Goal: Task Accomplishment & Management: Use online tool/utility

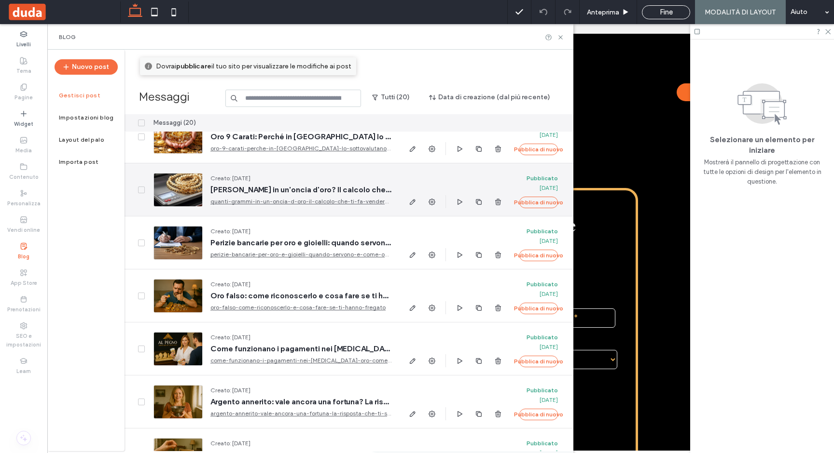
scroll to position [234, 0]
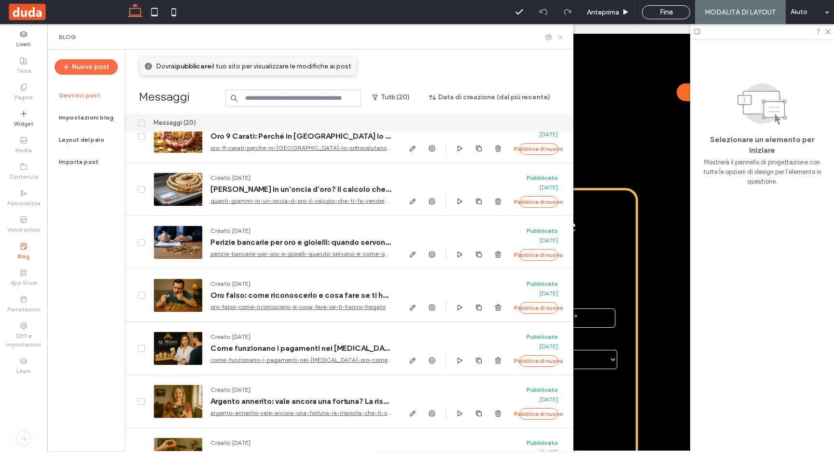
click at [559, 37] on icon at bounding box center [560, 37] width 7 height 7
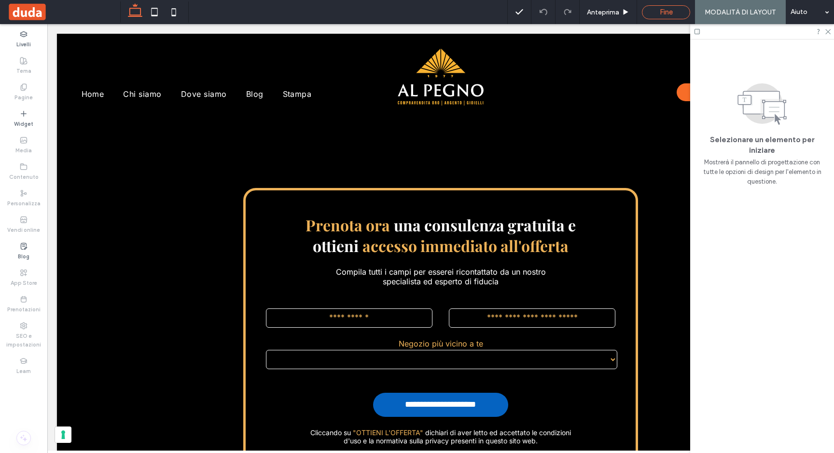
click at [664, 9] on span "Fine" at bounding box center [665, 12] width 13 height 9
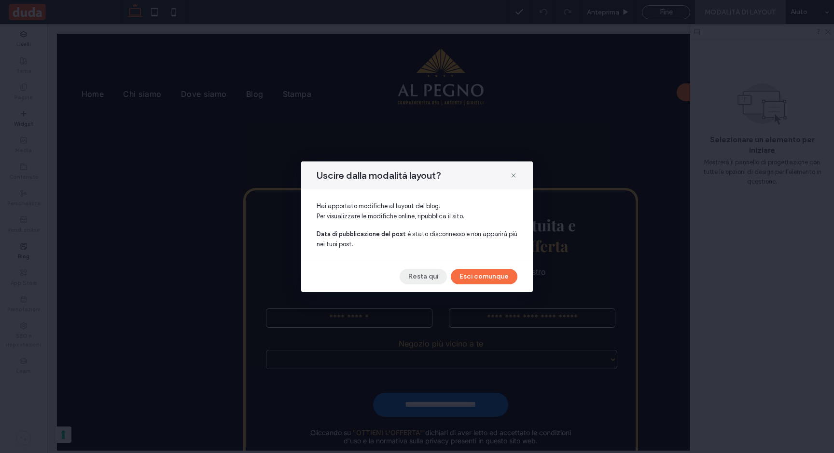
click at [426, 278] on button "Resta qui" at bounding box center [422, 276] width 47 height 15
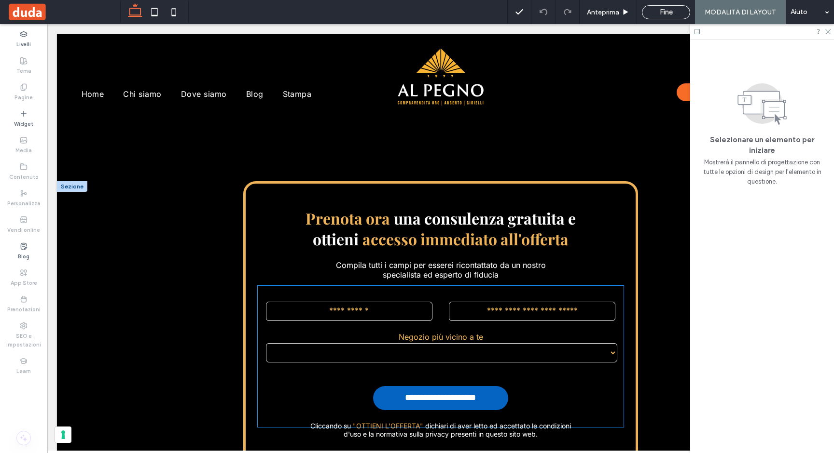
scroll to position [233, 0]
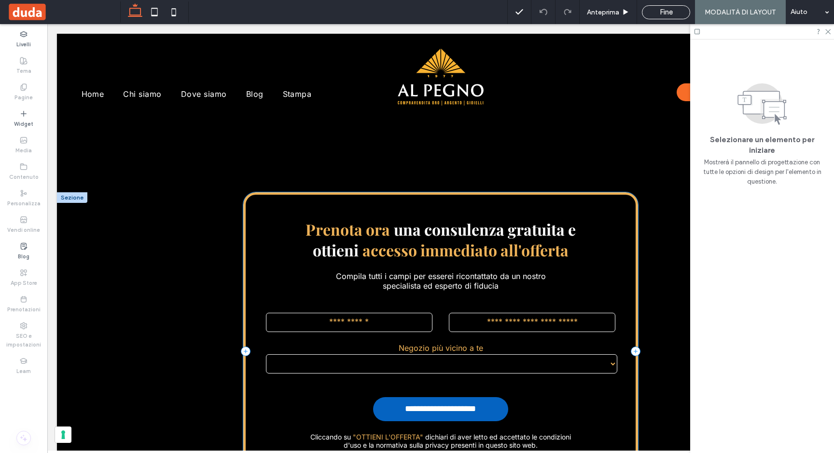
click at [249, 211] on div "**********" at bounding box center [440, 351] width 395 height 318
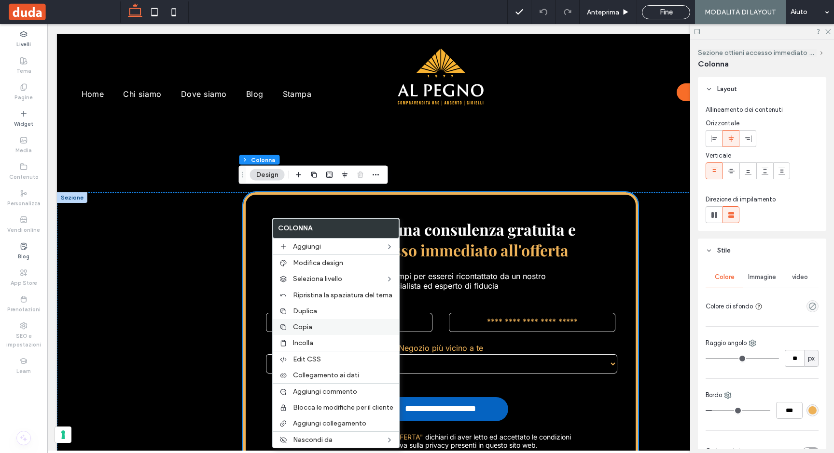
click at [310, 328] on span "Copia" at bounding box center [302, 327] width 19 height 8
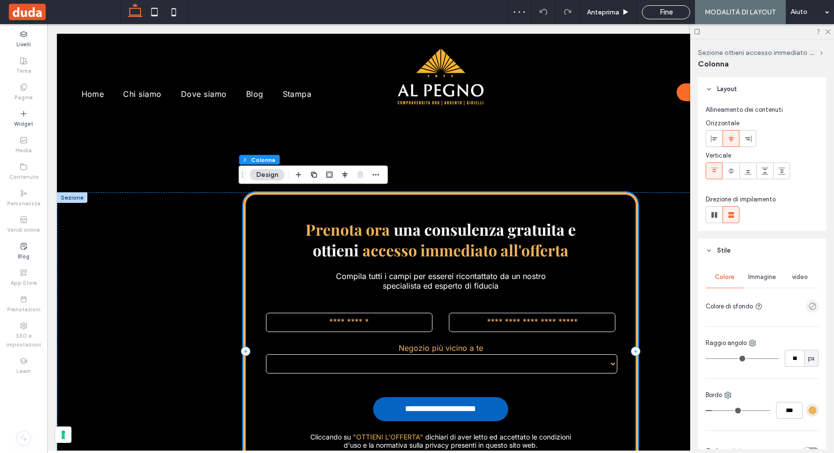
click at [297, 202] on div "**********" at bounding box center [440, 351] width 395 height 318
click at [134, 221] on div "**********" at bounding box center [440, 370] width 767 height 357
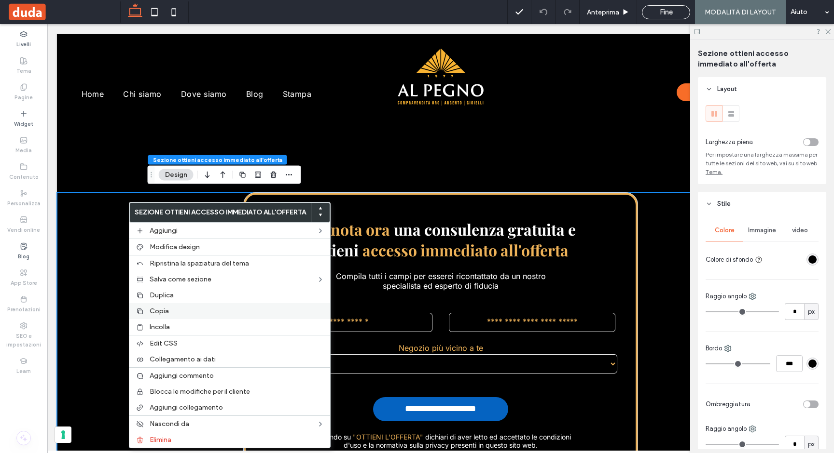
click at [159, 312] on span "Copia" at bounding box center [159, 311] width 19 height 8
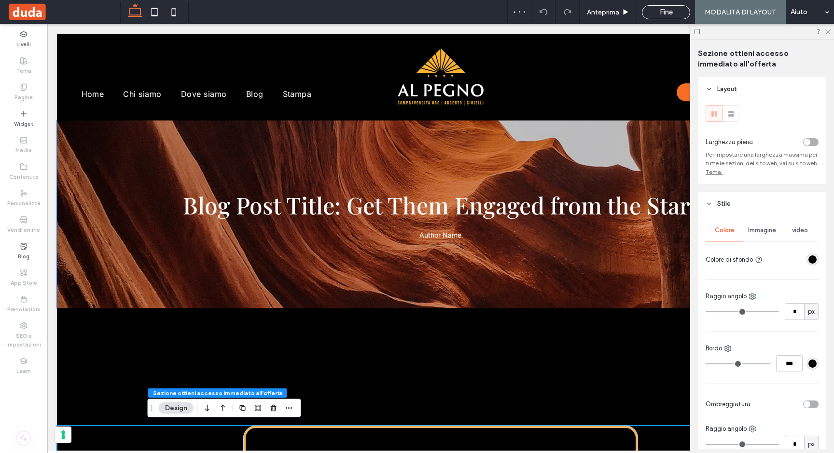
scroll to position [187, 0]
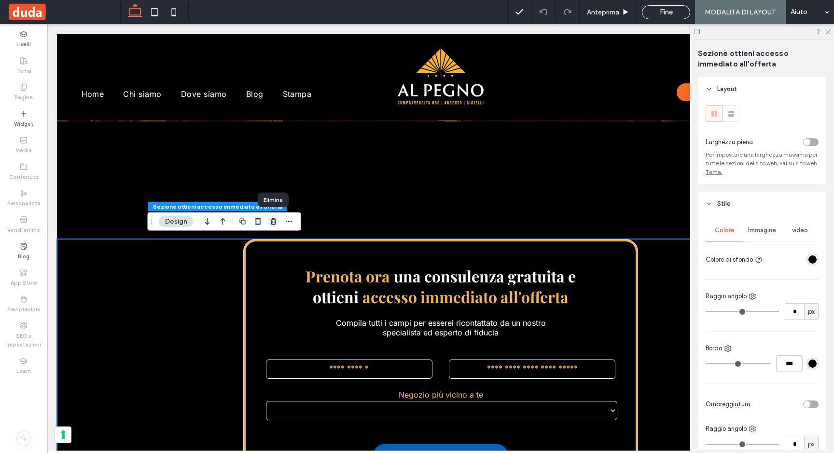
click at [274, 221] on use "button" at bounding box center [273, 222] width 6 height 6
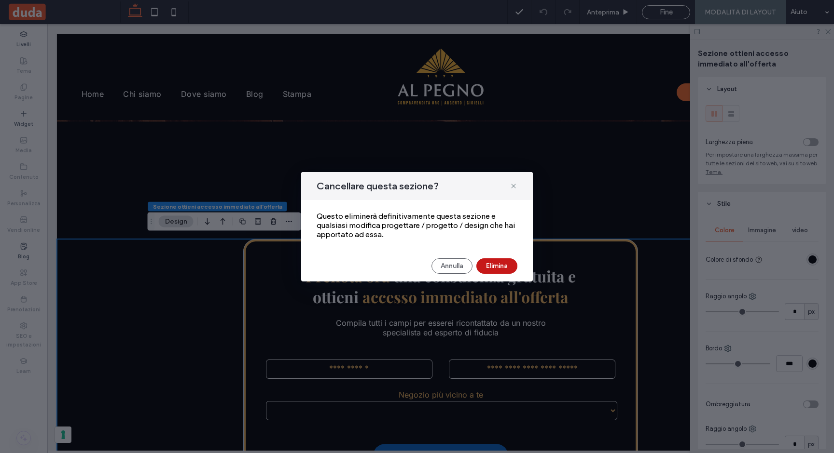
click at [500, 265] on button "Elimina" at bounding box center [496, 266] width 41 height 15
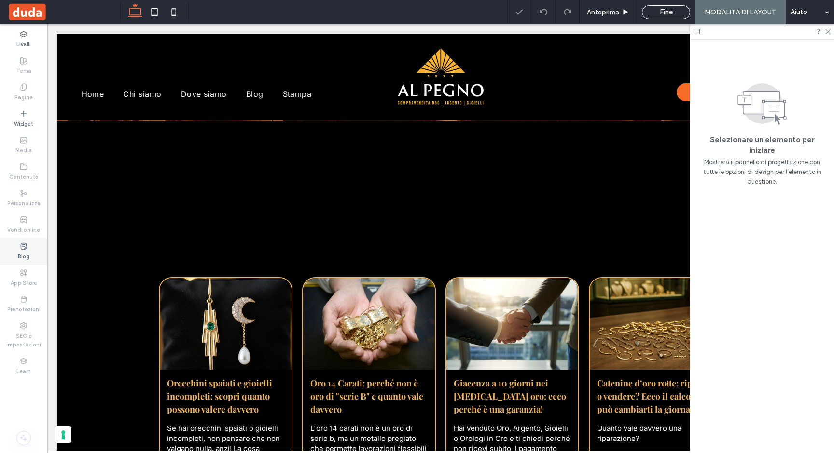
click at [24, 252] on label "Blog" at bounding box center [24, 255] width 12 height 11
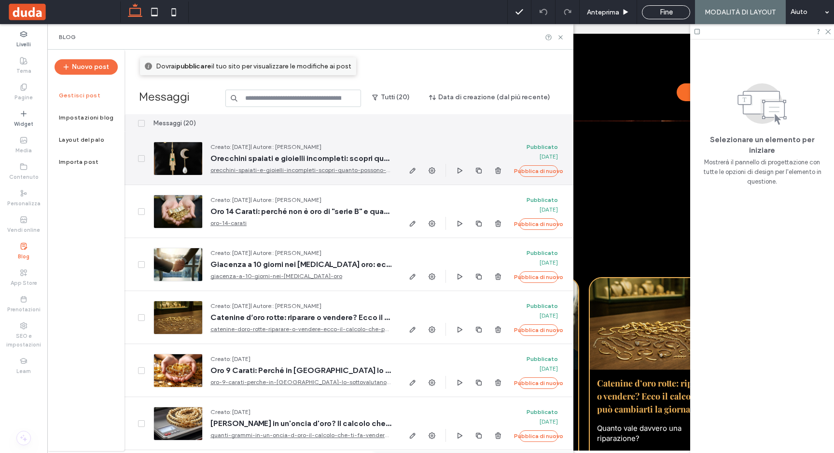
click at [182, 141] on div "Creato: Sep 11, 2025 | Autore:: Alessandro Fazio Orecchini spaiati e gioielli i…" at bounding box center [272, 158] width 253 height 53
click at [181, 159] on div at bounding box center [177, 159] width 49 height 34
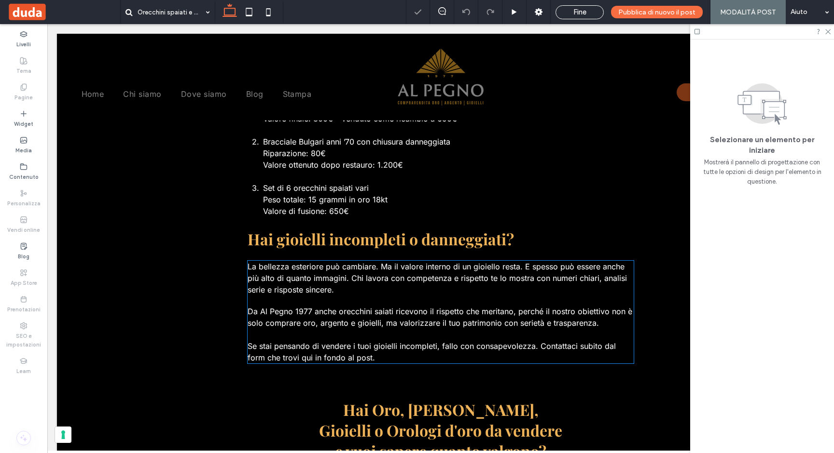
scroll to position [1614, 0]
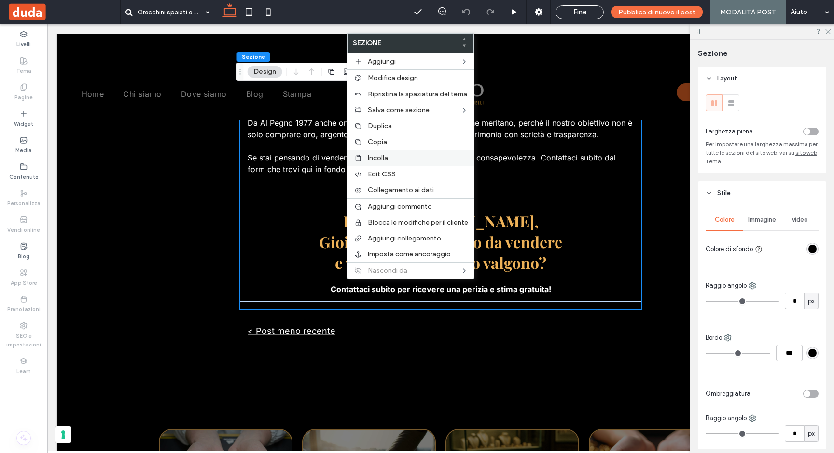
click at [375, 160] on span "Incolla" at bounding box center [378, 158] width 20 height 8
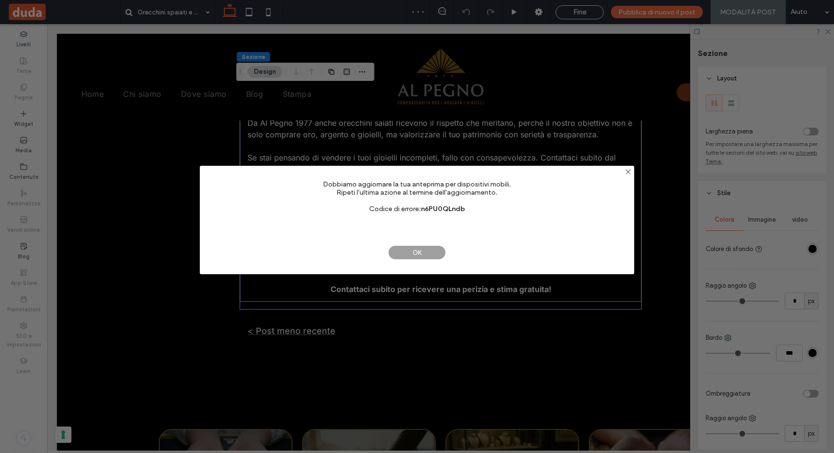
click at [405, 252] on span "OK" at bounding box center [417, 253] width 58 height 14
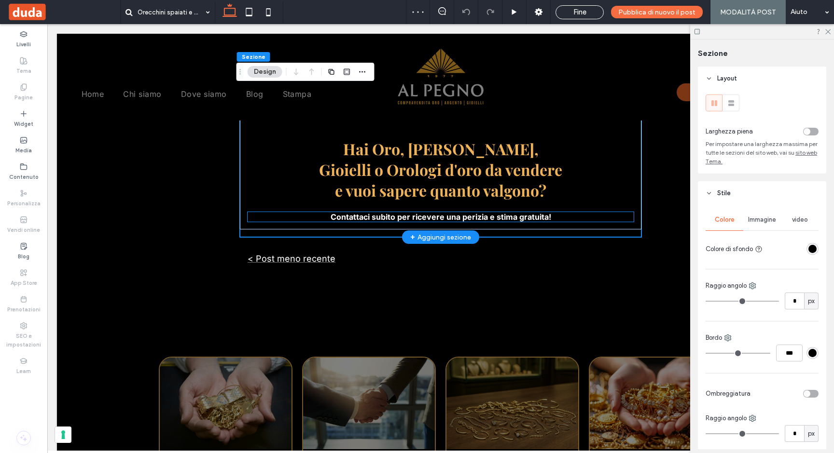
scroll to position [1689, 0]
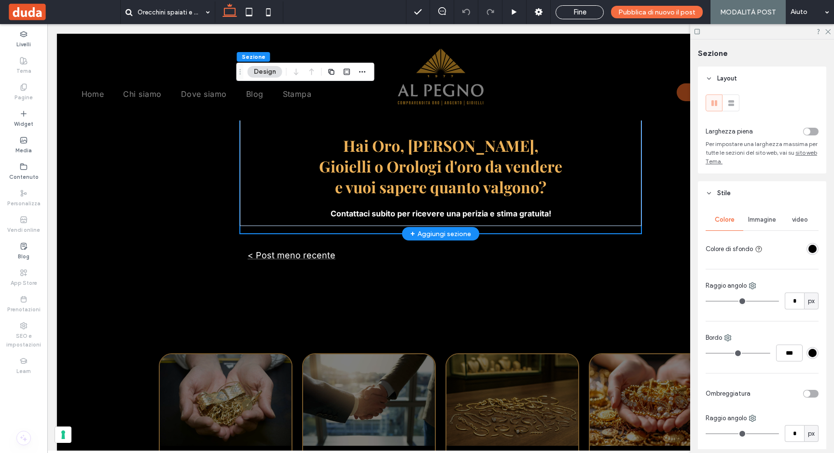
click at [346, 209] on div at bounding box center [440, 211] width 401 height 5
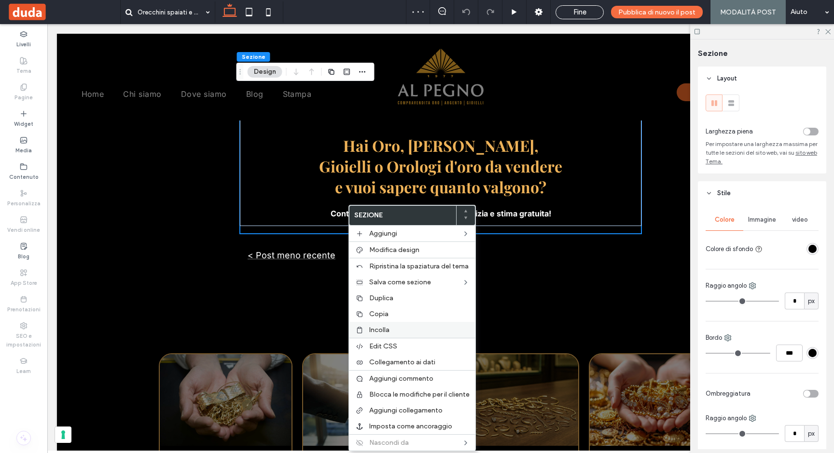
click at [384, 327] on span "Incolla" at bounding box center [379, 330] width 20 height 8
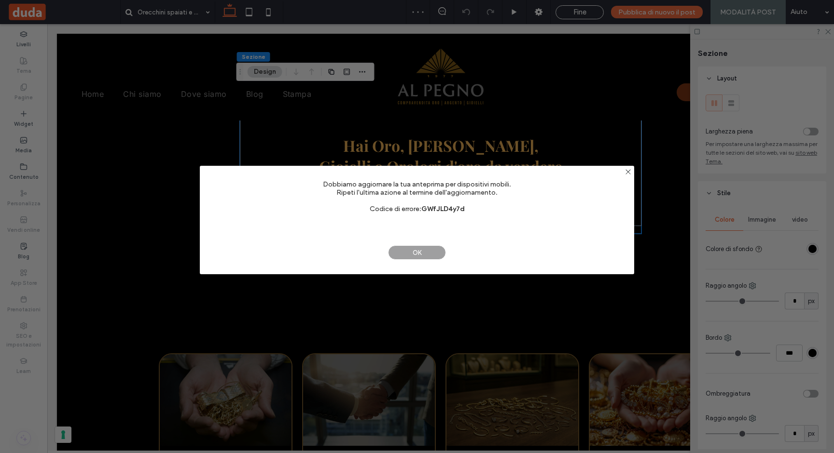
click at [437, 250] on span "OK" at bounding box center [417, 253] width 58 height 14
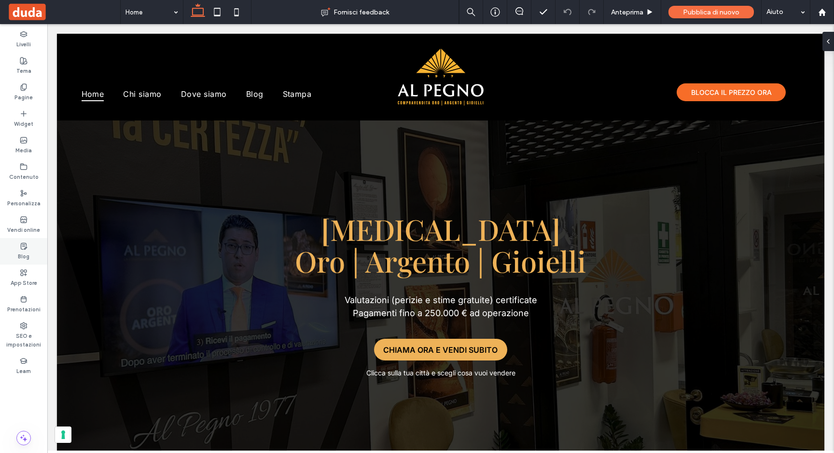
click at [25, 251] on label "Blog" at bounding box center [24, 255] width 12 height 11
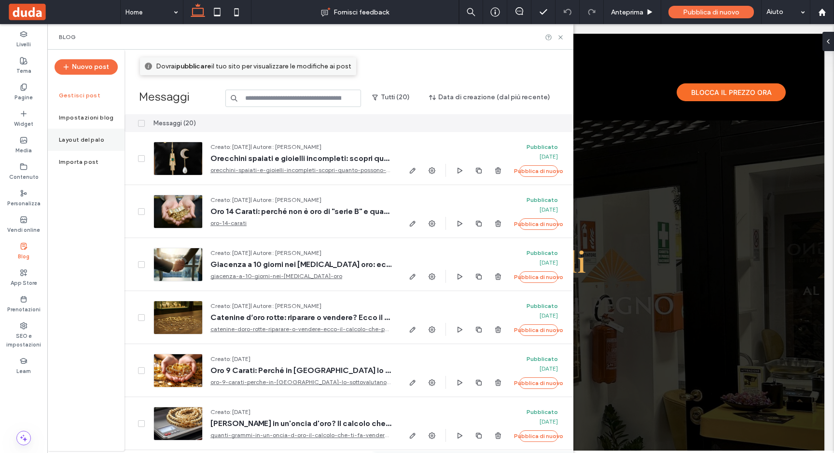
click at [88, 143] on label "Layout del palo" at bounding box center [81, 140] width 45 height 7
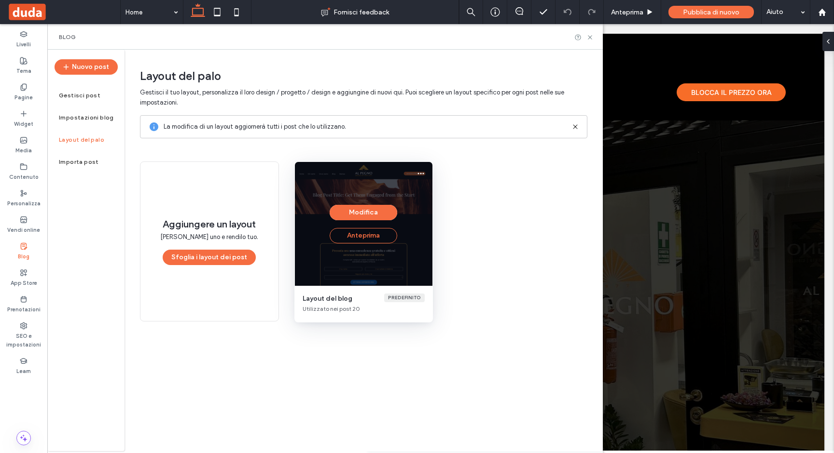
click at [361, 240] on button "Anteprima" at bounding box center [363, 235] width 68 height 15
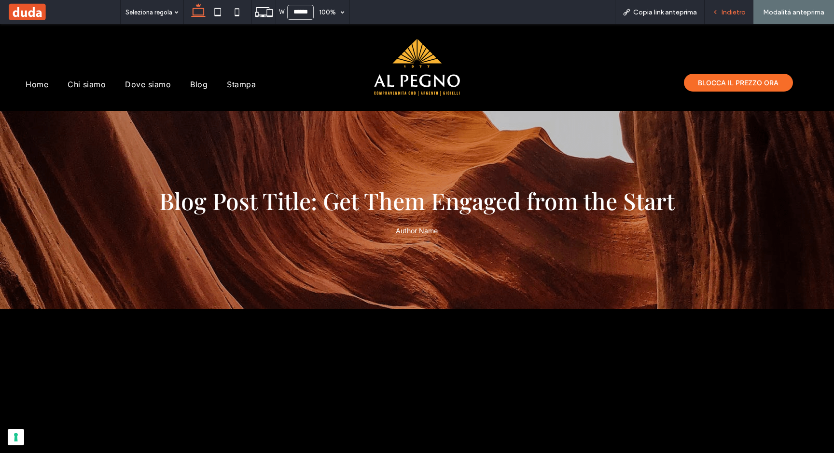
click at [723, 10] on span "Indietro" at bounding box center [733, 12] width 24 height 8
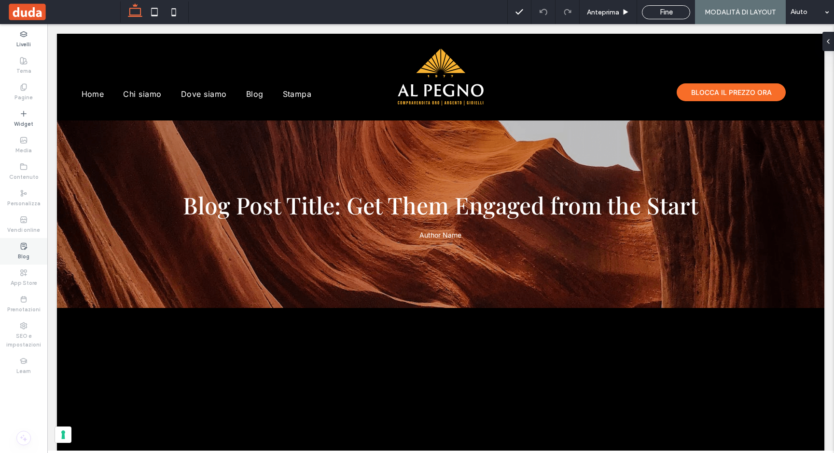
click at [24, 249] on icon at bounding box center [24, 247] width 8 height 8
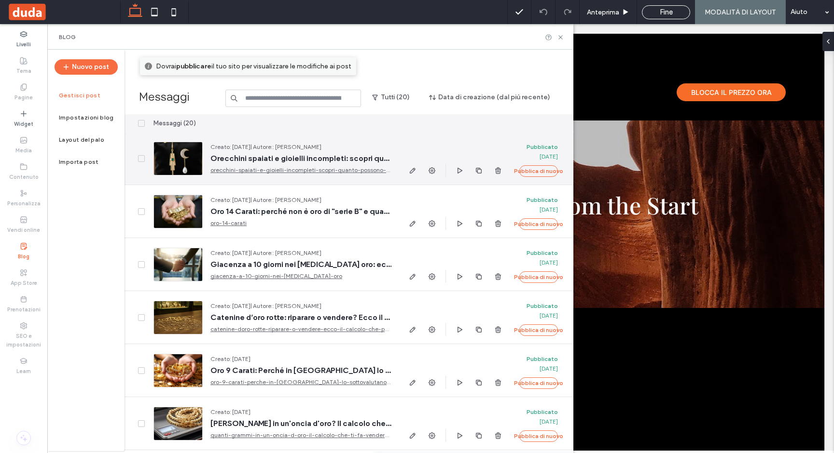
click at [187, 166] on div at bounding box center [177, 159] width 49 height 34
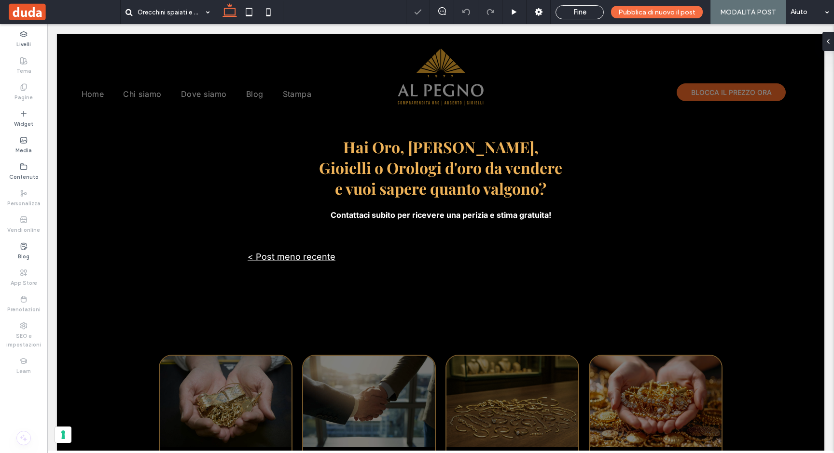
scroll to position [1572, 0]
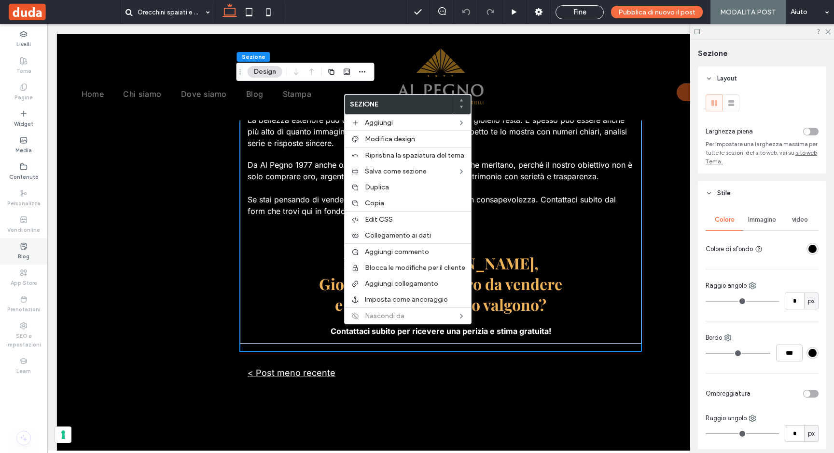
click at [25, 249] on use at bounding box center [24, 246] width 6 height 6
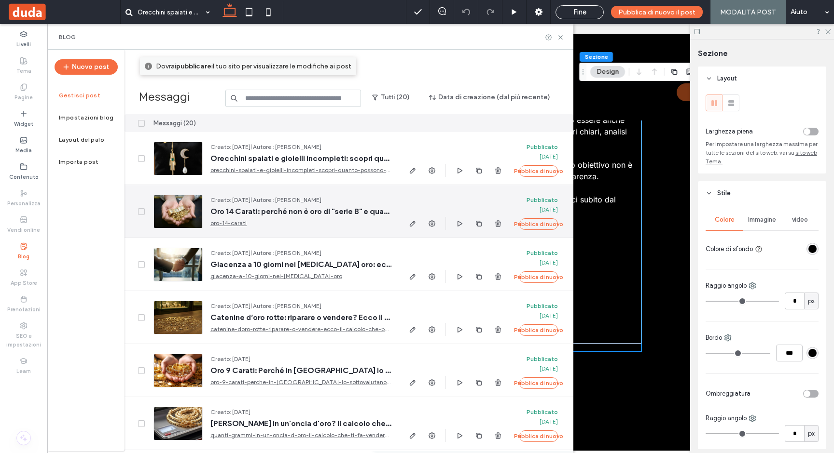
click at [162, 206] on div at bounding box center [177, 212] width 49 height 34
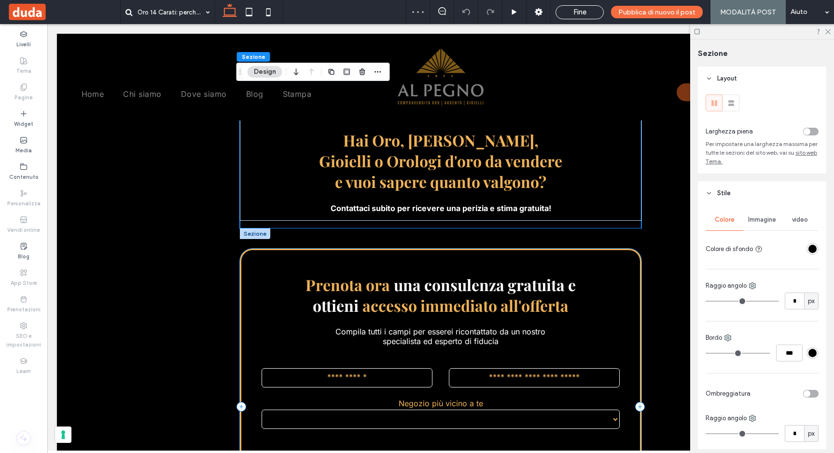
scroll to position [1549, 0]
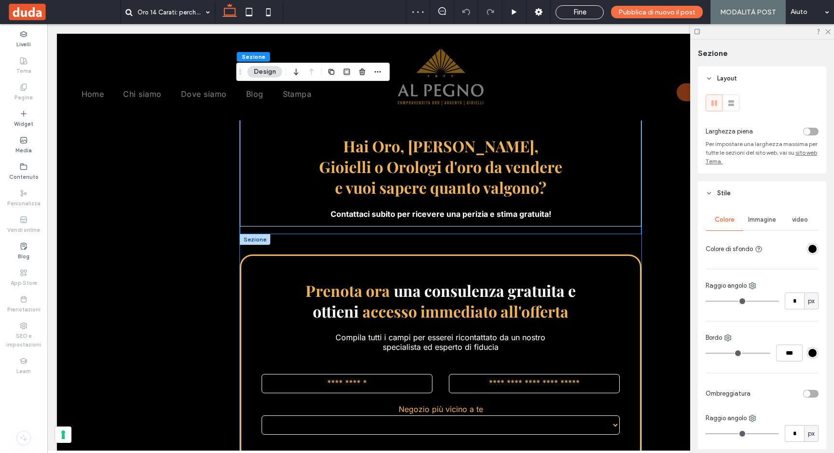
click at [245, 235] on div "**********" at bounding box center [440, 412] width 401 height 356
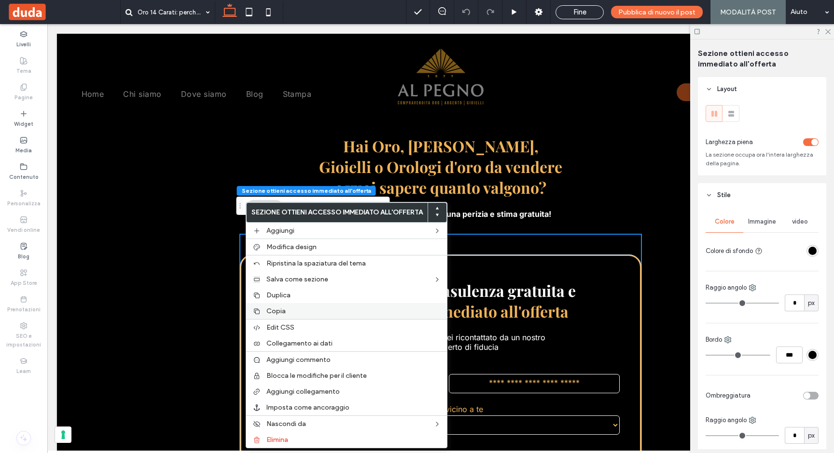
click at [274, 309] on span "Copia" at bounding box center [275, 311] width 19 height 8
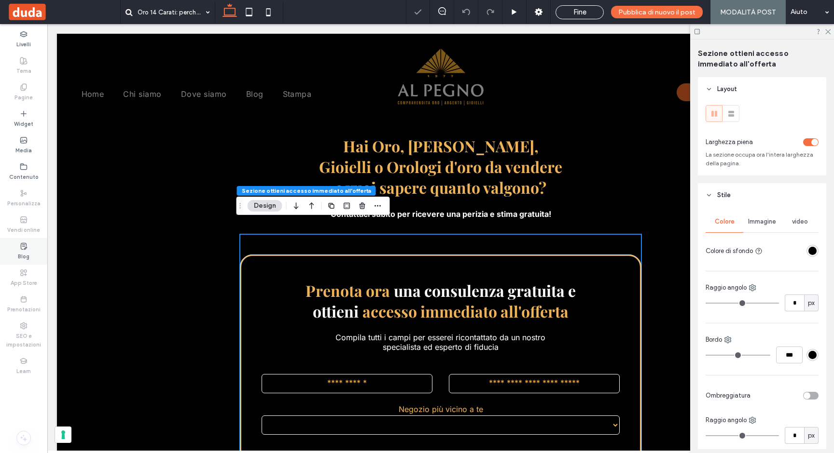
click at [24, 252] on label "Blog" at bounding box center [24, 255] width 12 height 11
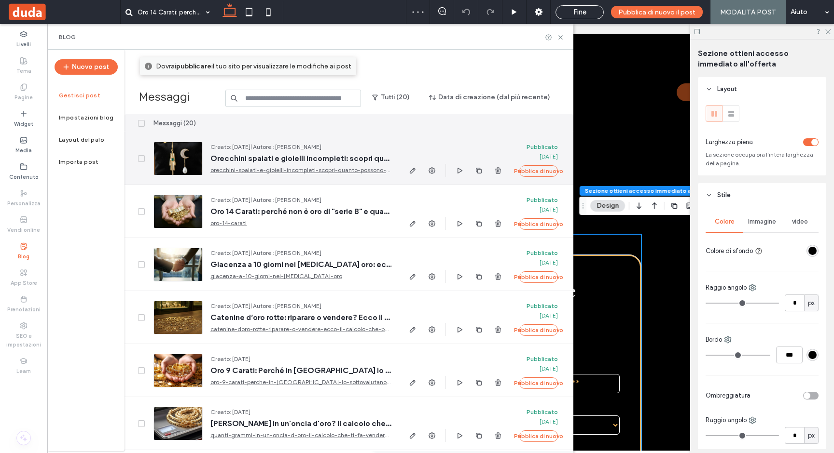
click at [175, 158] on div at bounding box center [177, 159] width 49 height 34
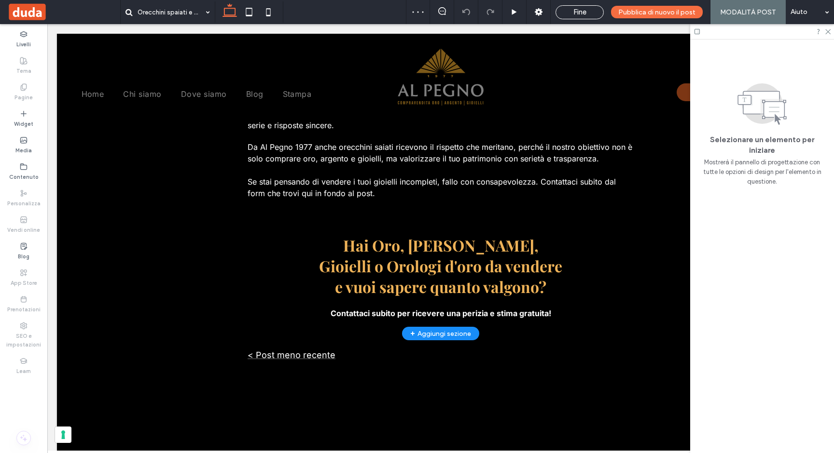
scroll to position [1589, 0]
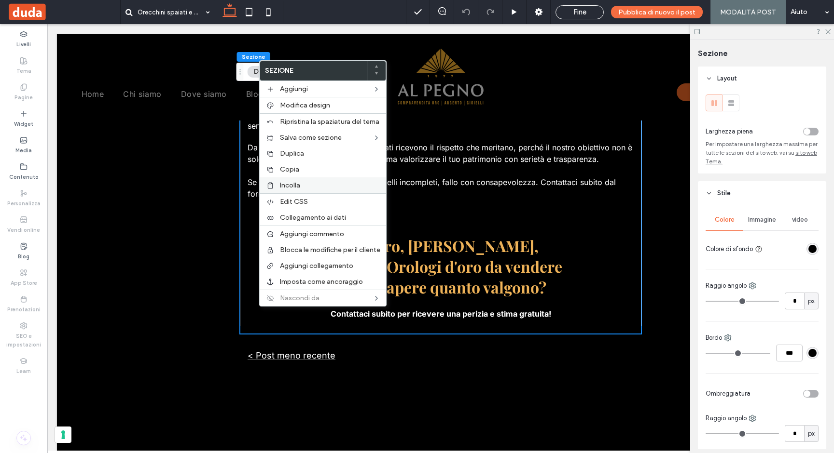
click at [282, 186] on span "Incolla" at bounding box center [290, 185] width 20 height 8
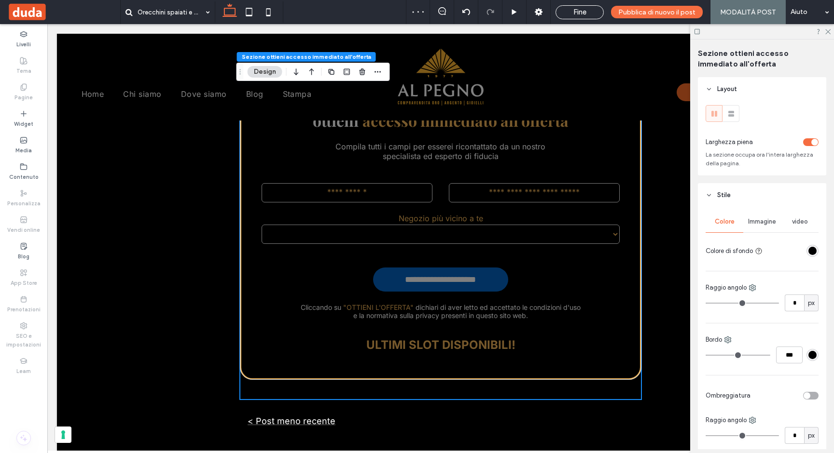
scroll to position [1736, 0]
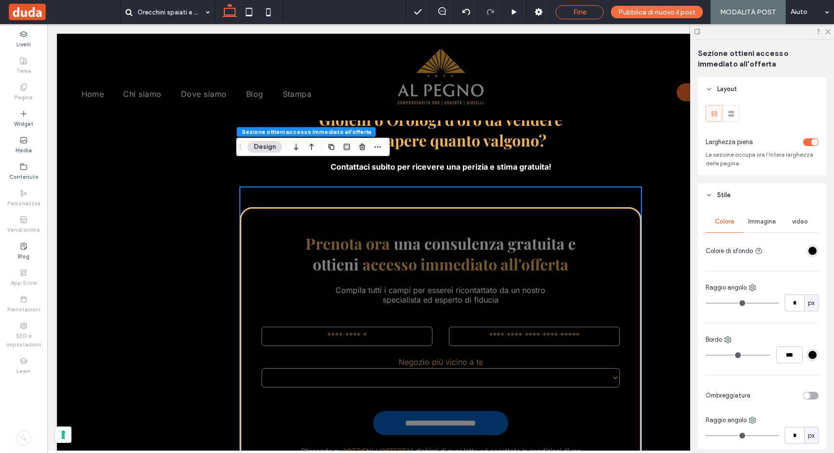
click at [581, 12] on span "Fine" at bounding box center [579, 12] width 13 height 9
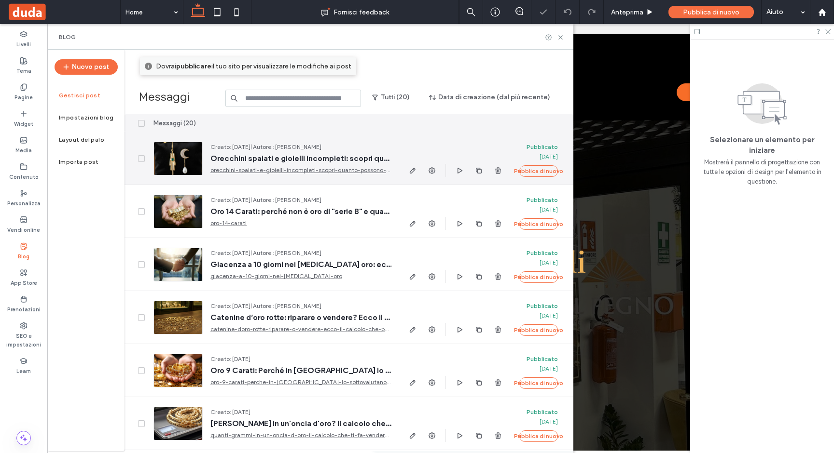
click at [184, 165] on div at bounding box center [177, 159] width 49 height 34
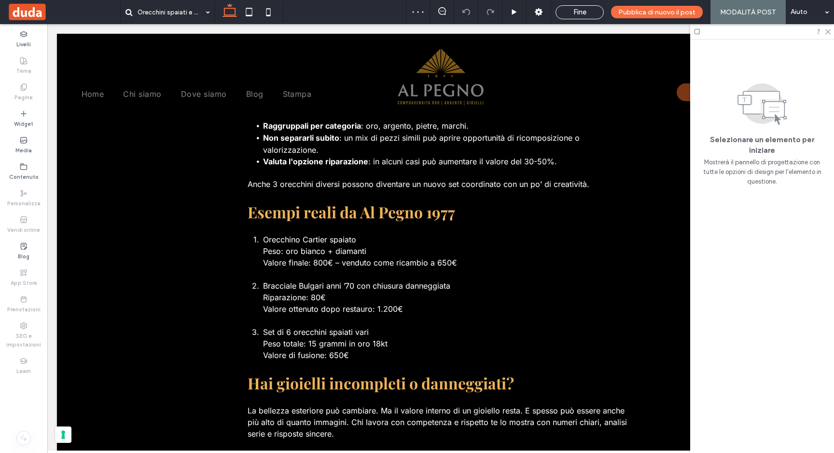
scroll to position [986, 0]
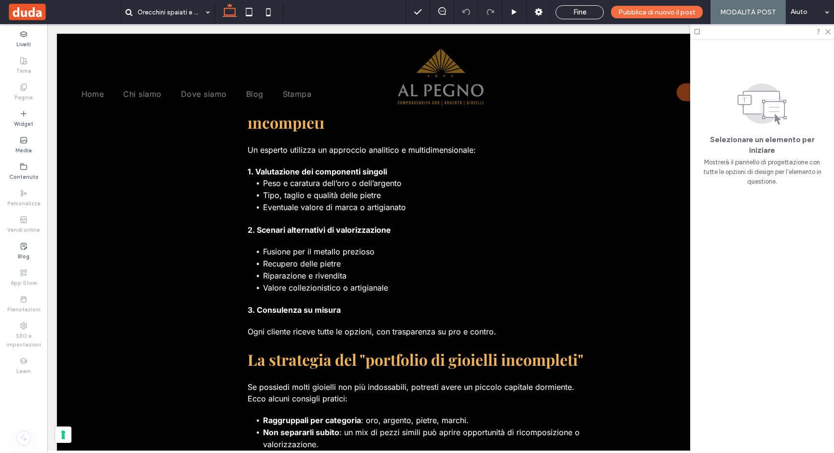
drag, startPoint x: 569, startPoint y: 14, endPoint x: 399, endPoint y: 151, distance: 218.2
click at [569, 14] on div "Fine" at bounding box center [579, 12] width 47 height 9
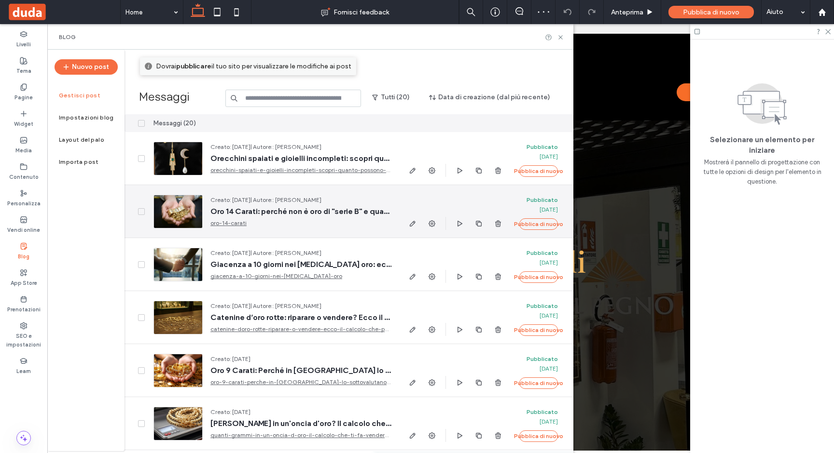
click at [187, 223] on div at bounding box center [177, 212] width 49 height 34
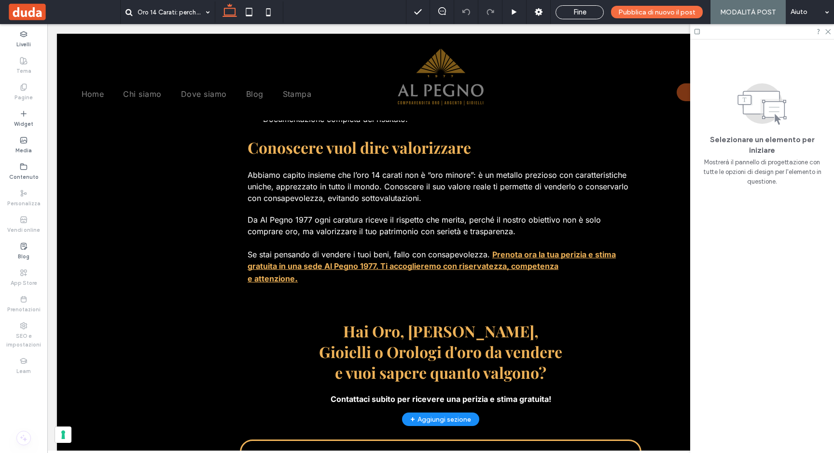
scroll to position [1363, 0]
click at [576, 14] on span "Fine" at bounding box center [579, 12] width 13 height 9
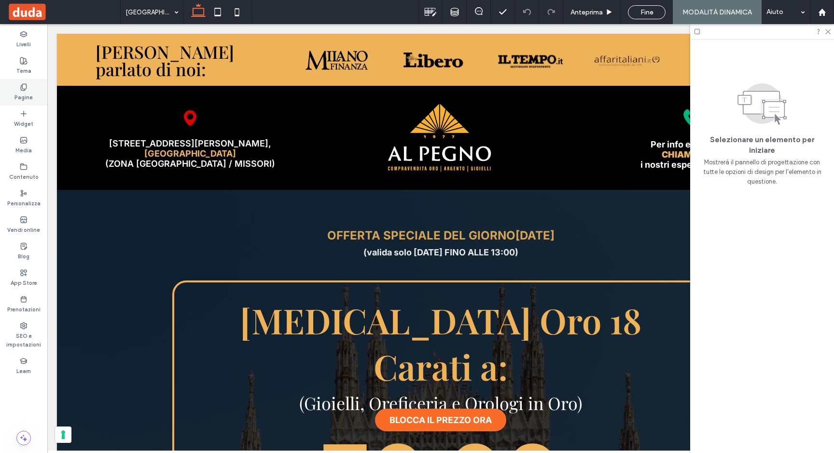
click at [16, 88] on div "Pagine" at bounding box center [23, 92] width 47 height 27
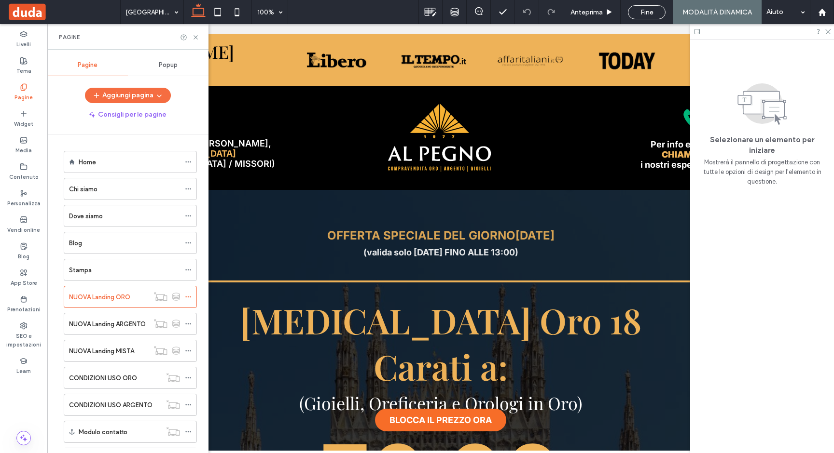
click at [84, 222] on div "Dove siamo" at bounding box center [124, 216] width 111 height 21
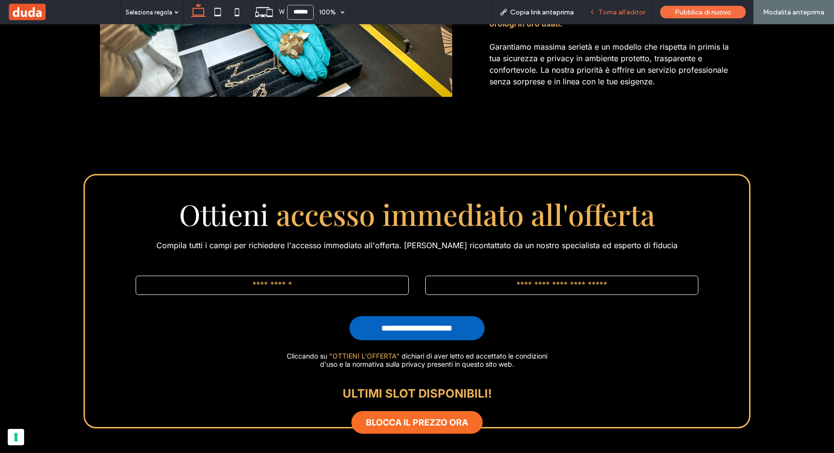
click at [639, 15] on span "Torna all'editor" at bounding box center [621, 12] width 47 height 8
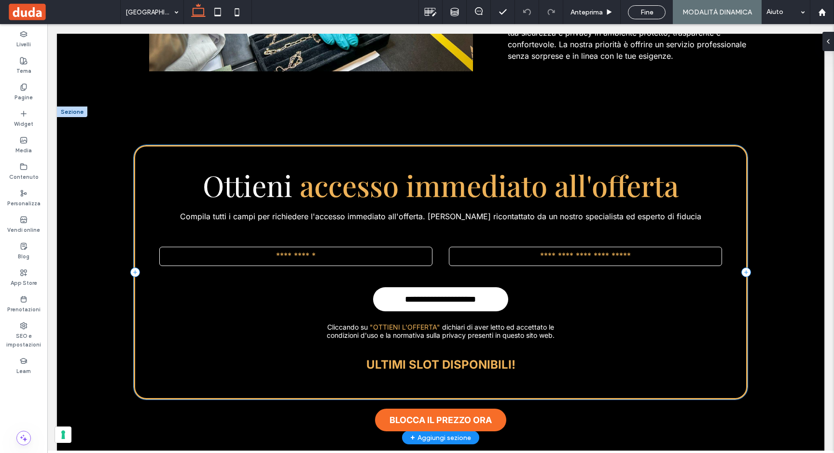
scroll to position [5789, 0]
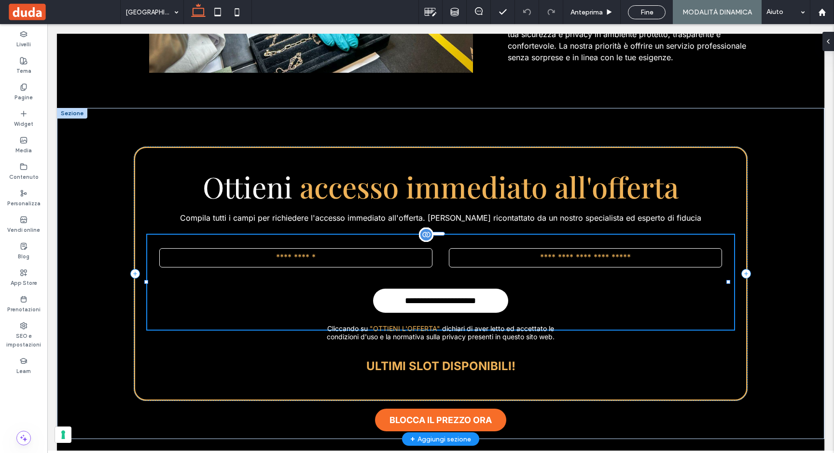
type input "*"
type input "***"
type input "*"
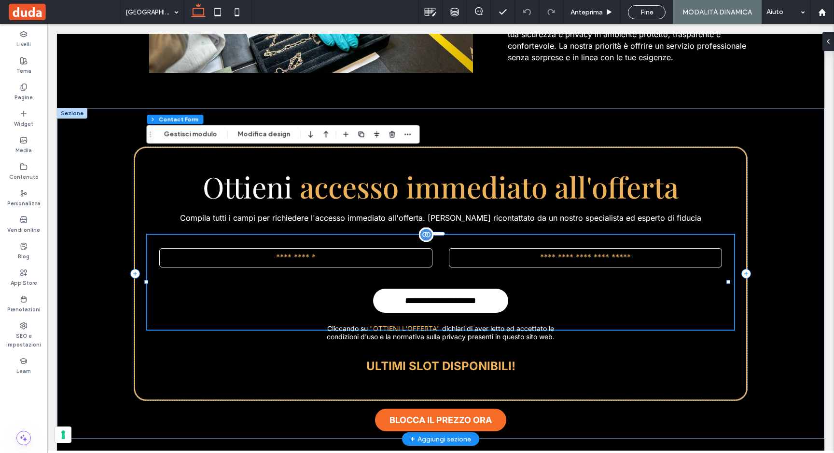
click at [434, 291] on input "**********" at bounding box center [440, 298] width 132 height 14
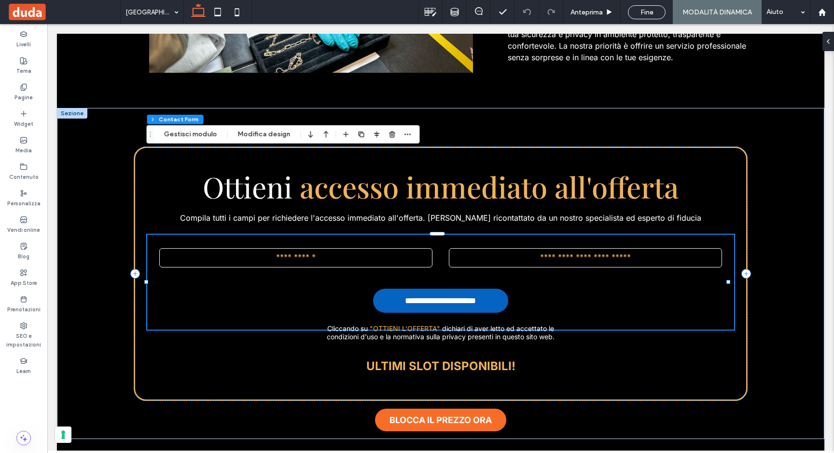
click at [179, 128] on div "Sezione ottieni accesso immediato all'offerta Colonna Contact Form Gestisci mod…" at bounding box center [283, 134] width 273 height 18
click at [180, 133] on button "Gestisci modulo" at bounding box center [191, 135] width 66 height 12
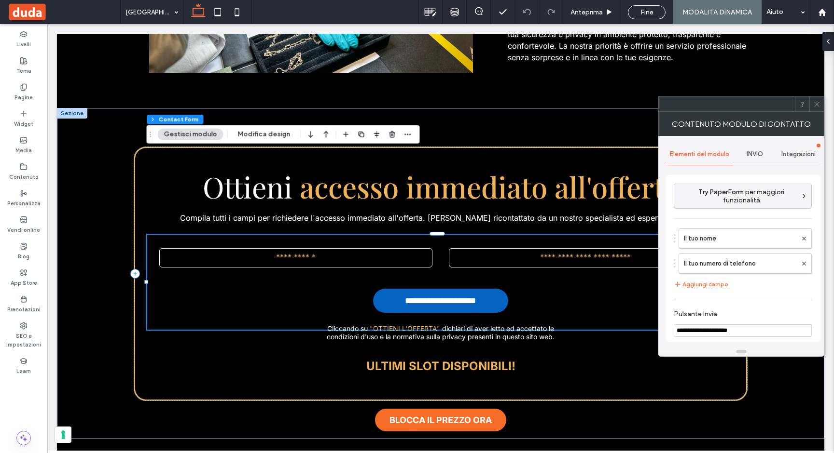
click at [757, 148] on div "INVIO" at bounding box center [755, 154] width 44 height 21
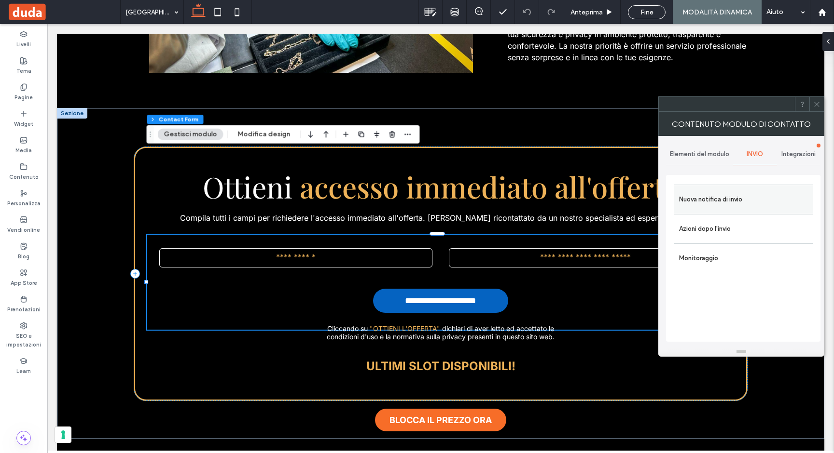
click at [725, 206] on label "Nuova notifica di invio" at bounding box center [743, 199] width 129 height 19
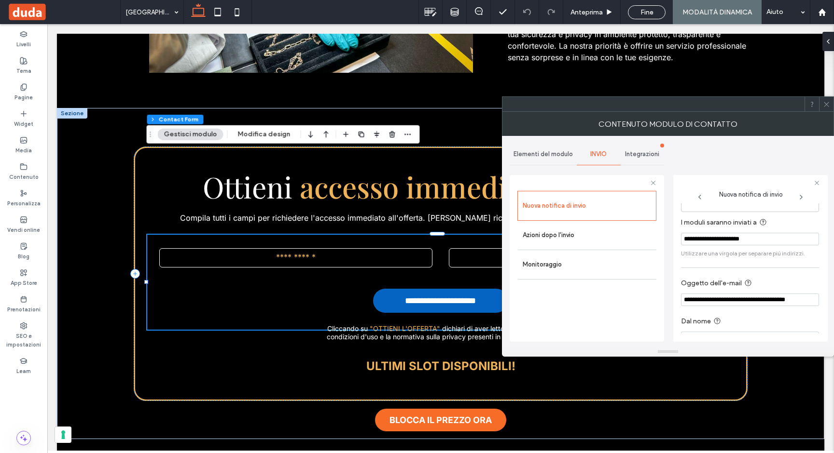
scroll to position [35, 0]
click at [828, 104] on icon at bounding box center [826, 104] width 7 height 7
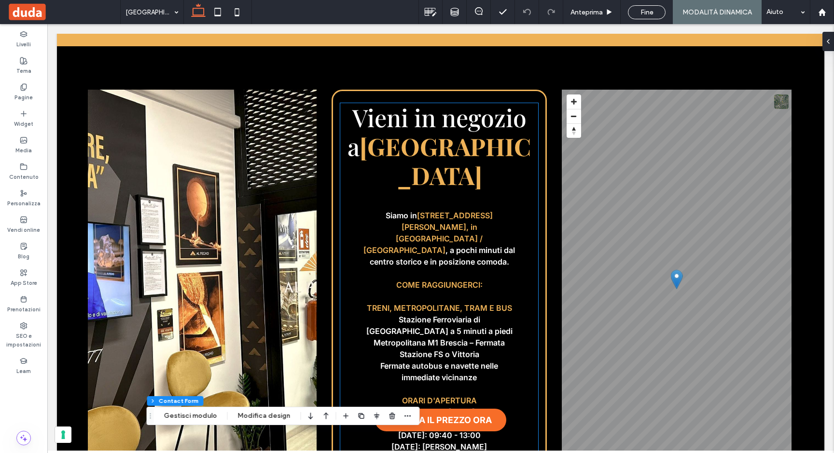
scroll to position [4233, 0]
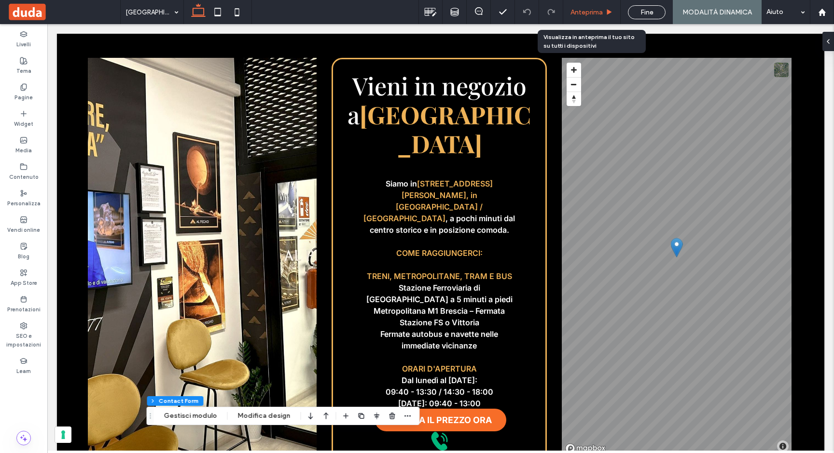
click at [589, 14] on span "Anteprima" at bounding box center [586, 12] width 32 height 8
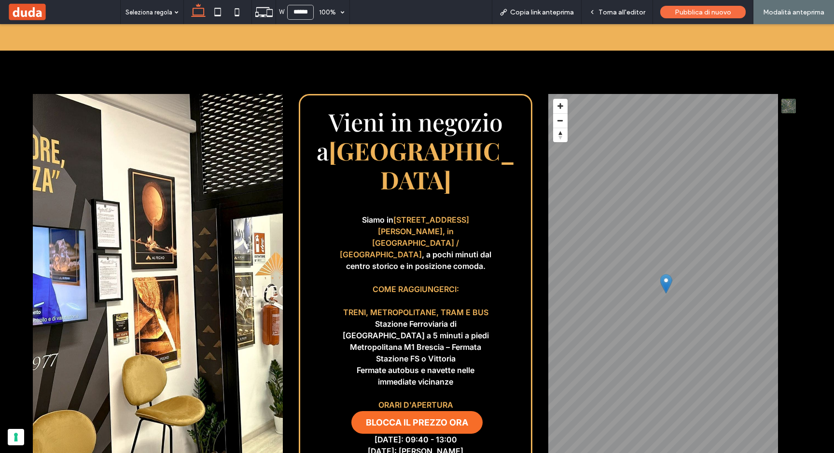
scroll to position [4263, 0]
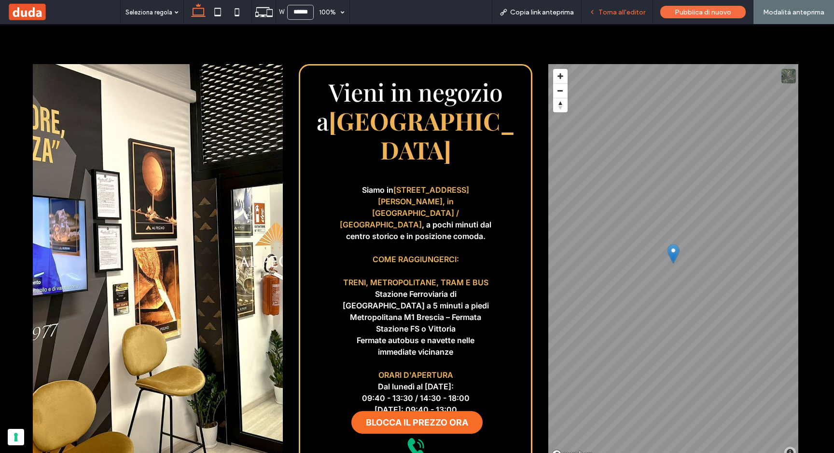
click at [613, 13] on span "Torna all'editor" at bounding box center [621, 12] width 47 height 8
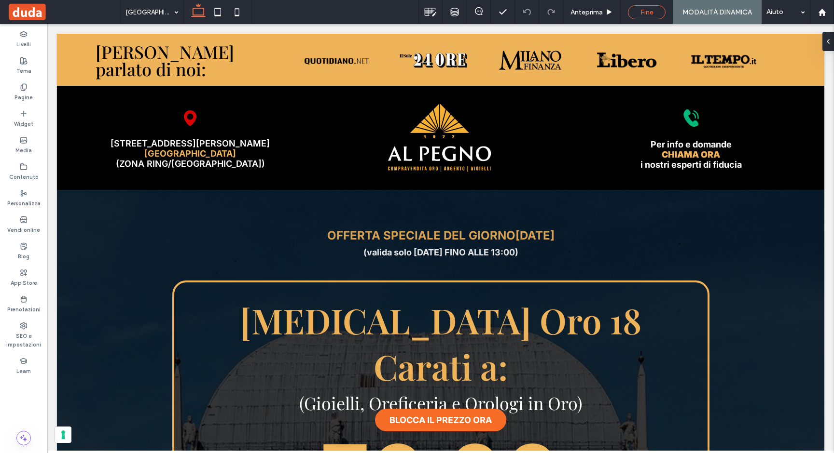
click at [651, 13] on span "Fine" at bounding box center [646, 12] width 13 height 8
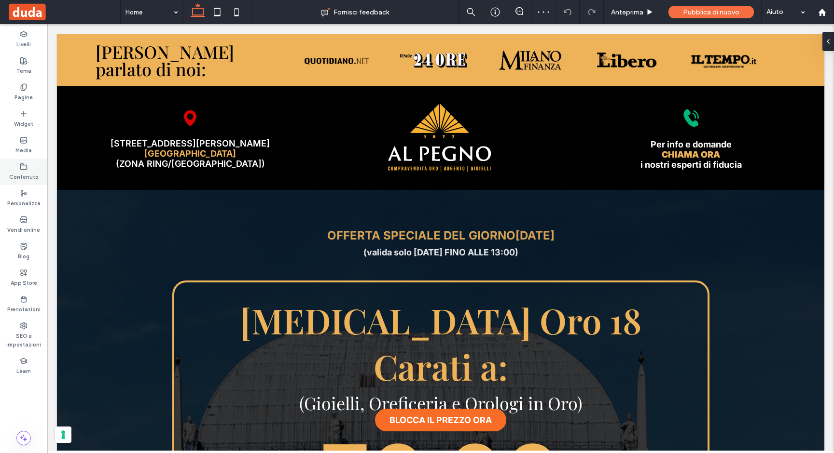
click at [27, 170] on icon at bounding box center [24, 167] width 8 height 8
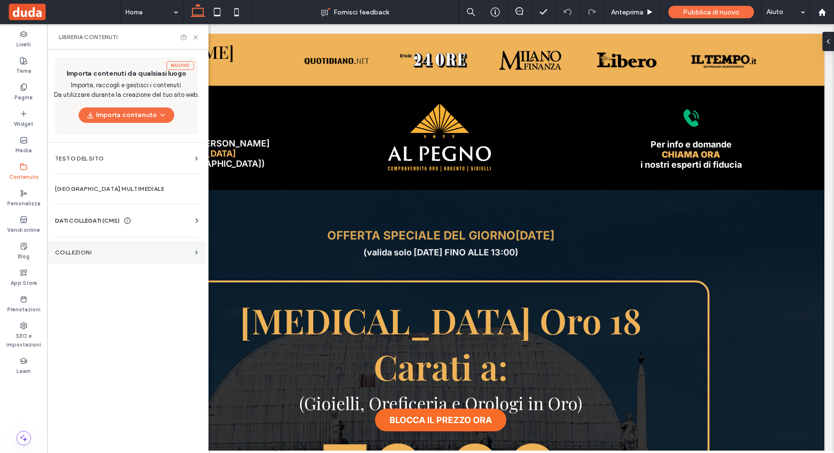
click at [70, 250] on label "COLLEZIONI" at bounding box center [123, 252] width 136 height 7
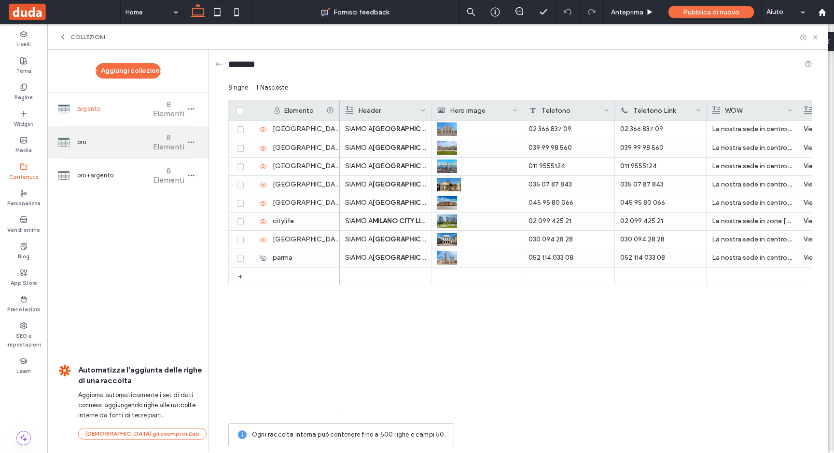
click at [84, 146] on span "oro" at bounding box center [113, 142] width 72 height 10
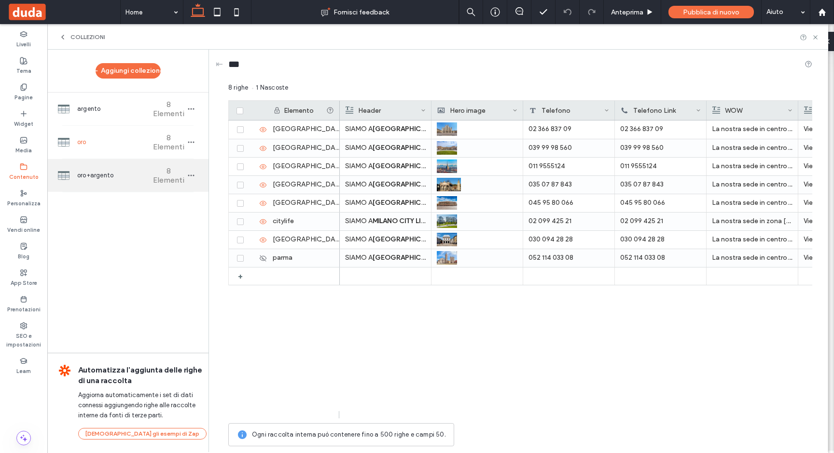
click at [88, 171] on div "oro+argento 8 Elementi" at bounding box center [127, 175] width 161 height 33
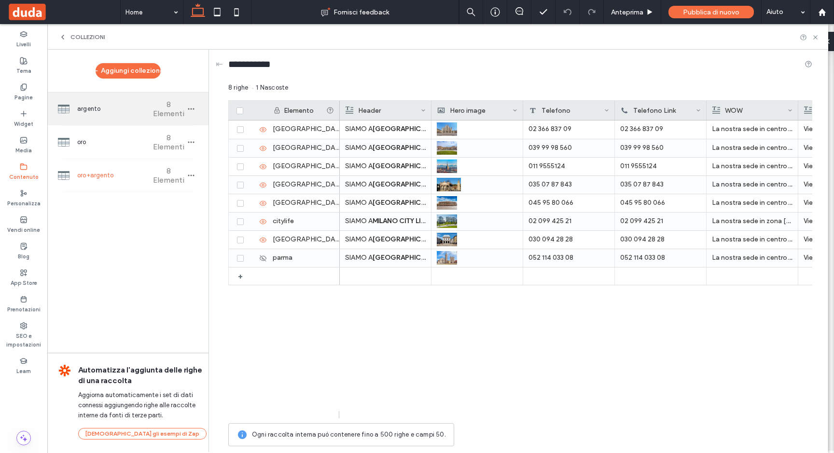
click at [98, 120] on div "argento 8 Elementi" at bounding box center [127, 109] width 161 height 33
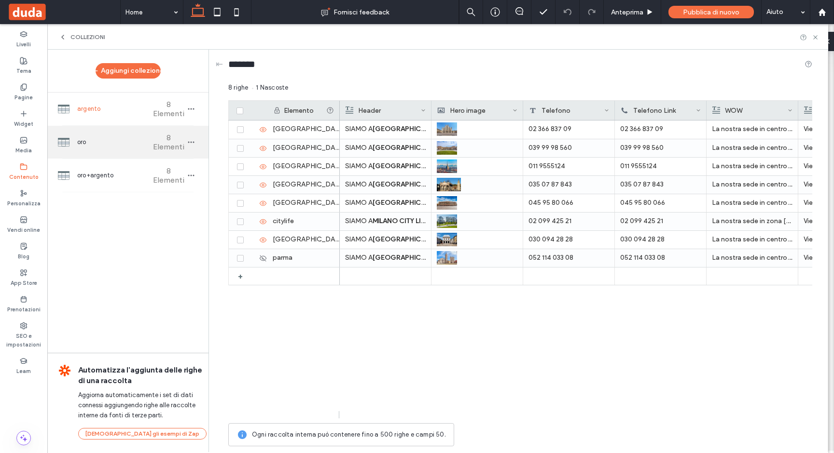
click at [95, 147] on span "oro" at bounding box center [113, 142] width 72 height 10
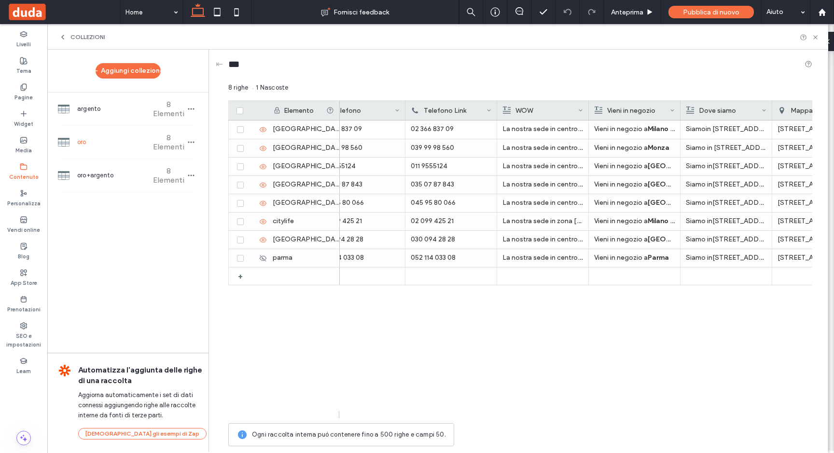
scroll to position [0, 160]
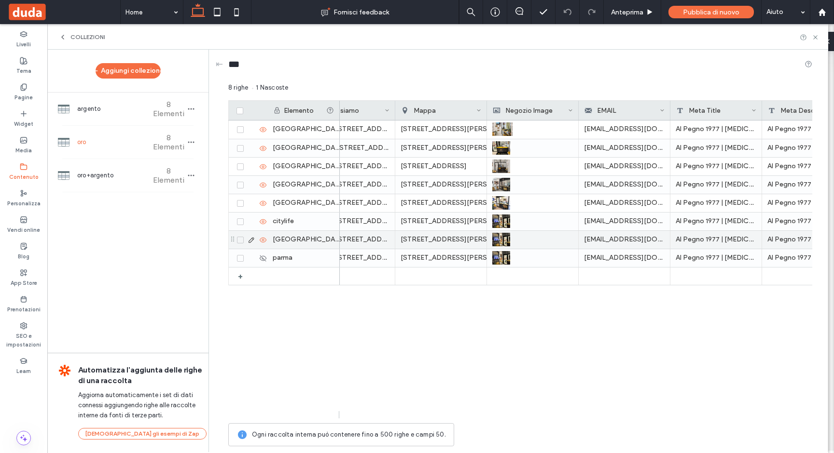
click at [456, 239] on div "Via Vittorio Emanuele Ii 139, 25121 Brescia Brescia, Italy" at bounding box center [440, 239] width 81 height 17
click at [456, 239] on div "Via Vittorio Emanuele Ii 139, 25121 Brescia Brescia, Italy" at bounding box center [441, 240] width 80 height 17
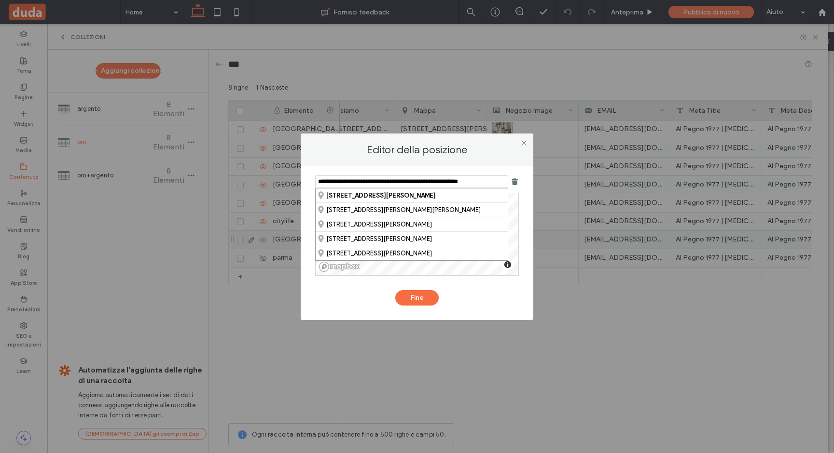
click at [384, 180] on input "**********" at bounding box center [411, 182] width 193 height 13
click at [596, 343] on div "**********" at bounding box center [417, 226] width 834 height 453
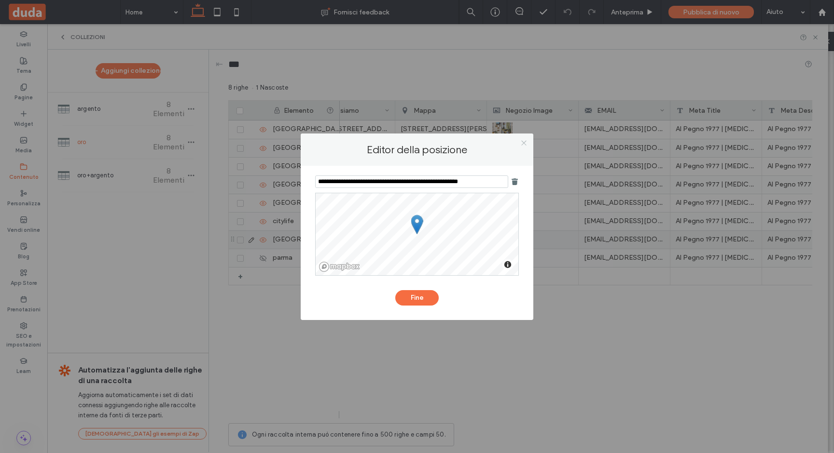
click at [524, 140] on icon at bounding box center [523, 142] width 7 height 7
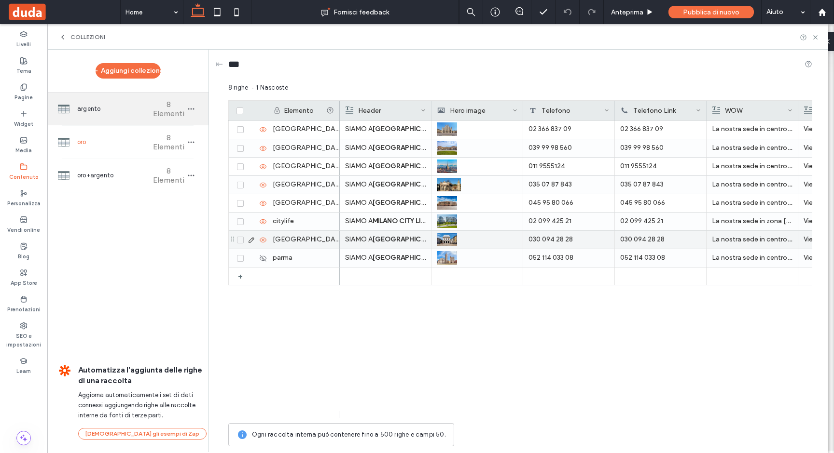
click at [100, 112] on span "argento" at bounding box center [113, 109] width 72 height 10
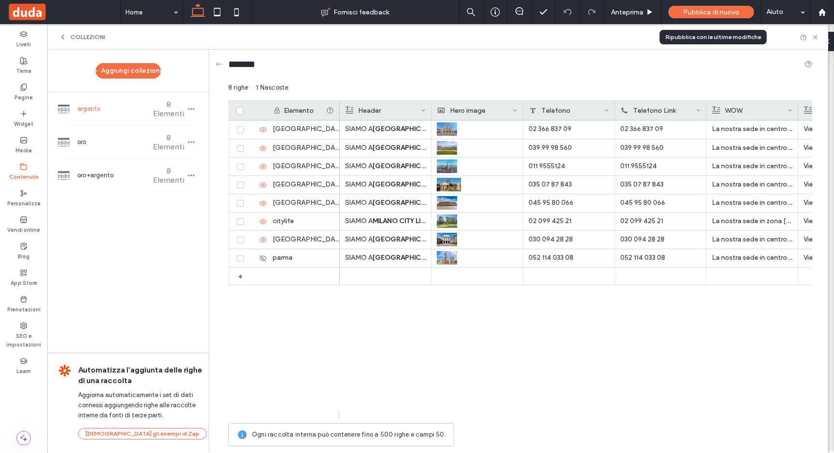
click at [699, 6] on div "Pubblica di nuovo" at bounding box center [710, 12] width 85 height 13
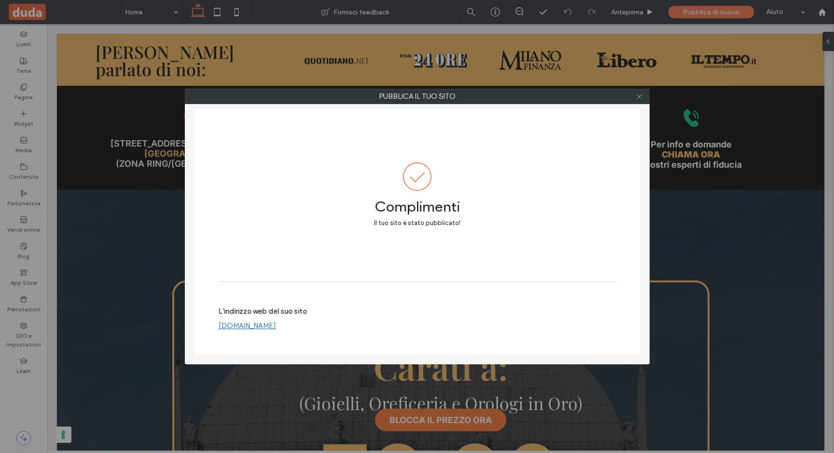
click at [638, 96] on use at bounding box center [638, 96] width 5 height 5
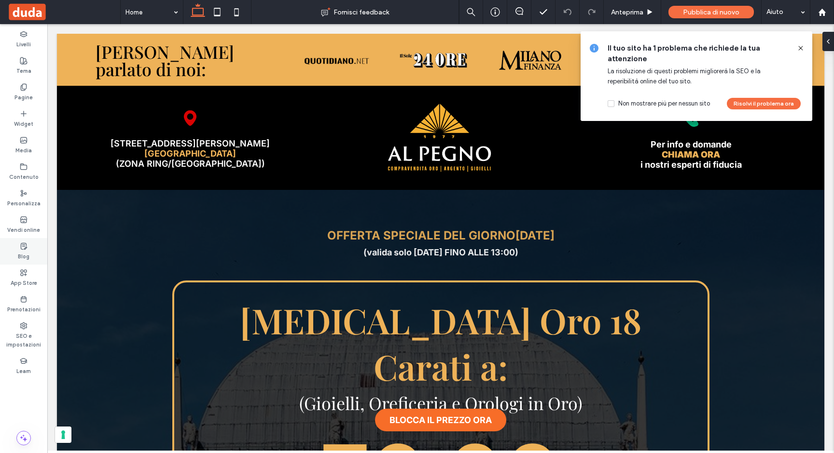
click at [27, 257] on label "Blog" at bounding box center [24, 255] width 12 height 11
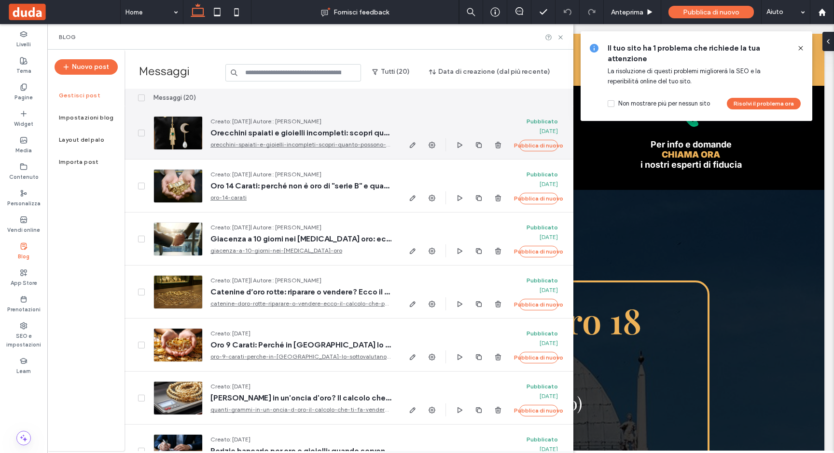
click at [186, 145] on div at bounding box center [177, 133] width 49 height 34
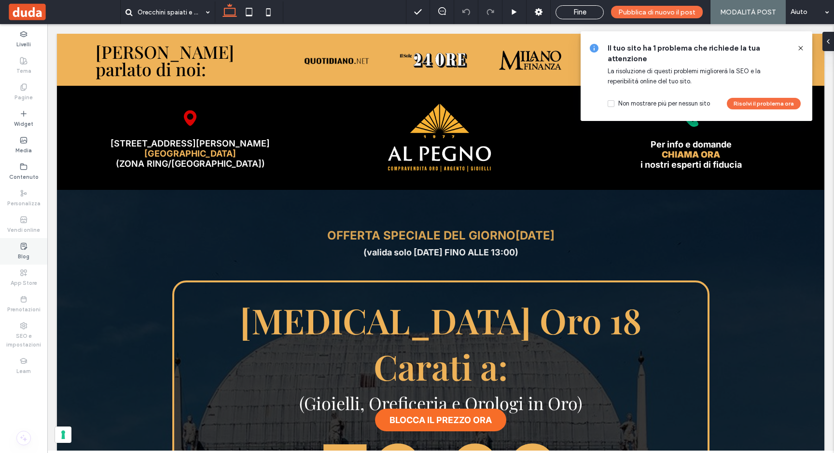
click at [27, 252] on label "Blog" at bounding box center [24, 255] width 12 height 11
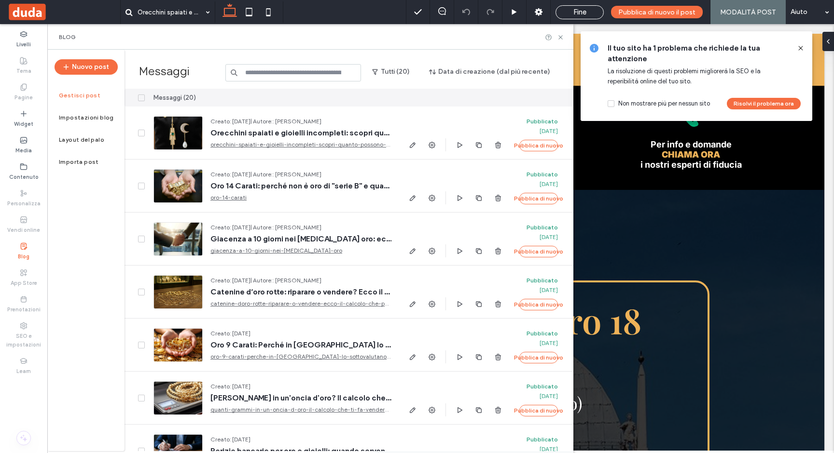
click at [800, 47] on icon at bounding box center [800, 48] width 8 height 8
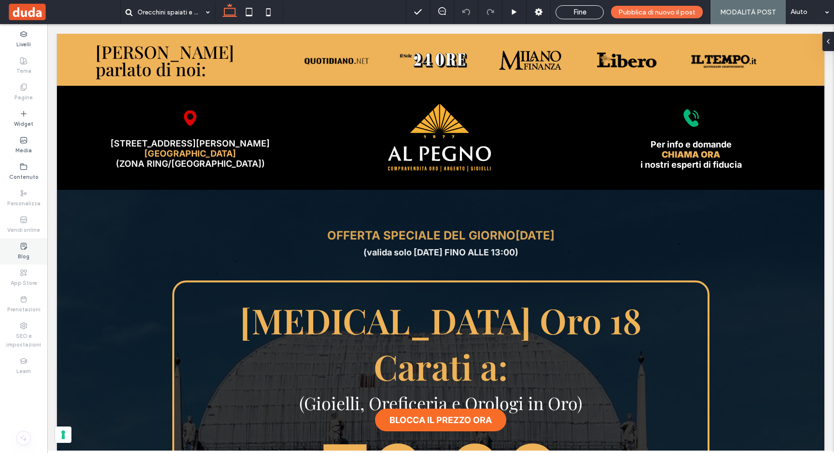
click at [29, 248] on div "Blog" at bounding box center [23, 251] width 47 height 27
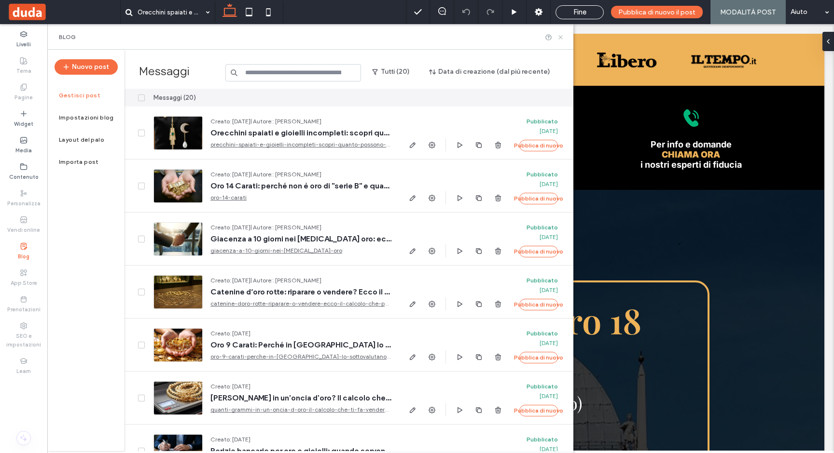
click at [561, 36] on icon at bounding box center [560, 37] width 7 height 7
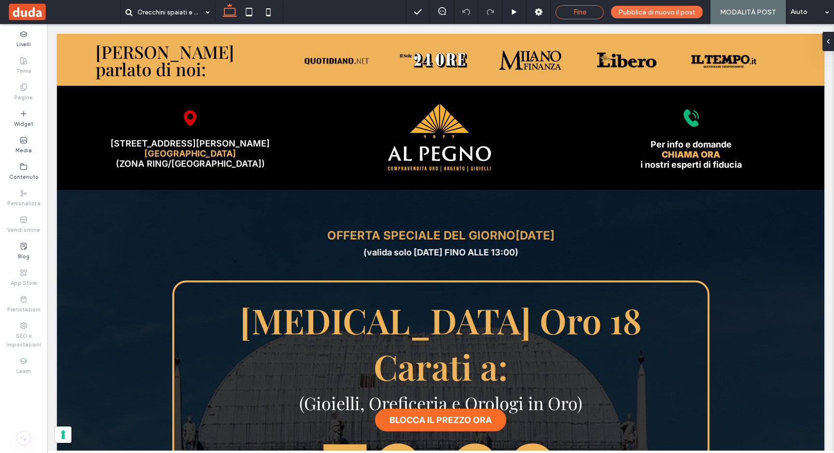
click at [570, 14] on div "Fine" at bounding box center [579, 12] width 47 height 9
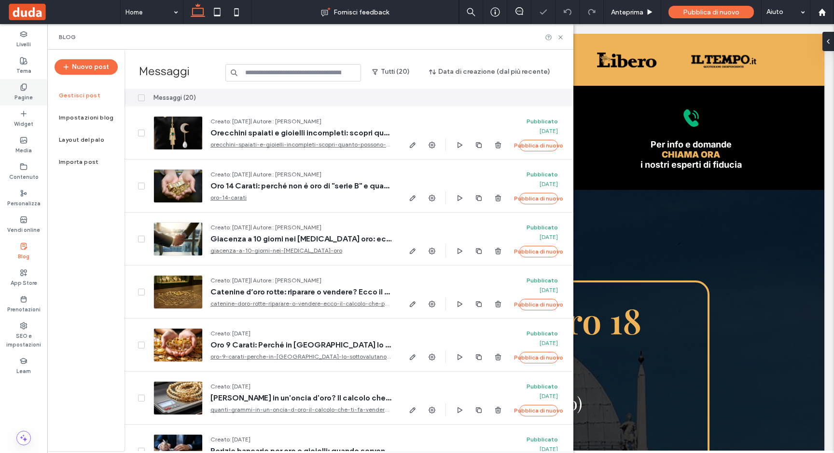
click at [28, 95] on label "Pagine" at bounding box center [23, 96] width 18 height 11
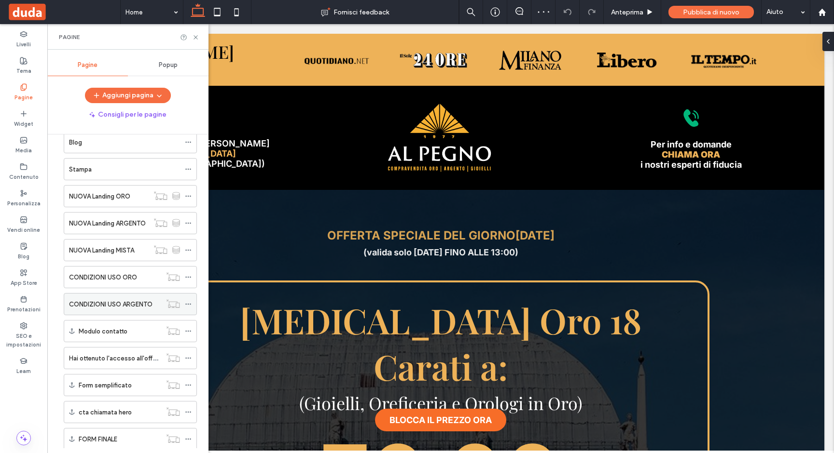
scroll to position [120, 0]
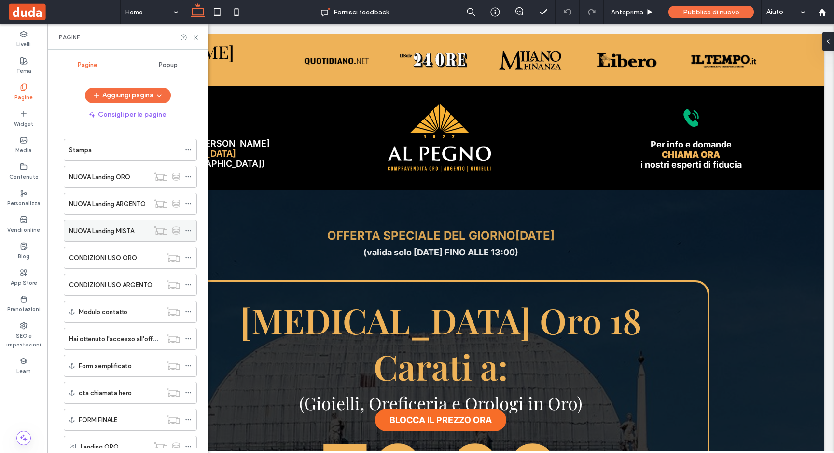
click at [186, 230] on icon at bounding box center [188, 231] width 7 height 7
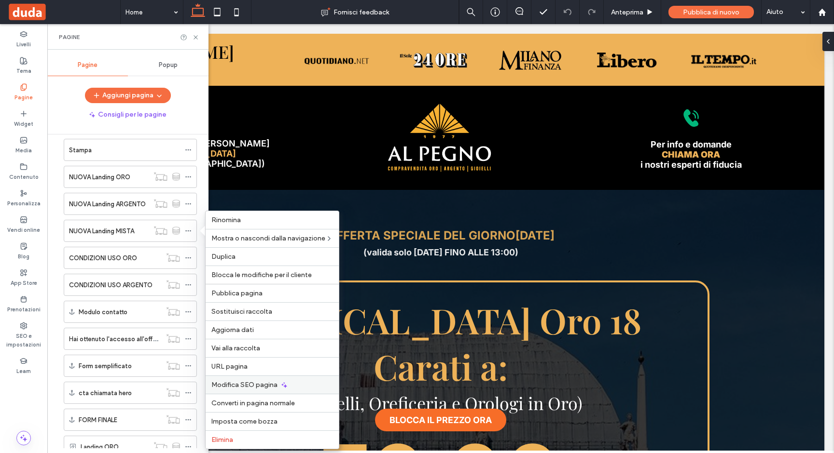
click at [255, 387] on span "Modifica SEO pagina" at bounding box center [244, 385] width 66 height 8
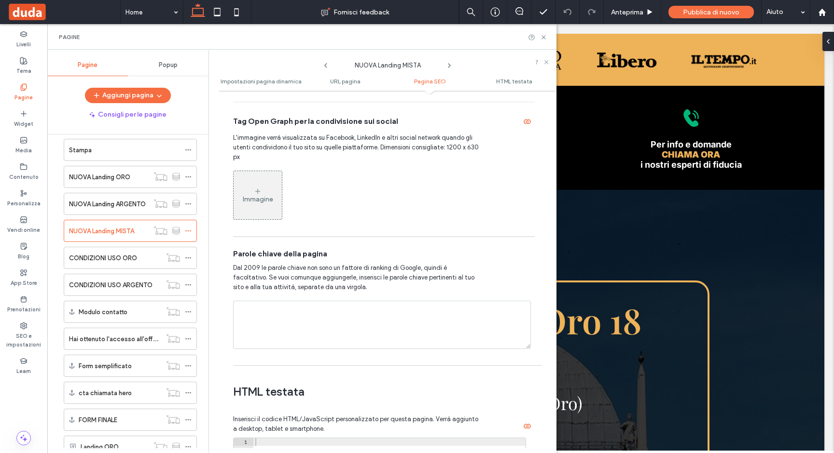
scroll to position [690, 0]
click at [548, 61] on icon at bounding box center [546, 62] width 6 height 6
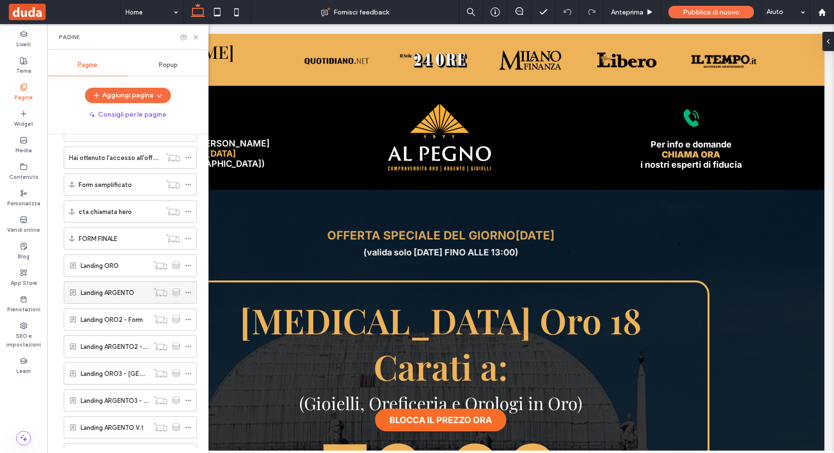
scroll to position [478, 0]
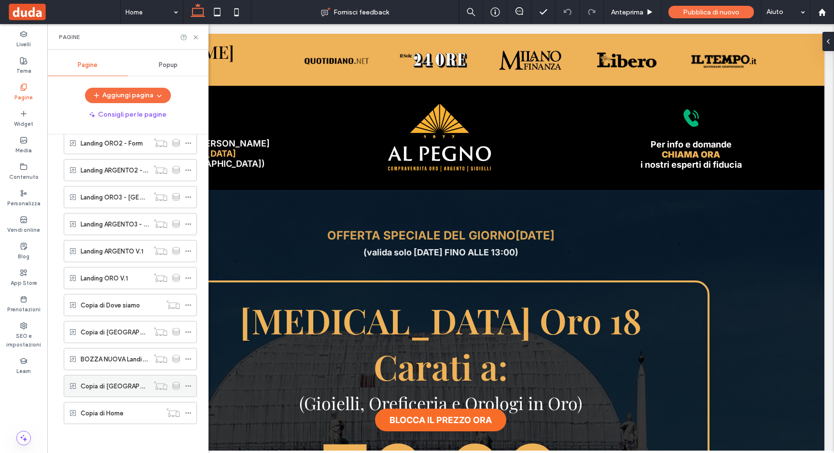
click at [186, 384] on icon at bounding box center [188, 386] width 7 height 7
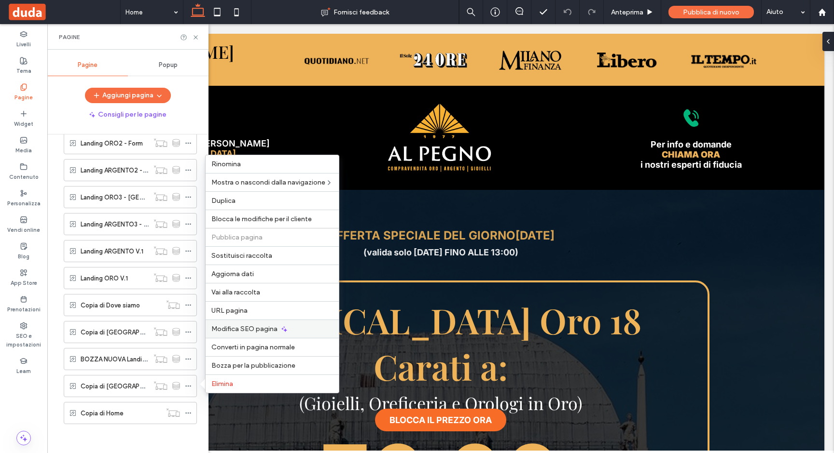
click at [229, 331] on span "Modifica SEO pagina" at bounding box center [244, 329] width 66 height 8
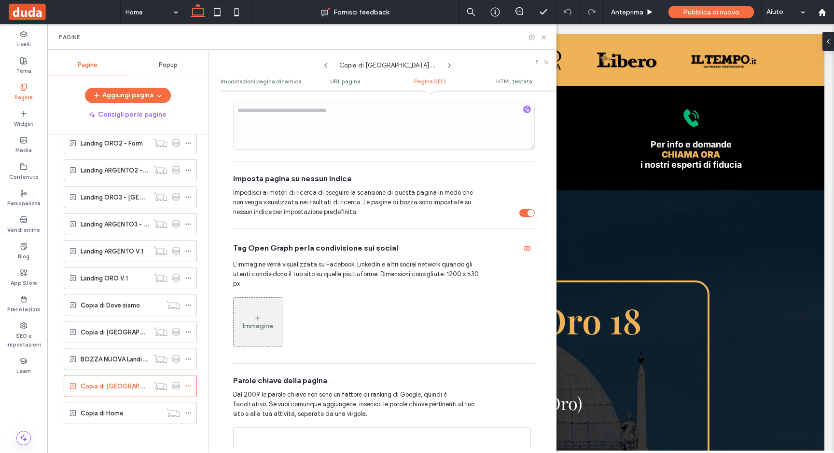
scroll to position [704, 0]
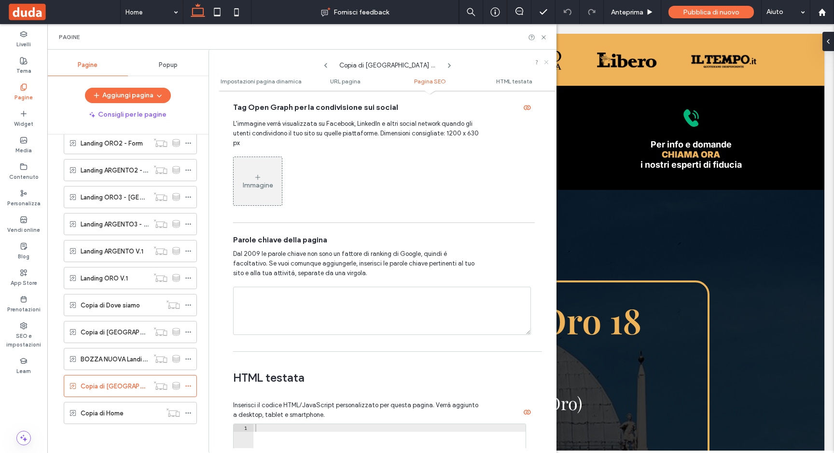
click at [547, 61] on icon at bounding box center [546, 62] width 6 height 6
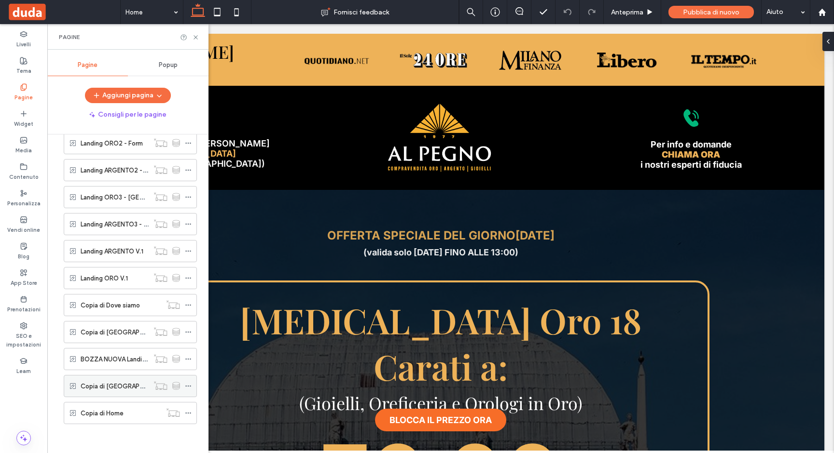
click at [123, 380] on div "Copia di NUOVA Landing ORO" at bounding box center [115, 386] width 68 height 21
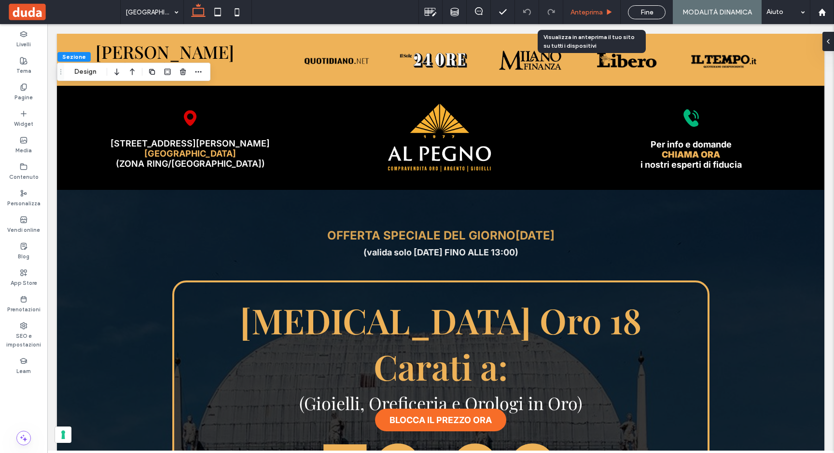
click at [581, 9] on span "Anteprima" at bounding box center [586, 12] width 32 height 8
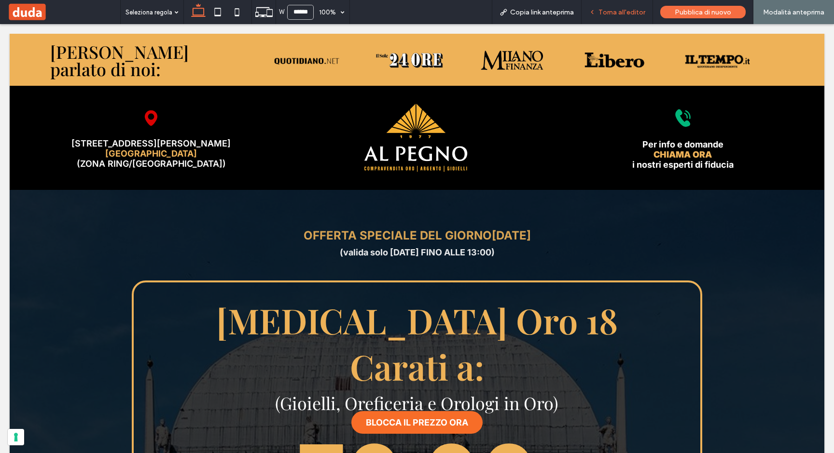
click at [606, 15] on span "Torna all'editor" at bounding box center [621, 12] width 47 height 8
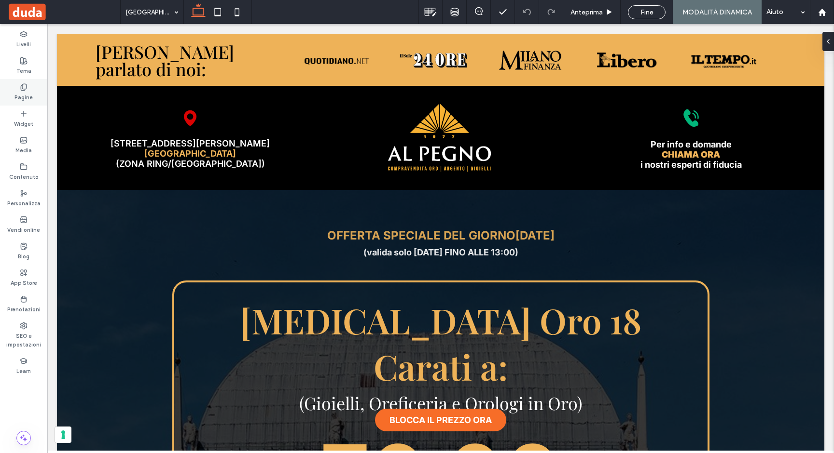
click at [28, 89] on div "Pagine" at bounding box center [23, 92] width 47 height 27
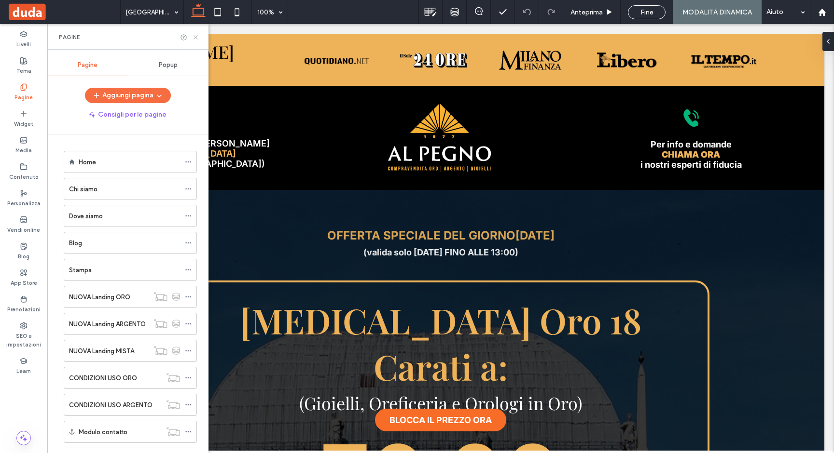
click at [196, 36] on use at bounding box center [195, 37] width 4 height 4
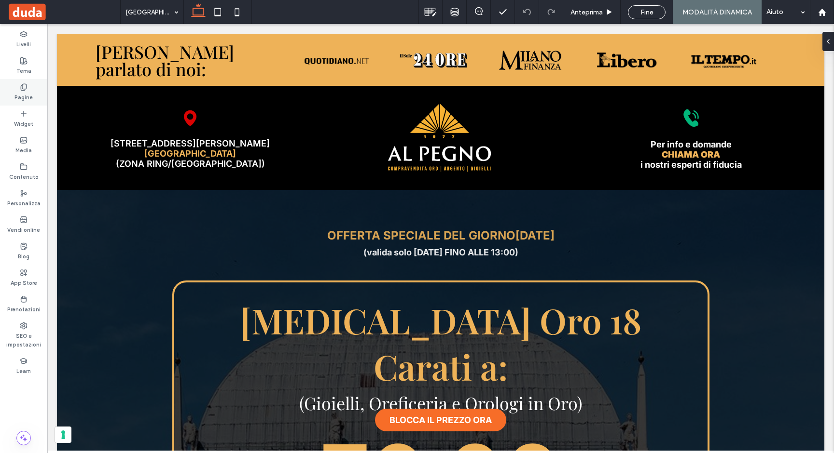
click at [24, 85] on icon at bounding box center [24, 87] width 8 height 8
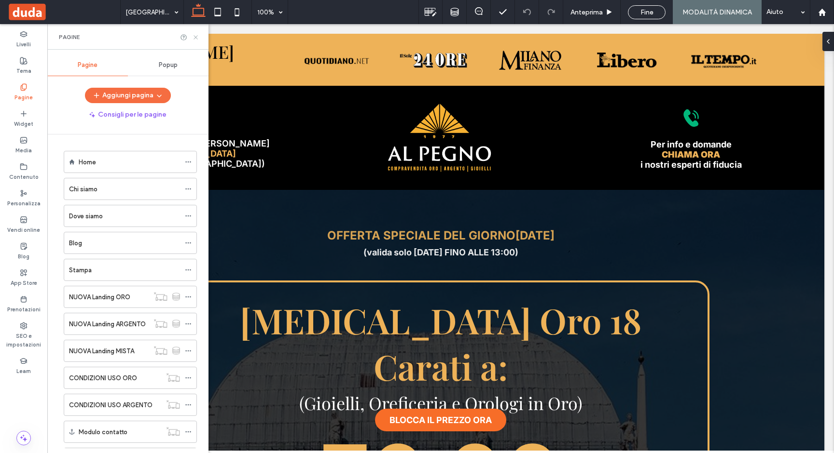
click at [194, 36] on use at bounding box center [195, 37] width 4 height 4
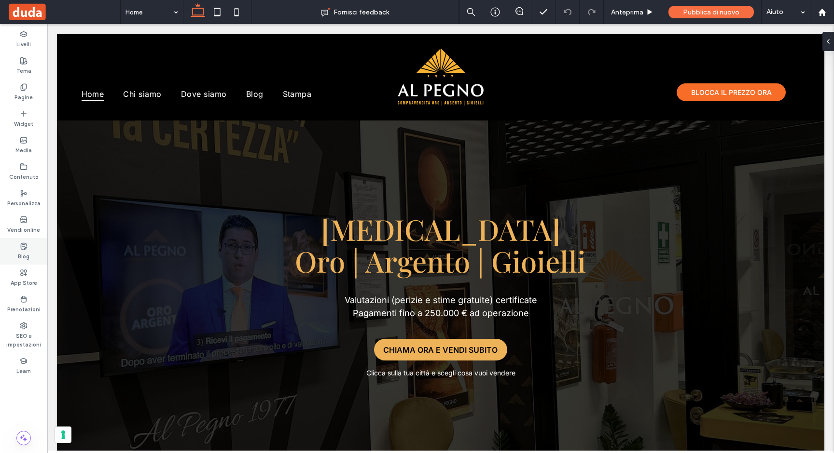
click at [24, 256] on label "Blog" at bounding box center [24, 255] width 12 height 11
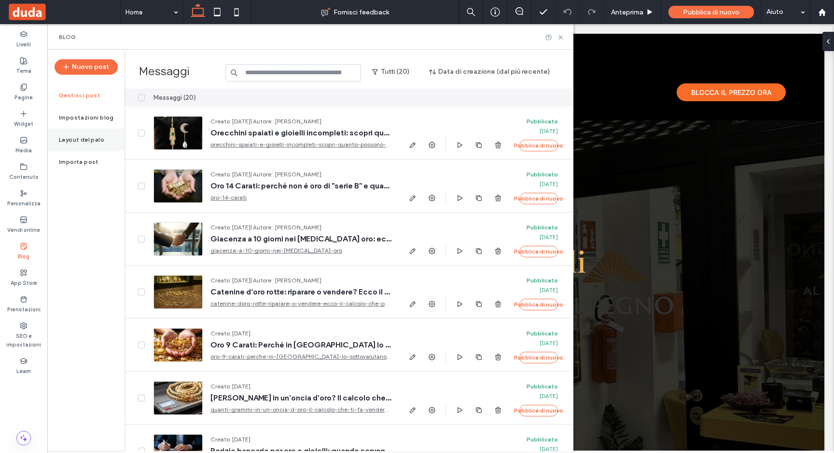
click at [83, 134] on div "Layout del palo" at bounding box center [85, 140] width 77 height 22
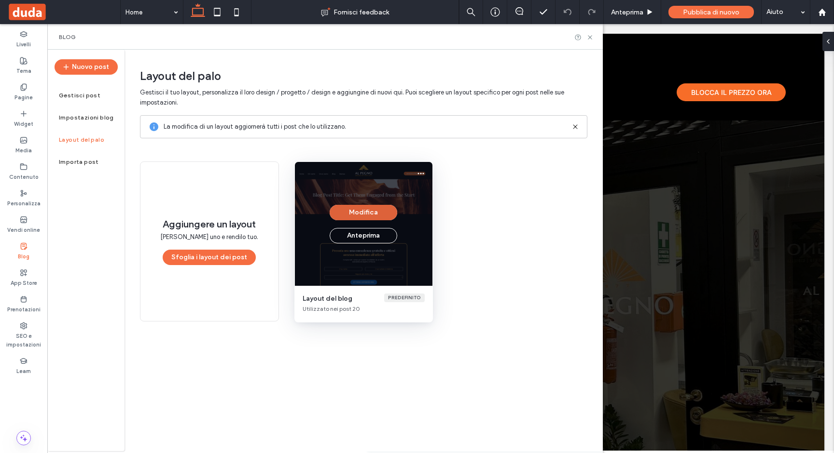
click at [375, 214] on button "Modifica" at bounding box center [363, 212] width 68 height 15
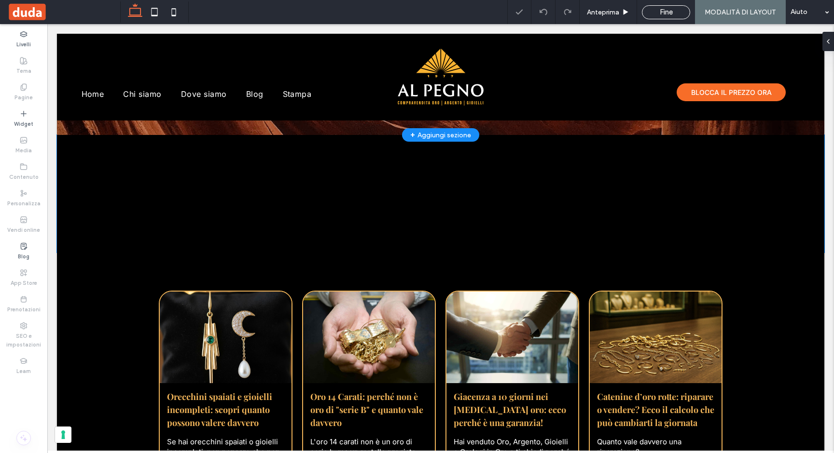
scroll to position [31, 0]
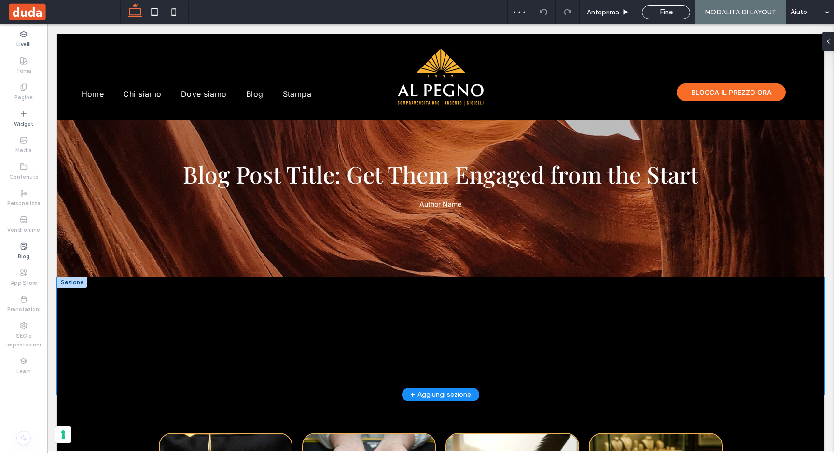
click at [327, 384] on div "Segnaposto per il Sottotitolo del post Segnaposto per il contenuto del tuo post…" at bounding box center [440, 335] width 579 height 117
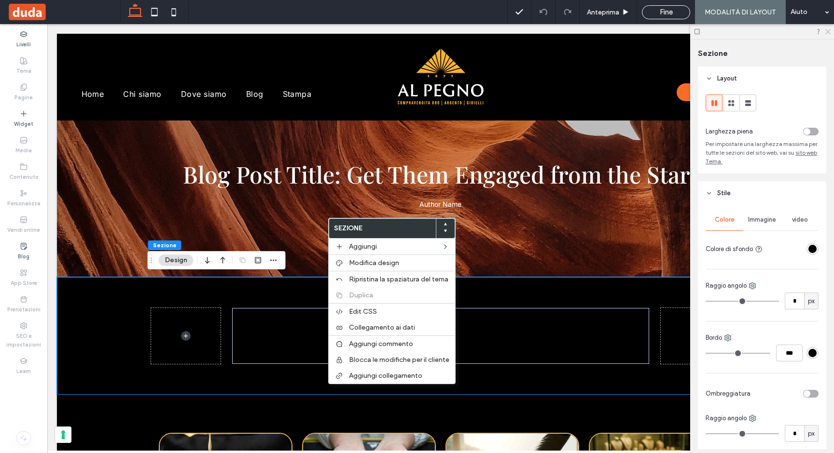
click at [825, 30] on icon at bounding box center [827, 31] width 6 height 6
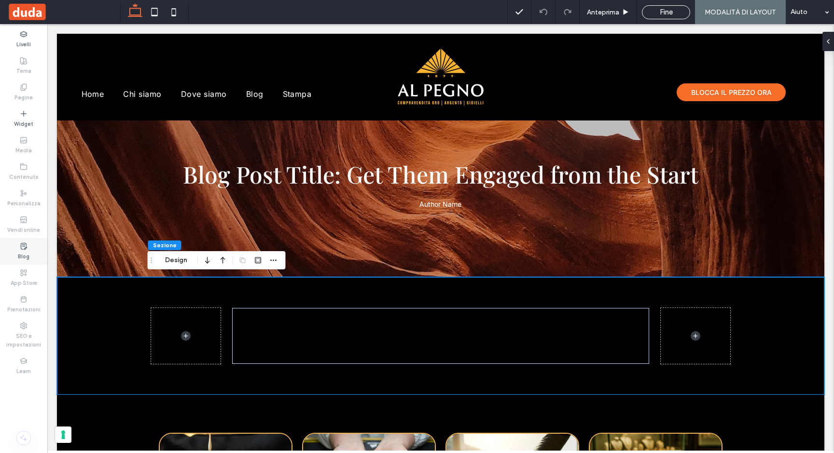
click at [20, 259] on label "Blog" at bounding box center [24, 255] width 12 height 11
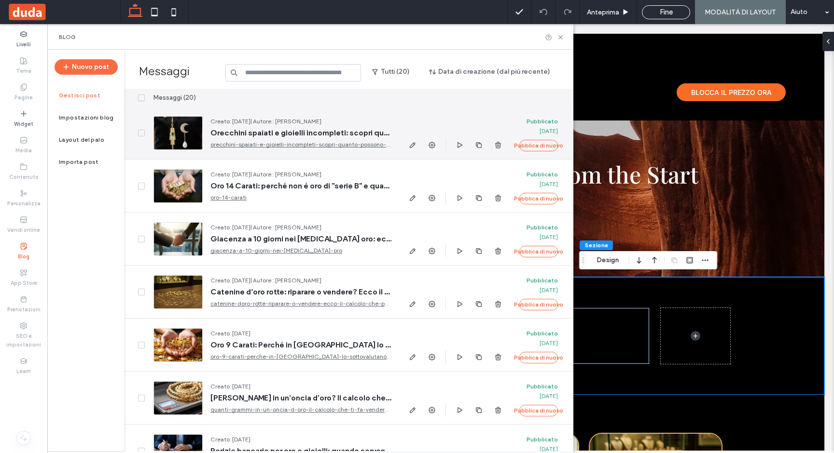
click at [175, 137] on div at bounding box center [177, 133] width 49 height 34
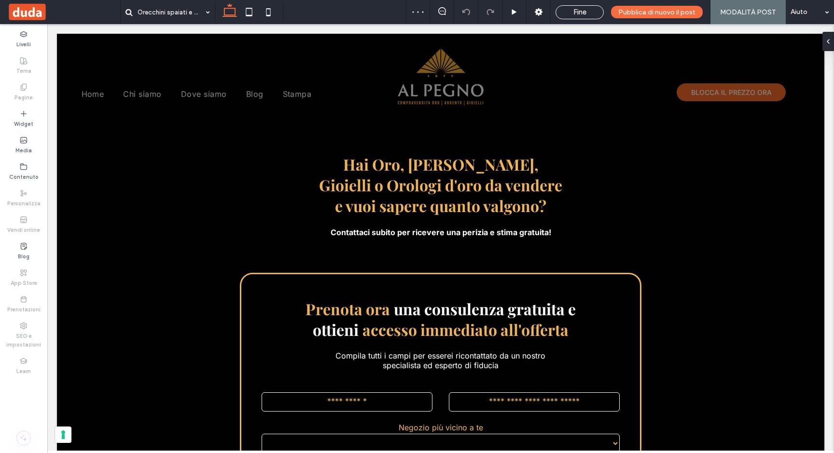
scroll to position [1639, 0]
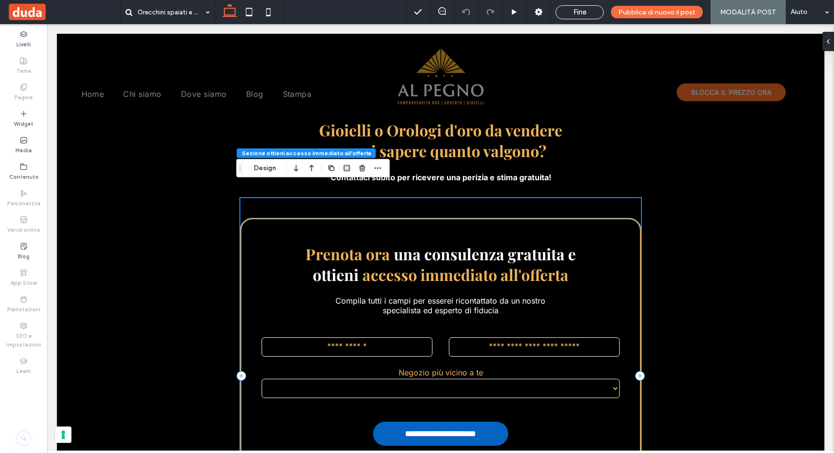
scroll to position [1709, 0]
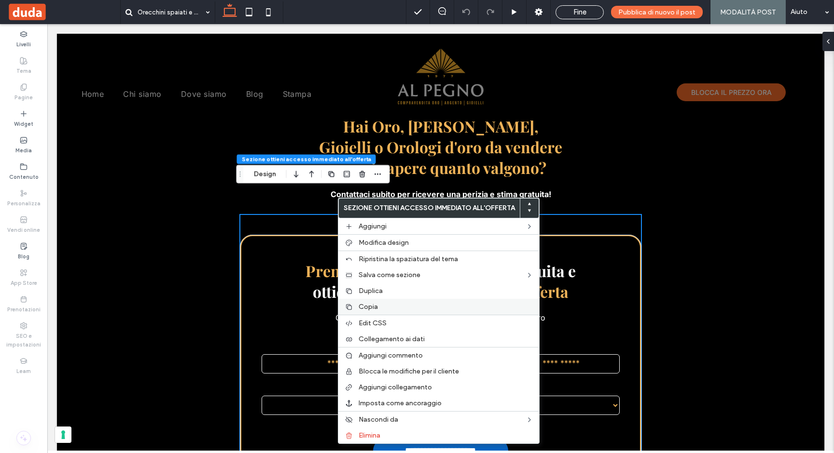
click at [360, 308] on span "Copia" at bounding box center [367, 307] width 19 height 8
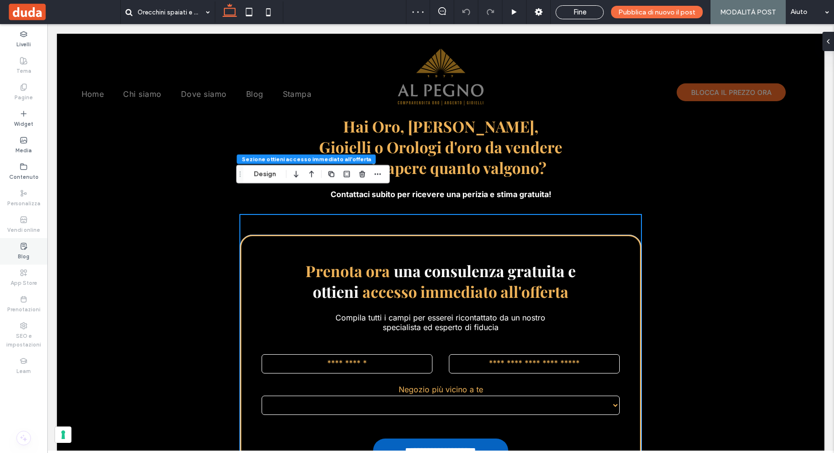
click at [20, 251] on label "Blog" at bounding box center [24, 255] width 12 height 11
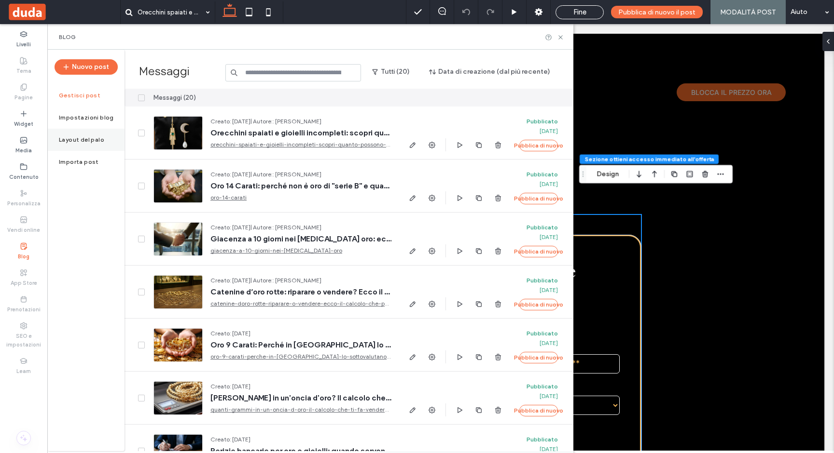
click at [85, 141] on label "Layout del palo" at bounding box center [81, 140] width 45 height 7
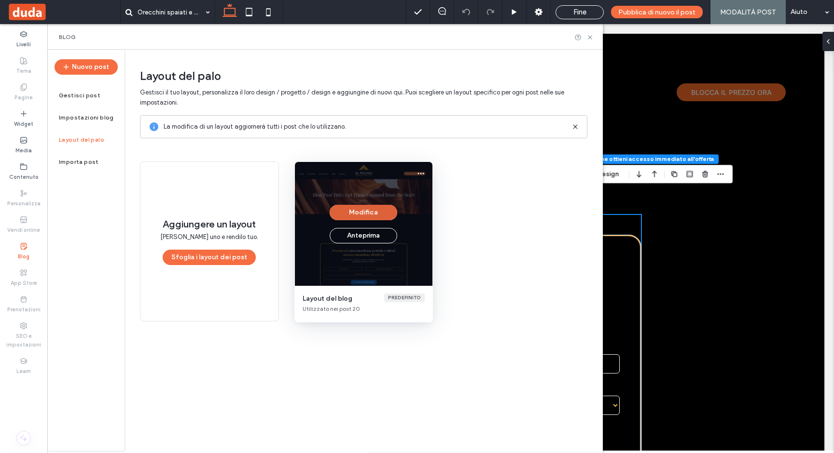
click at [375, 211] on button "Modifica" at bounding box center [363, 212] width 68 height 15
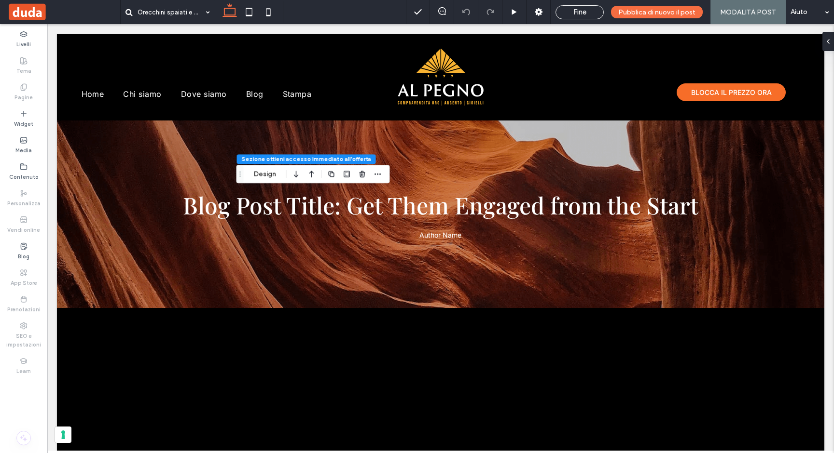
scroll to position [0, 0]
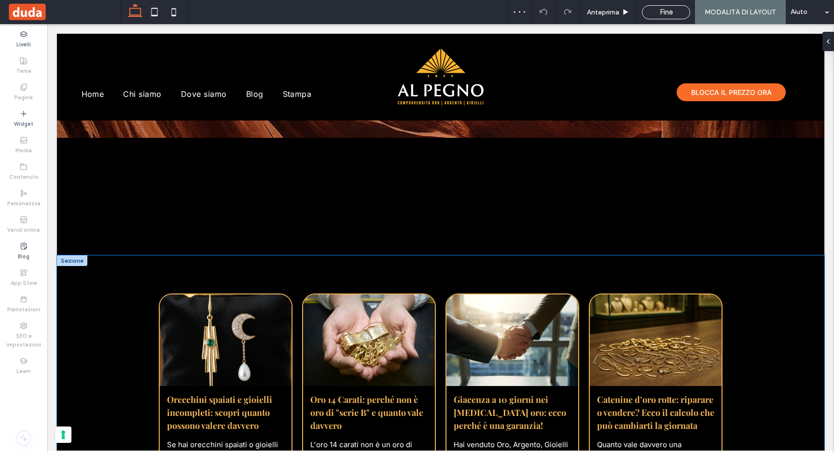
scroll to position [170, 0]
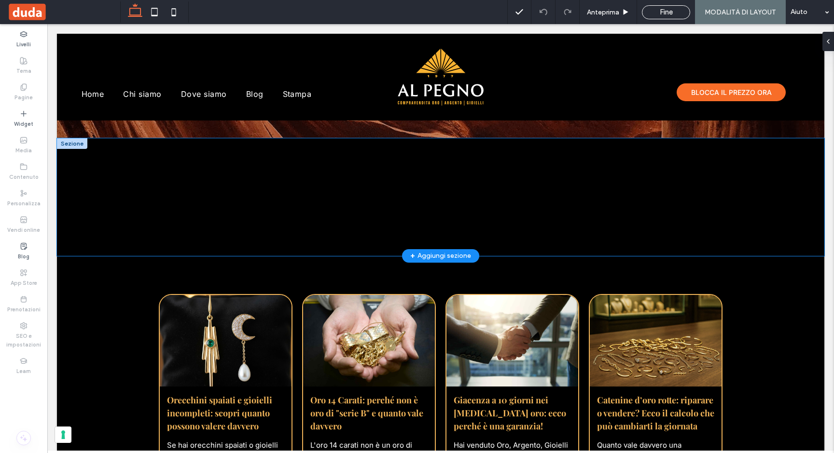
click at [365, 237] on div "Segnaposto per il Sottotitolo del post Segnaposto per il contenuto del tuo post…" at bounding box center [440, 196] width 579 height 117
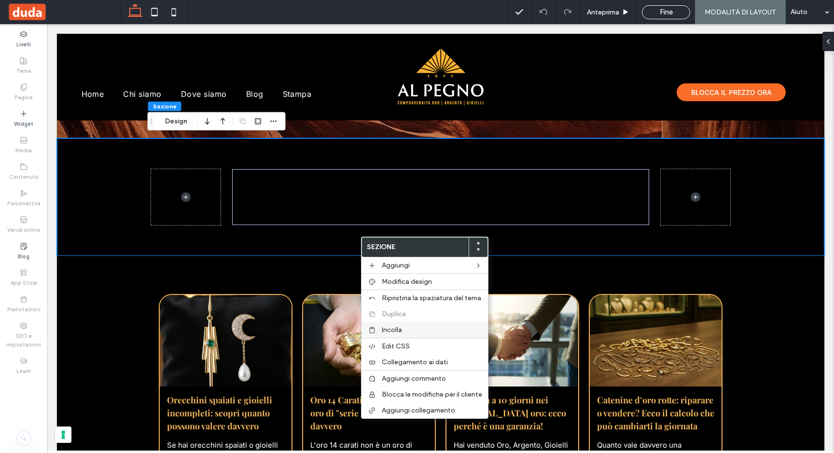
click at [384, 329] on span "Incolla" at bounding box center [392, 330] width 20 height 8
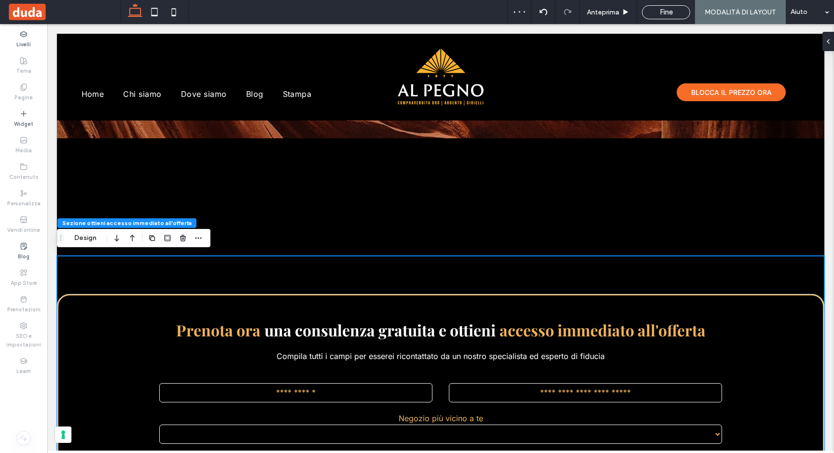
click at [356, 270] on div "**********" at bounding box center [440, 433] width 767 height 355
drag, startPoint x: 85, startPoint y: 238, endPoint x: 104, endPoint y: 233, distance: 19.4
click at [86, 239] on button "Design" at bounding box center [85, 239] width 35 height 12
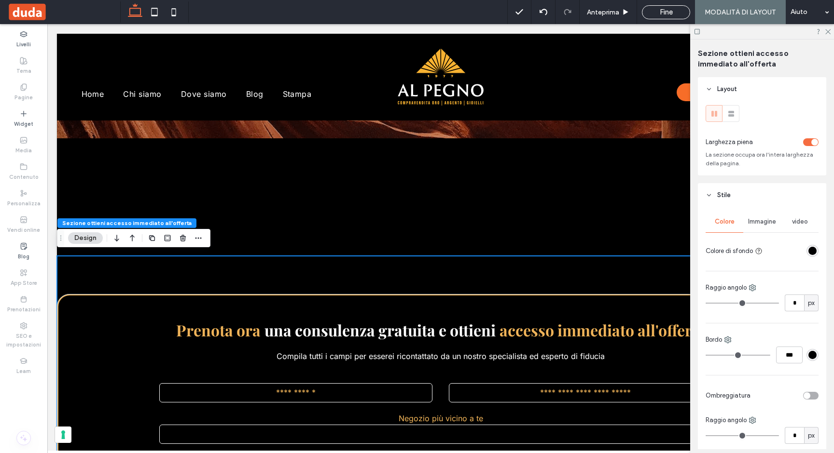
click at [805, 143] on div "toggle" at bounding box center [810, 142] width 15 height 8
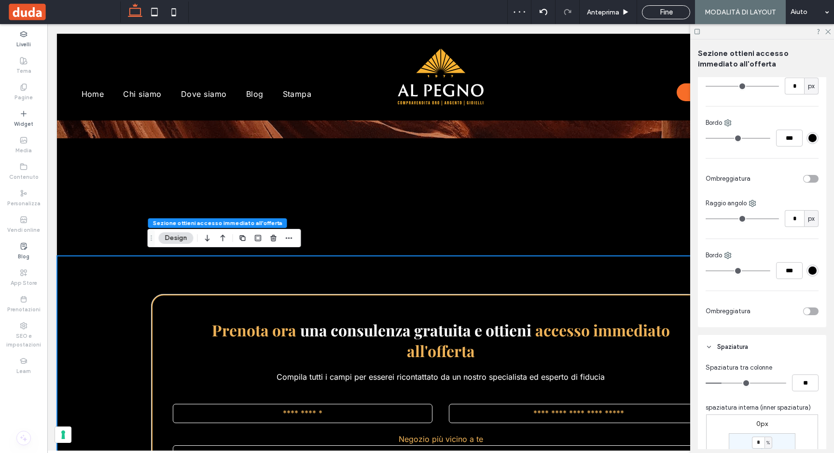
scroll to position [418, 0]
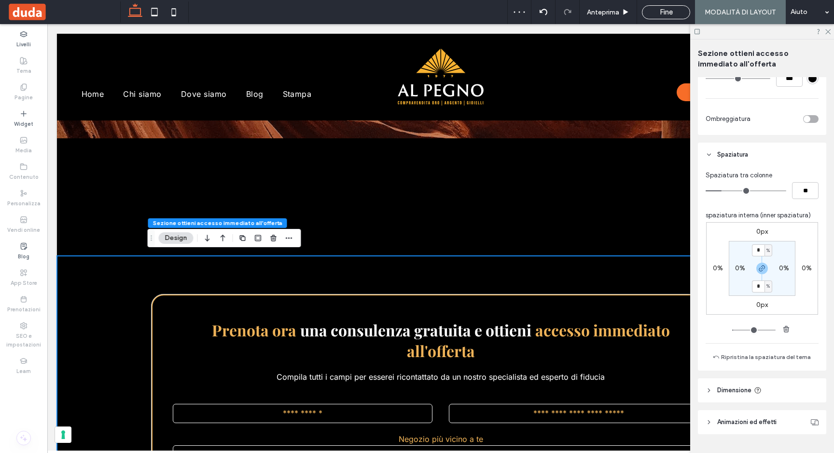
click at [735, 270] on label "0%" at bounding box center [740, 268] width 10 height 8
type input "*"
type input "**"
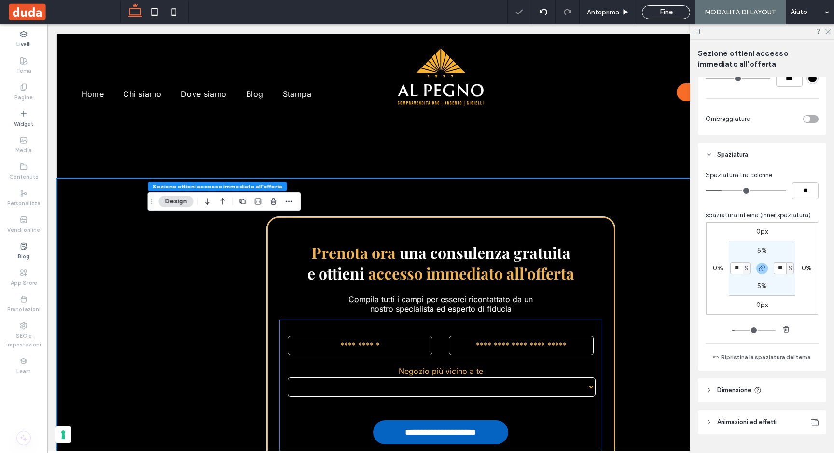
scroll to position [248, 0]
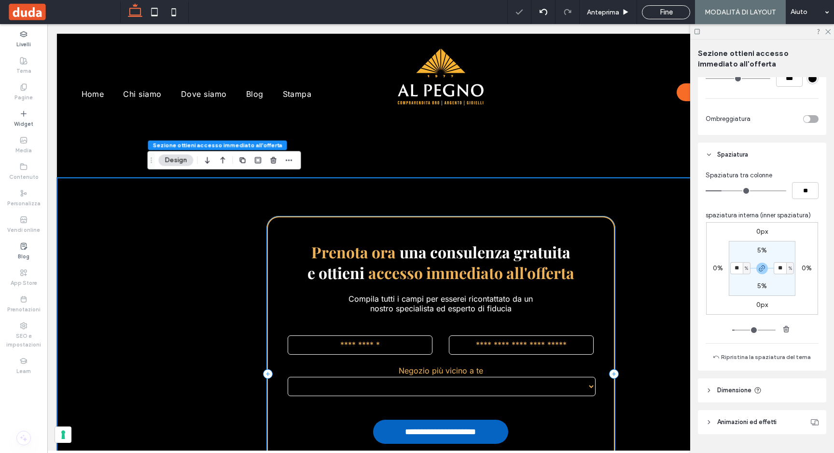
click at [603, 225] on div "**********" at bounding box center [440, 374] width 349 height 316
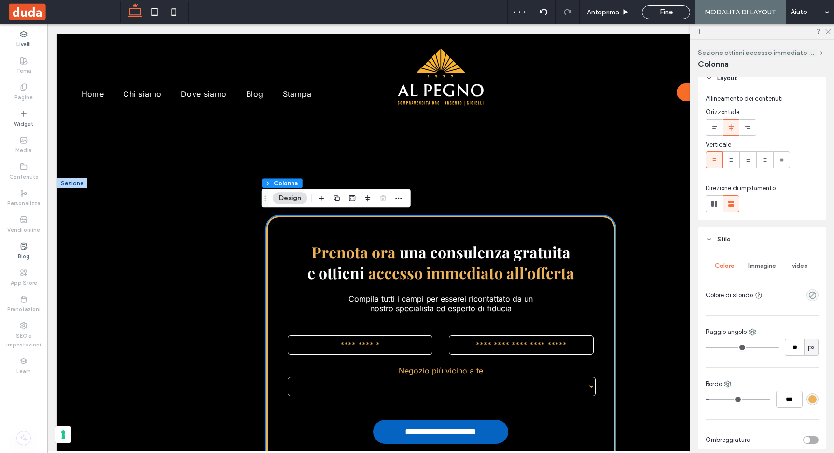
scroll to position [15, 0]
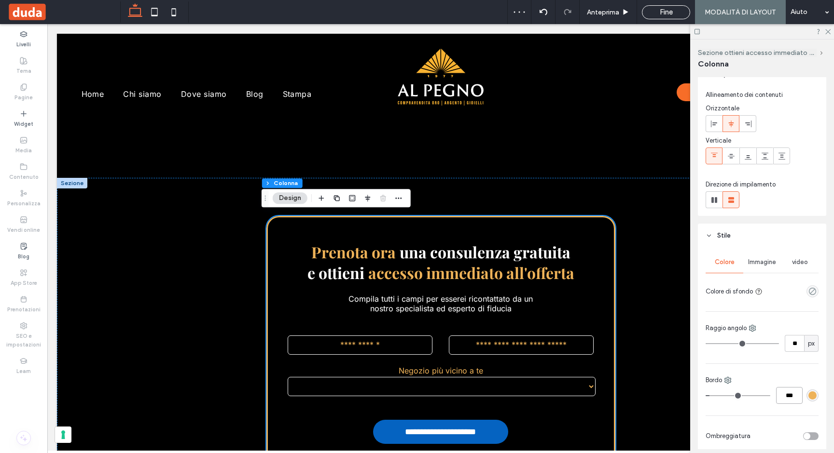
click at [781, 396] on input "***" at bounding box center [789, 395] width 27 height 17
type input "*"
type input "***"
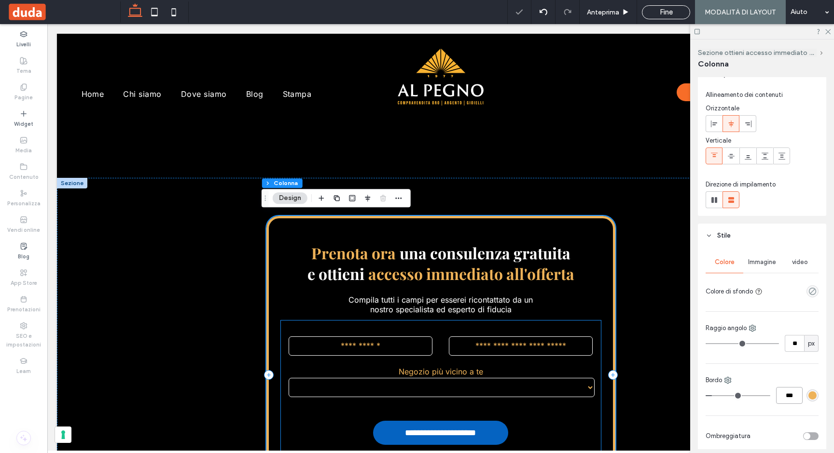
click at [535, 395] on div "**********" at bounding box center [441, 383] width 320 height 37
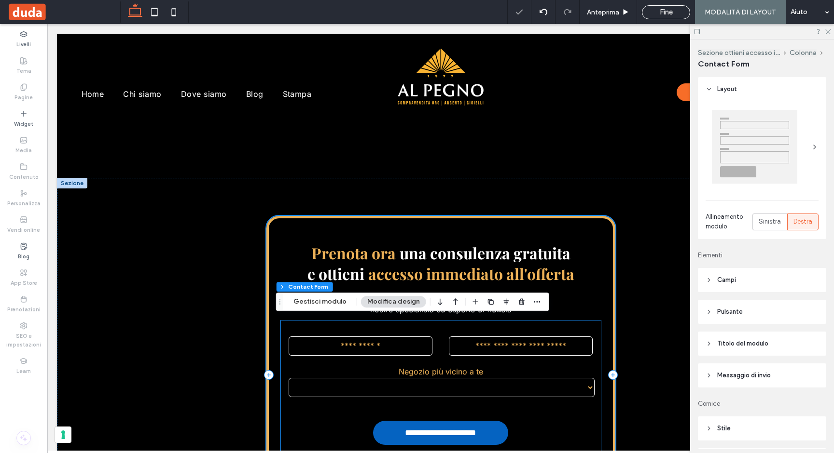
type input "*"
type input "***"
type input "*"
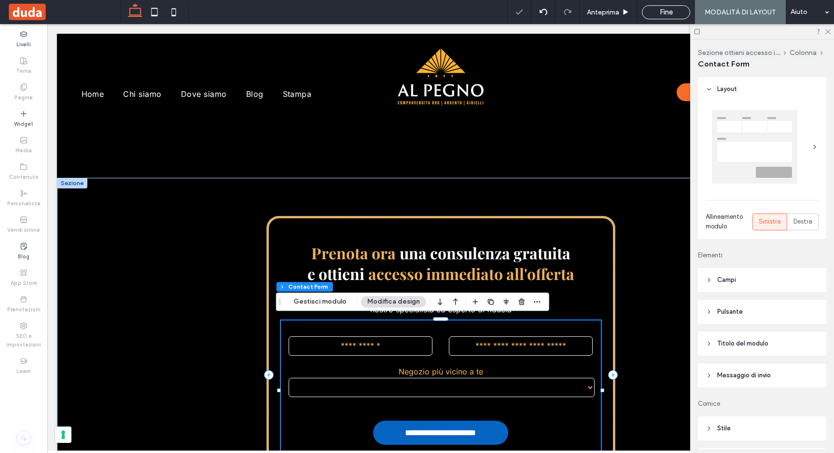
click at [494, 388] on select "**********" at bounding box center [441, 387] width 306 height 19
click at [333, 302] on button "Gestisci modulo" at bounding box center [320, 302] width 66 height 12
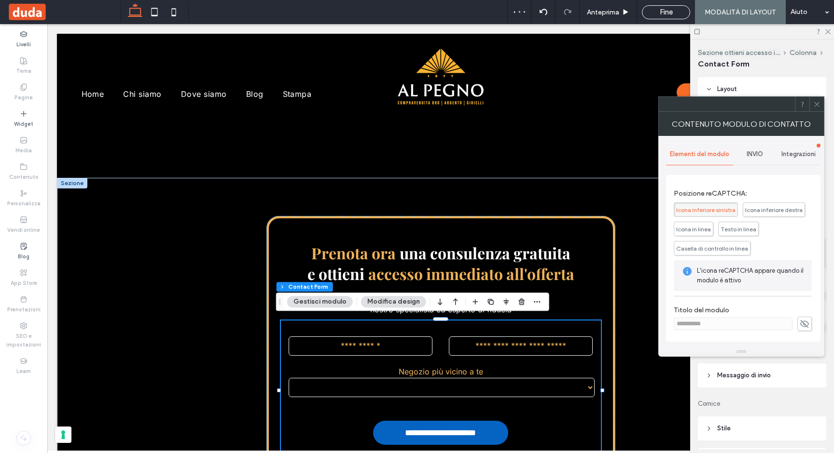
scroll to position [0, 0]
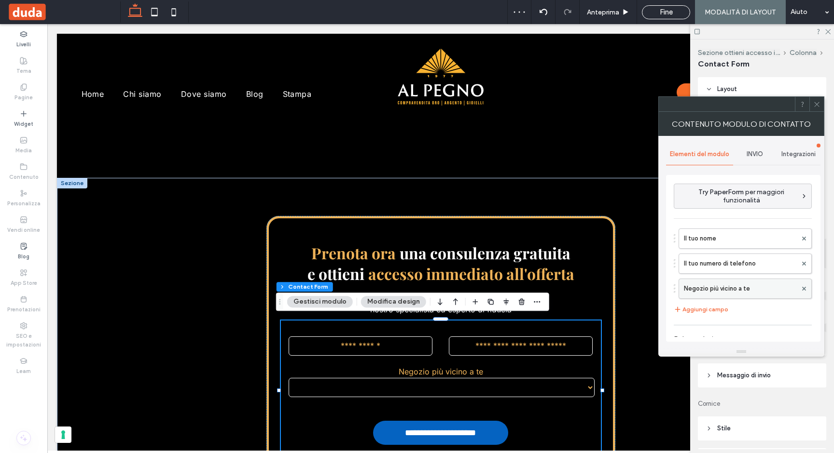
click at [722, 288] on label "Negozio più vicino a te" at bounding box center [740, 288] width 113 height 19
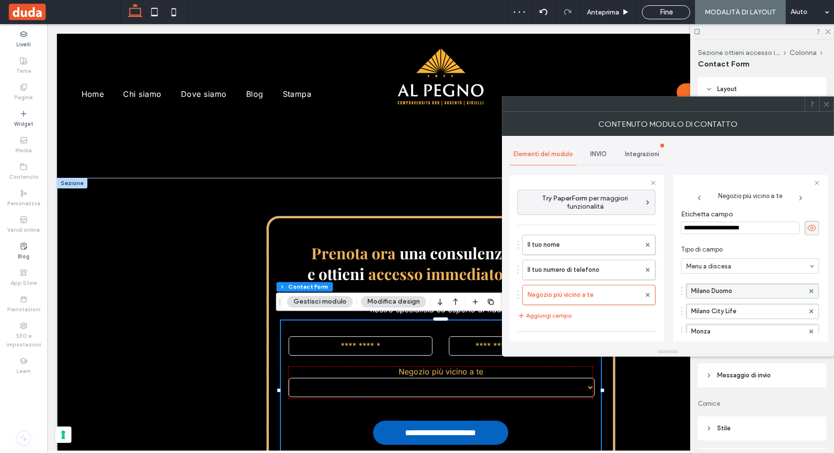
scroll to position [100, 0]
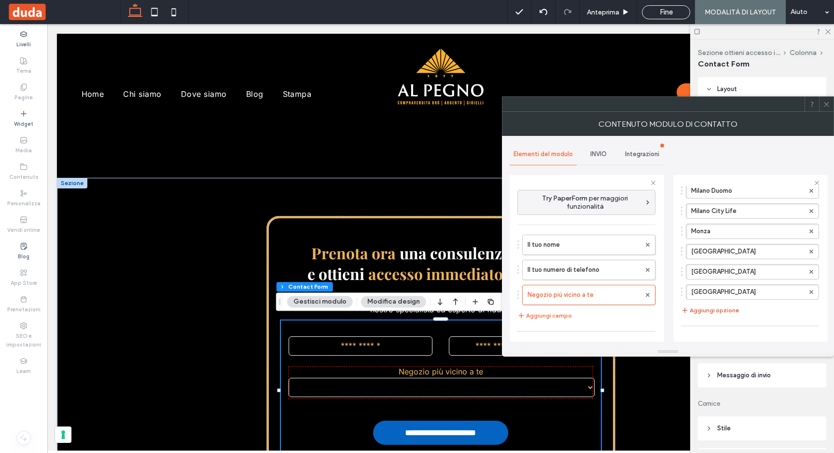
click at [713, 309] on button "Aggiungi opzione" at bounding box center [710, 311] width 58 height 12
click at [704, 309] on label "Nuova opzione" at bounding box center [747, 312] width 113 height 14
click at [704, 309] on input "**********" at bounding box center [747, 312] width 113 height 7
type input "*******"
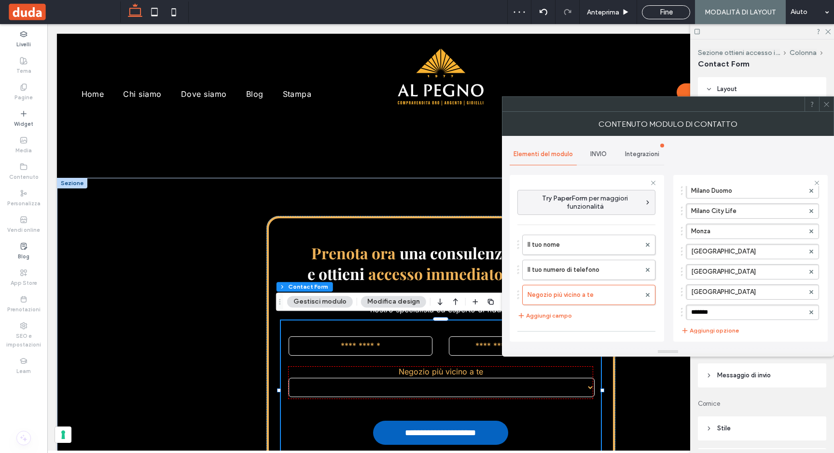
click at [826, 104] on use at bounding box center [825, 104] width 5 height 5
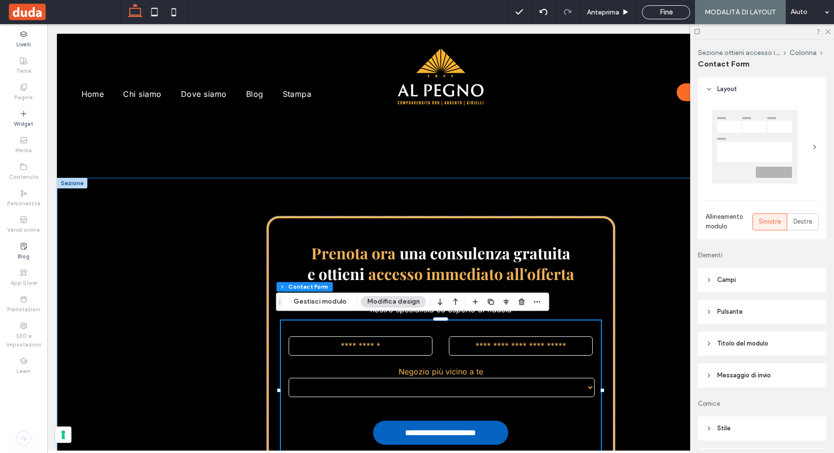
click at [435, 203] on div "**********" at bounding box center [440, 375] width 579 height 395
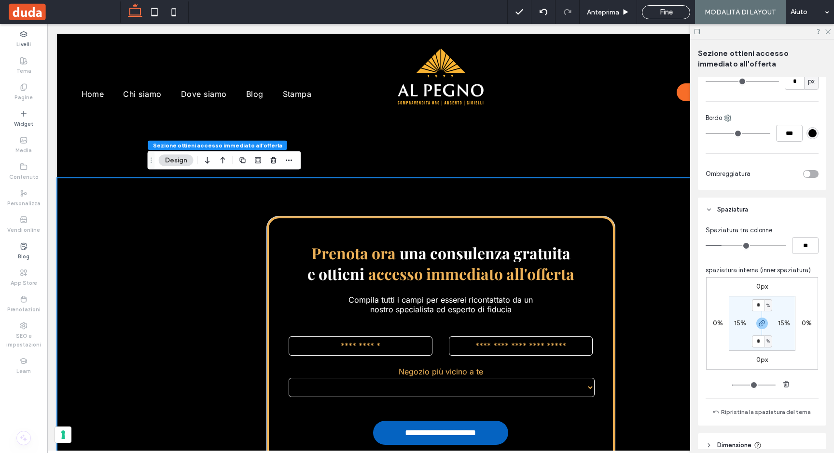
scroll to position [423, 0]
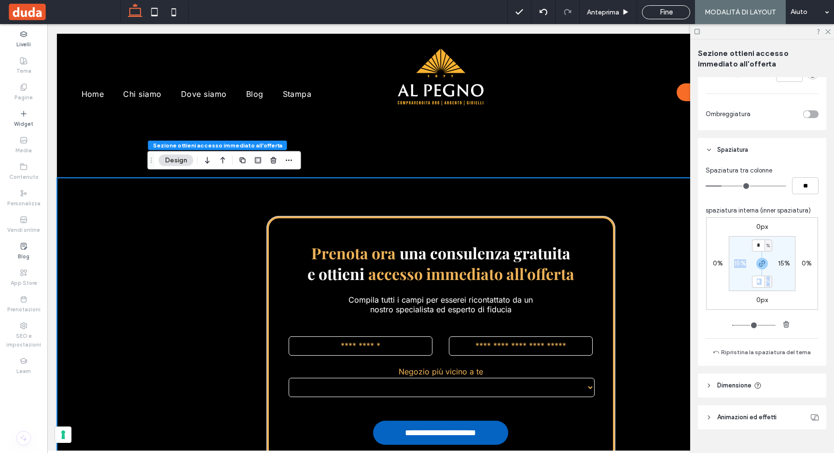
click at [757, 272] on section "* % 15% * % 15%" at bounding box center [761, 263] width 67 height 55
click at [767, 268] on div at bounding box center [762, 264] width 22 height 12
drag, startPoint x: 757, startPoint y: 265, endPoint x: 758, endPoint y: 259, distance: 6.3
click at [758, 265] on icon "button" at bounding box center [762, 264] width 8 height 8
click at [758, 251] on input "*" at bounding box center [758, 246] width 13 height 12
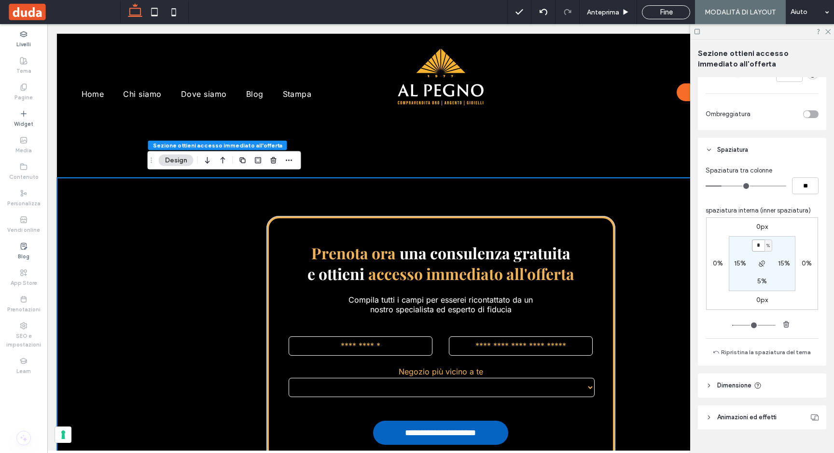
click at [758, 251] on input "*" at bounding box center [758, 246] width 13 height 12
type input "*"
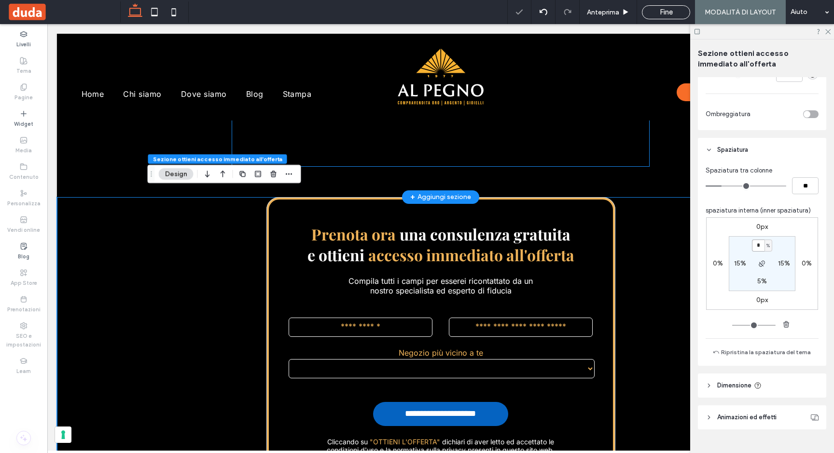
scroll to position [170, 0]
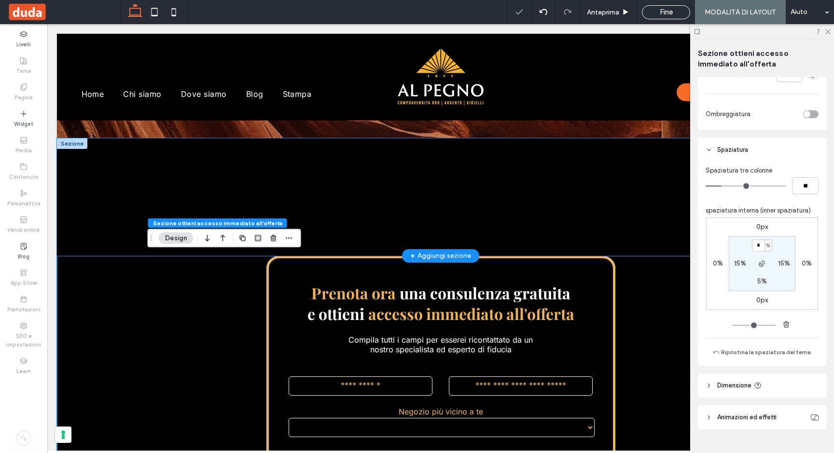
click at [600, 238] on div "Segnaposto per il Sottotitolo del post Segnaposto per il contenuto del tuo post…" at bounding box center [440, 196] width 579 height 117
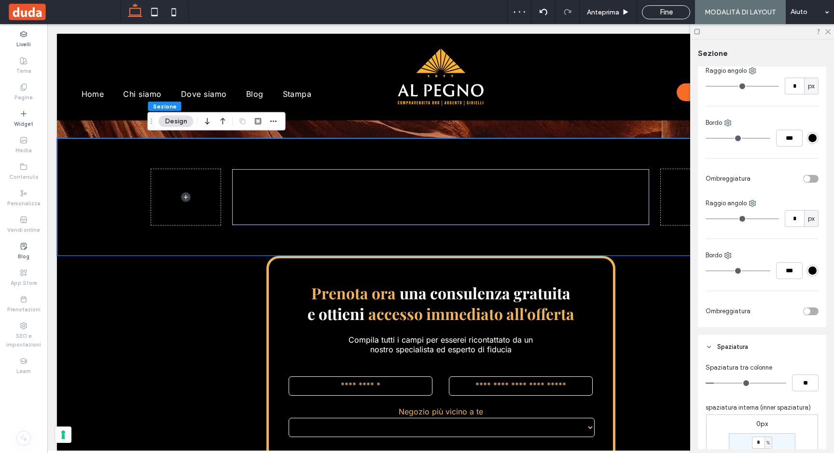
scroll to position [364, 0]
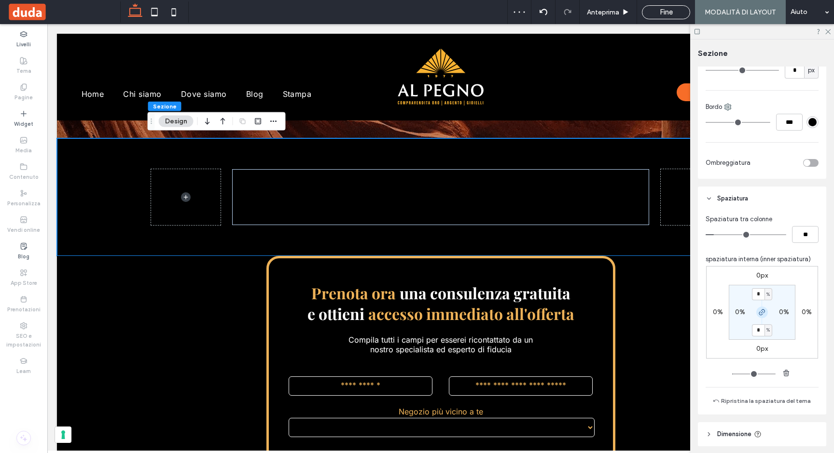
click at [758, 314] on icon "button" at bounding box center [762, 313] width 8 height 8
click at [757, 330] on label "4%" at bounding box center [761, 330] width 10 height 8
click at [757, 330] on input "*" at bounding box center [758, 331] width 13 height 12
type input "*"
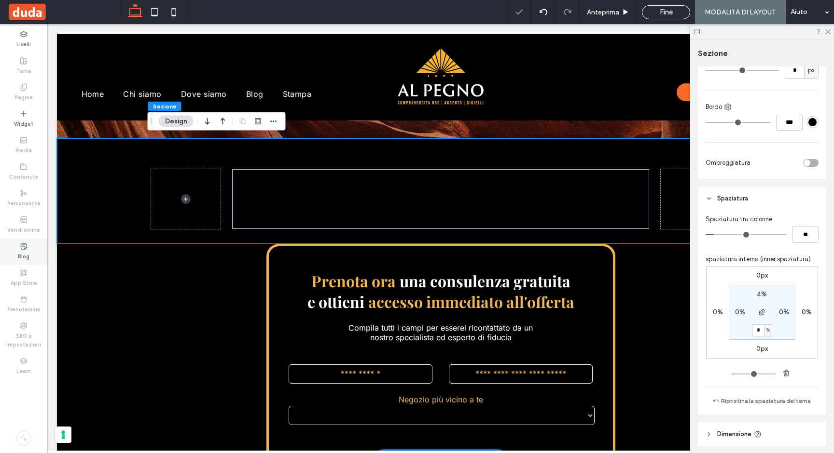
click at [30, 253] on div "Blog" at bounding box center [23, 251] width 47 height 27
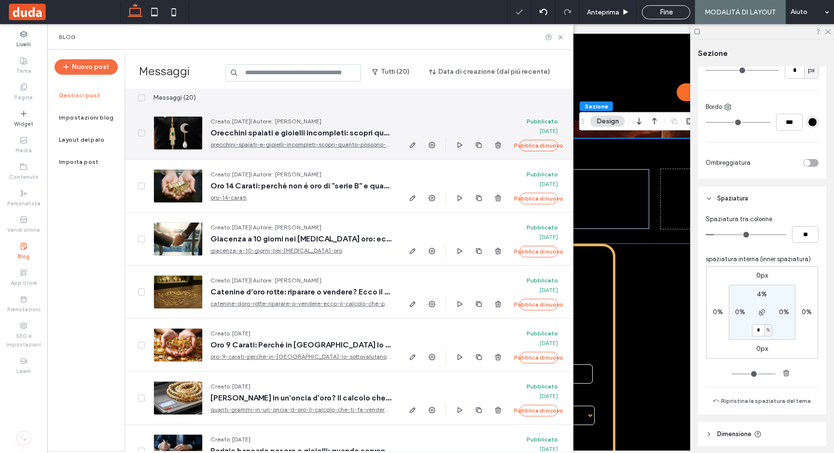
click at [189, 135] on div at bounding box center [177, 133] width 49 height 34
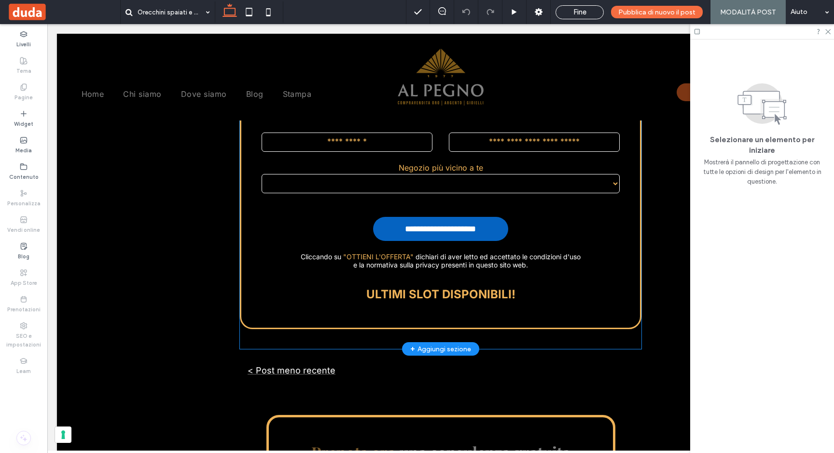
scroll to position [1902, 0]
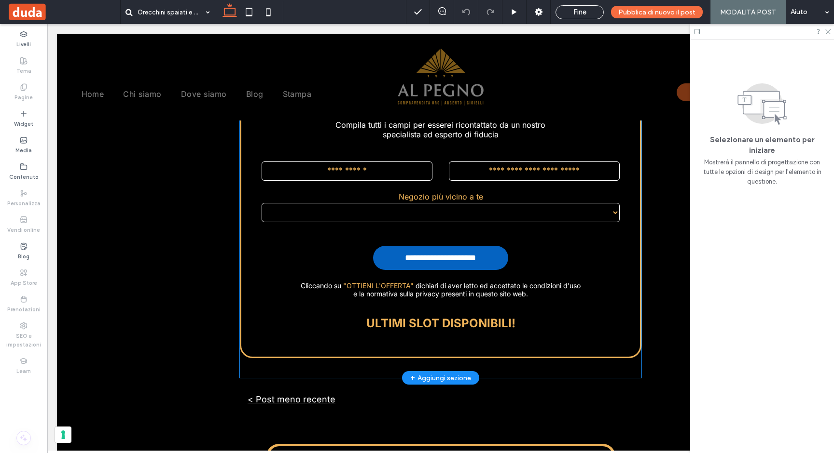
click at [325, 349] on div "**********" at bounding box center [440, 200] width 401 height 356
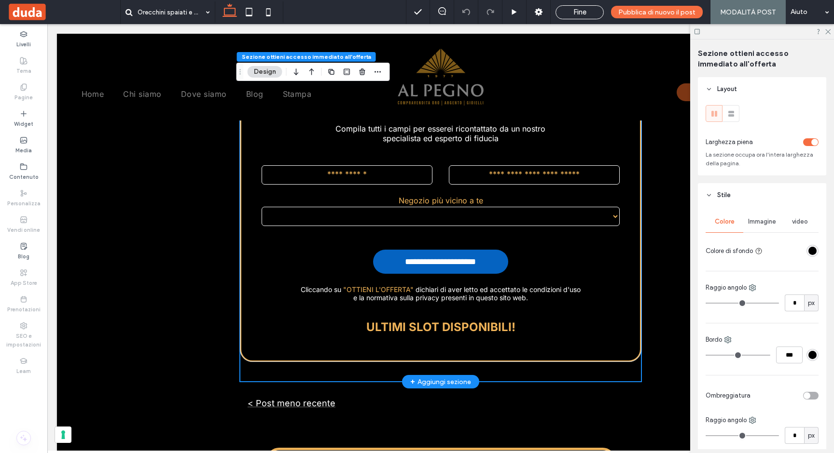
scroll to position [1894, 0]
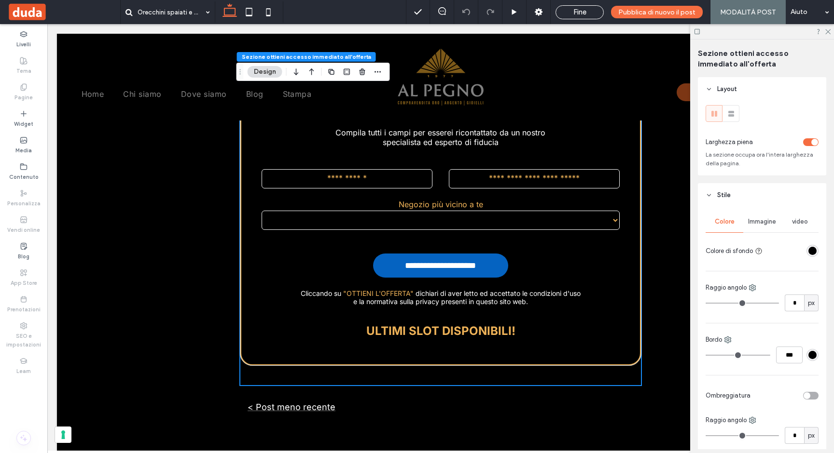
click at [370, 401] on u "layout" at bounding box center [368, 400] width 20 height 8
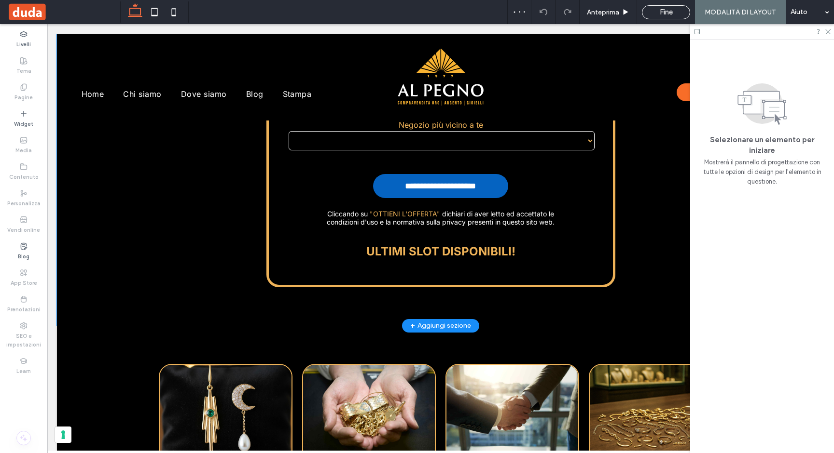
click at [244, 312] on div "**********" at bounding box center [440, 147] width 579 height 357
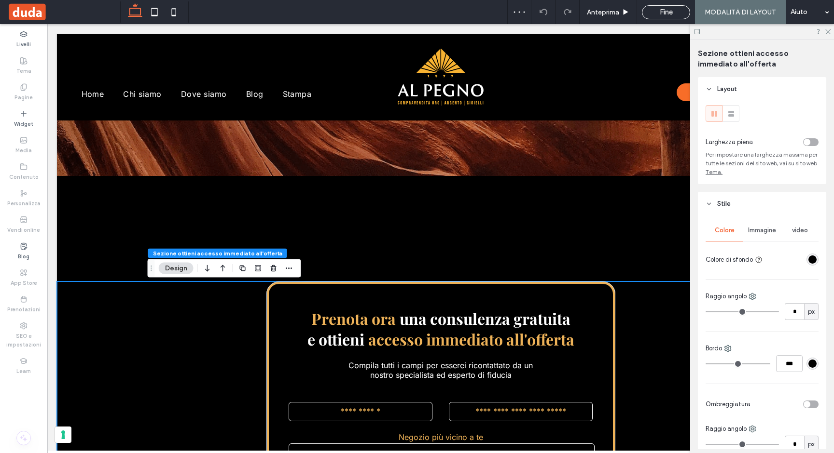
scroll to position [128, 0]
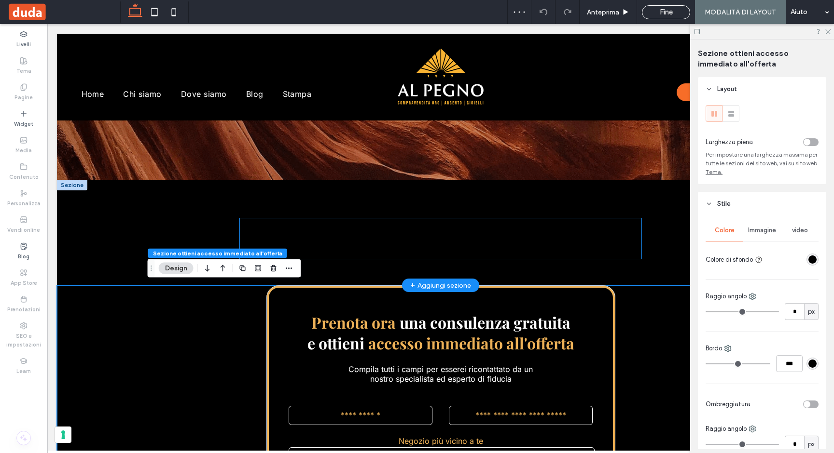
click at [315, 242] on p "Segnaposto per il contenuto del tuo post. Qui è dove apparirà il contenuto dei …" at bounding box center [440, 246] width 401 height 25
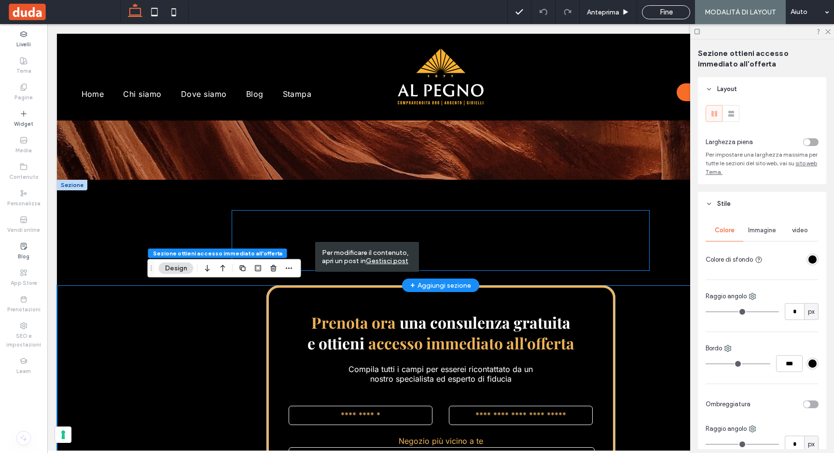
click at [235, 212] on div "Segnaposto per il Sottotitolo del post Segnaposto per il contenuto del tuo post…" at bounding box center [440, 241] width 417 height 60
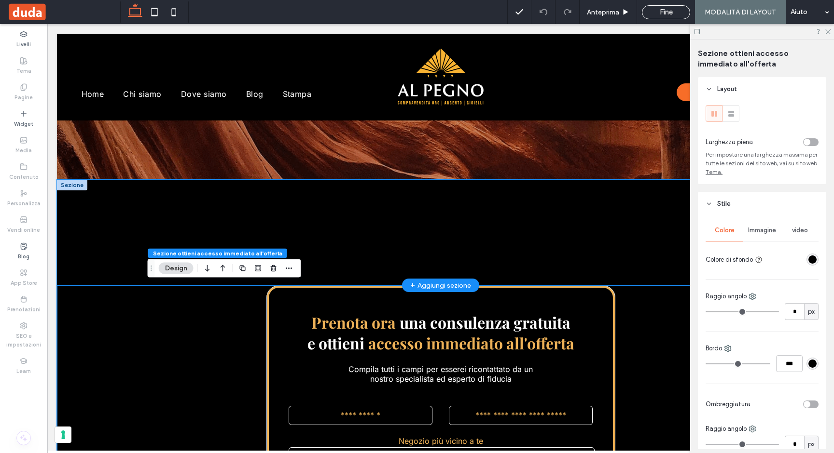
click at [235, 186] on div "Segnaposto per il Sottotitolo del post Segnaposto per il contenuto del tuo post…" at bounding box center [440, 233] width 579 height 106
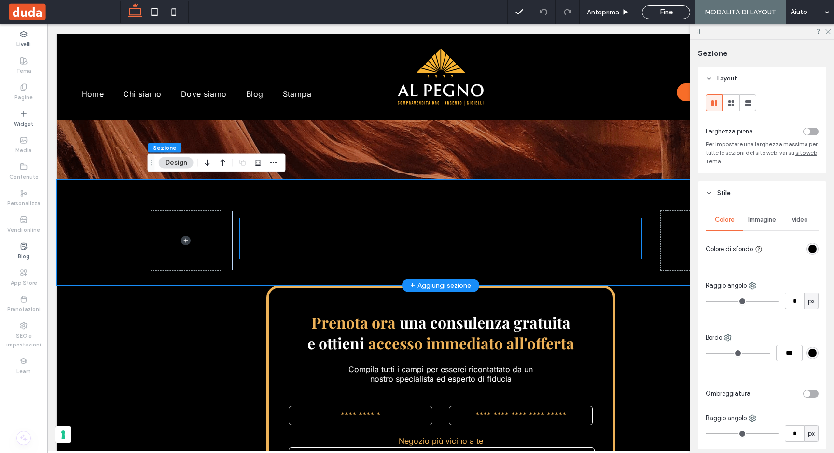
click at [356, 243] on p "Segnaposto per il contenuto del tuo post. Qui è dove apparirà il contenuto dei …" at bounding box center [440, 246] width 401 height 25
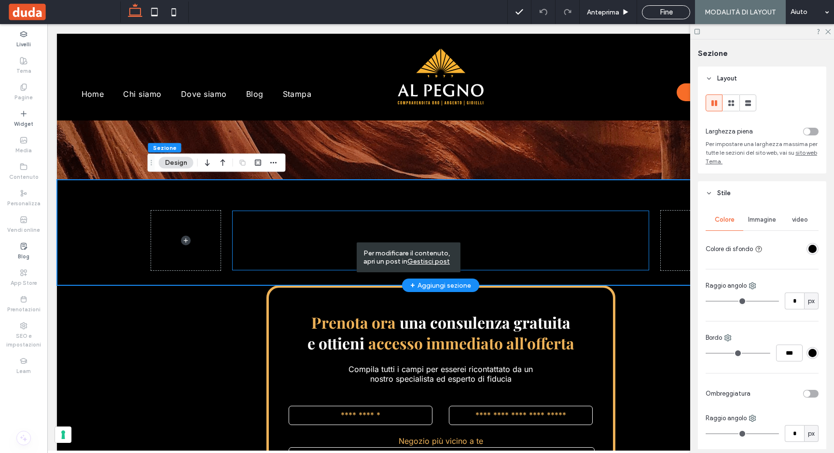
click at [337, 262] on div "Segnaposto per il Sottotitolo del post Segnaposto per il contenuto del tuo post…" at bounding box center [440, 241] width 417 height 60
click at [340, 278] on div "Segnaposto per il Sottotitolo del post Segnaposto per il contenuto del tuo post…" at bounding box center [440, 233] width 579 height 106
click at [340, 262] on div "Segnaposto per il Sottotitolo del post Segnaposto per il contenuto del tuo post…" at bounding box center [440, 241] width 417 height 60
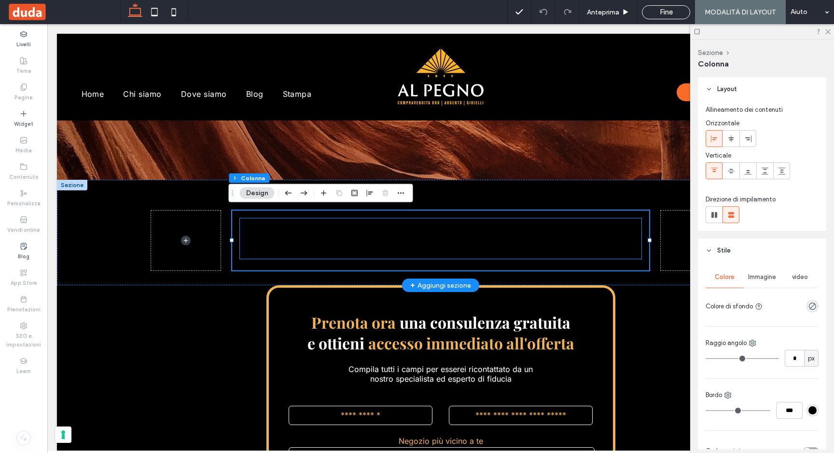
click at [347, 236] on p "Segnaposto per il contenuto del tuo post. Qui è dove apparirà il contenuto dei …" at bounding box center [440, 246] width 401 height 25
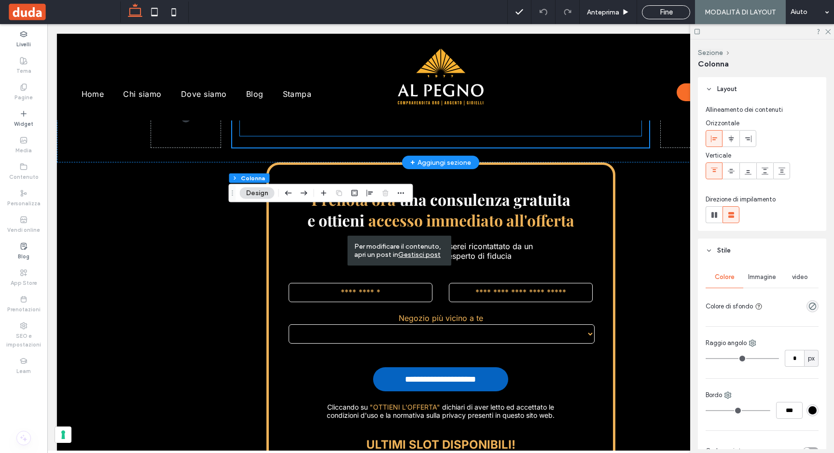
scroll to position [467, 0]
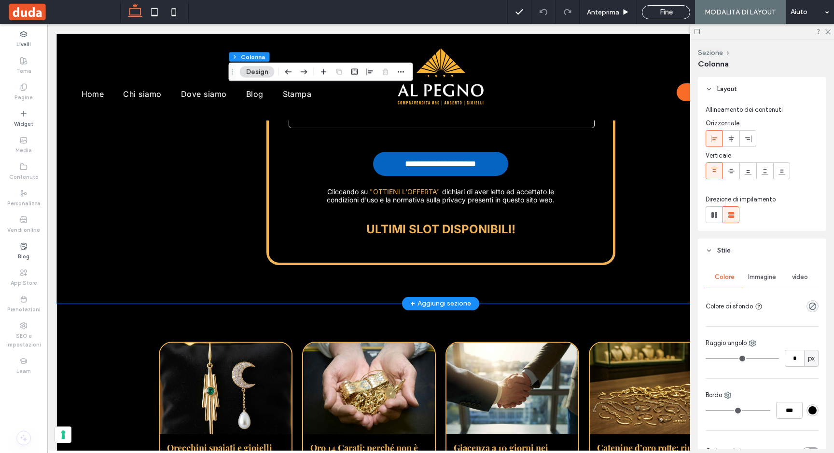
click at [332, 289] on div "**********" at bounding box center [440, 125] width 579 height 357
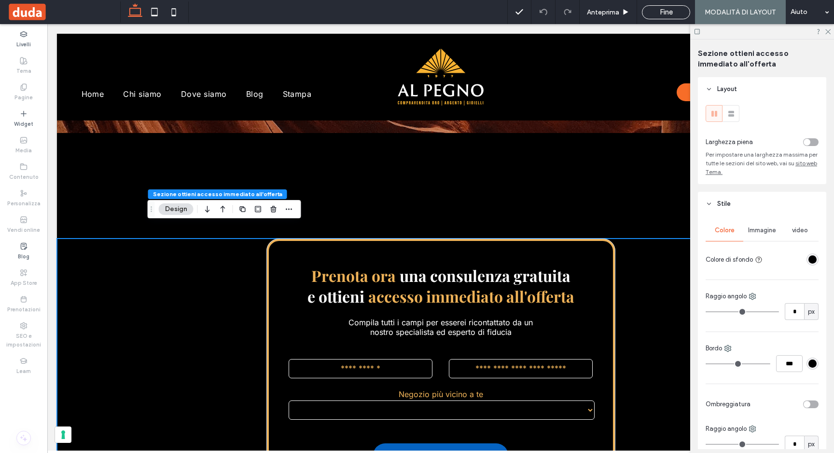
scroll to position [152, 0]
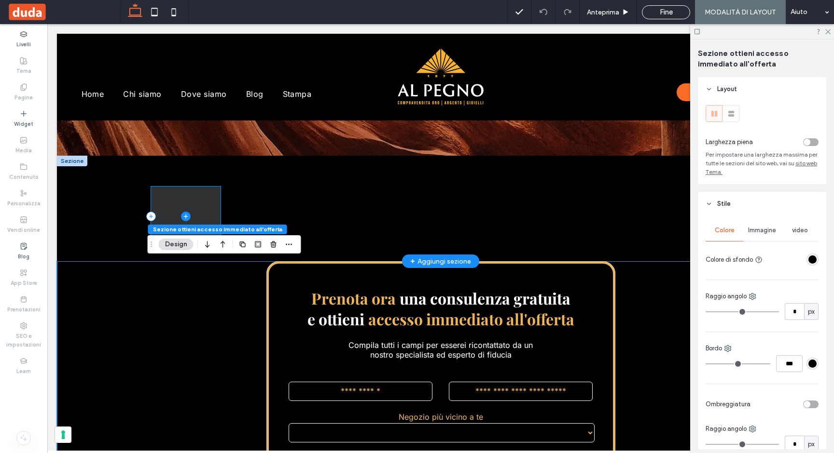
click at [197, 208] on span at bounding box center [185, 217] width 69 height 60
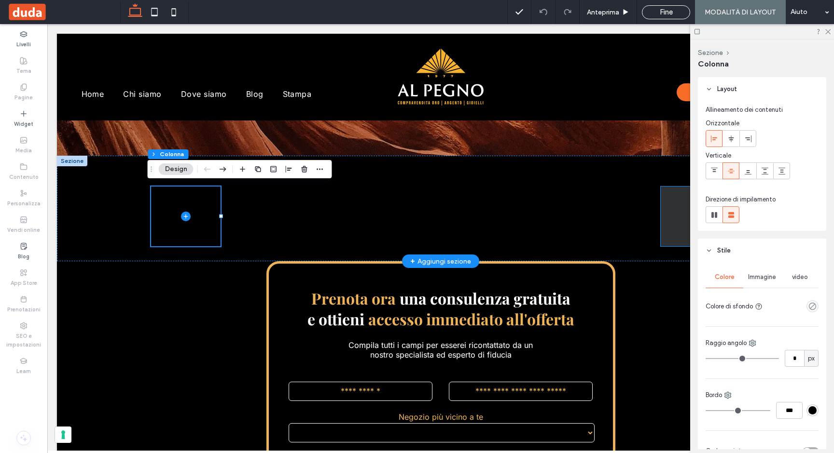
click at [669, 196] on span at bounding box center [694, 217] width 69 height 60
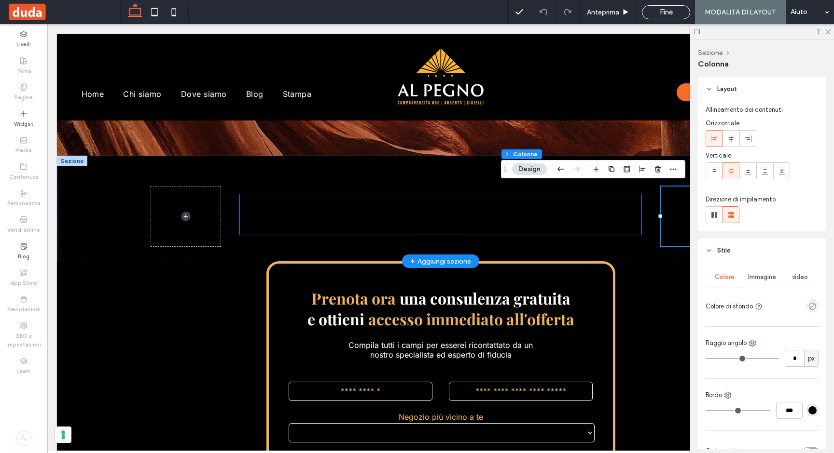
click at [609, 200] on h3 "Segnaposto per il Sottotitolo del post" at bounding box center [440, 202] width 401 height 16
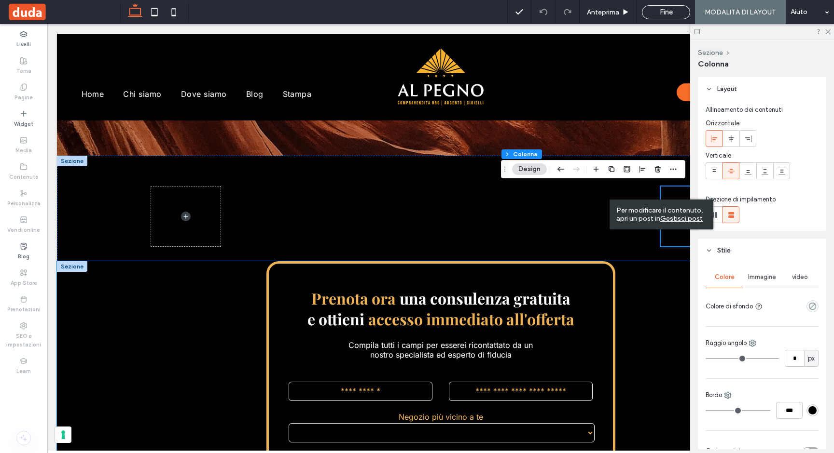
click at [648, 331] on div "**********" at bounding box center [440, 439] width 579 height 357
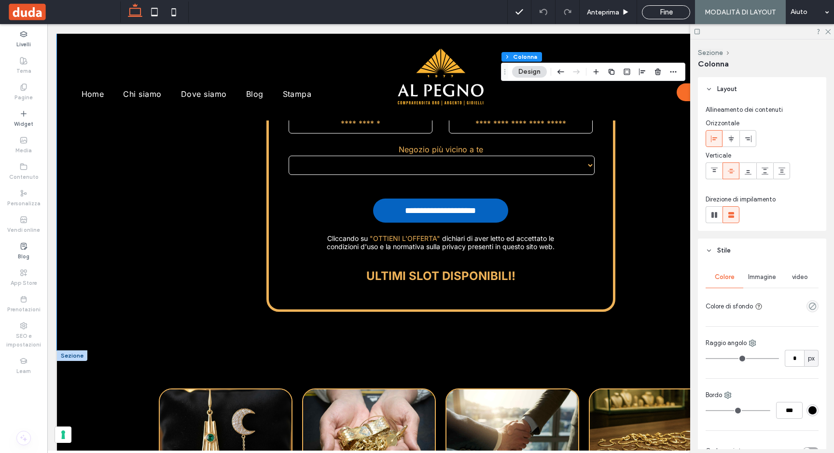
scroll to position [449, 0]
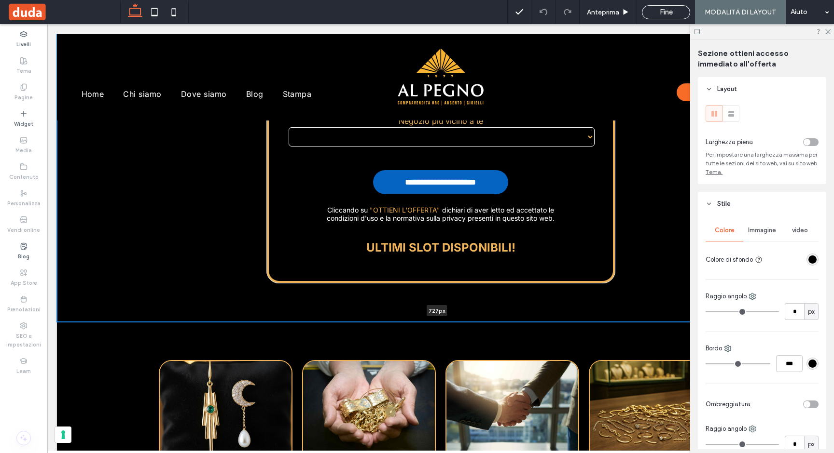
drag, startPoint x: 304, startPoint y: 319, endPoint x: 305, endPoint y: 309, distance: 10.6
click at [305, 309] on div "**********" at bounding box center [440, 143] width 767 height 357
type input "***"
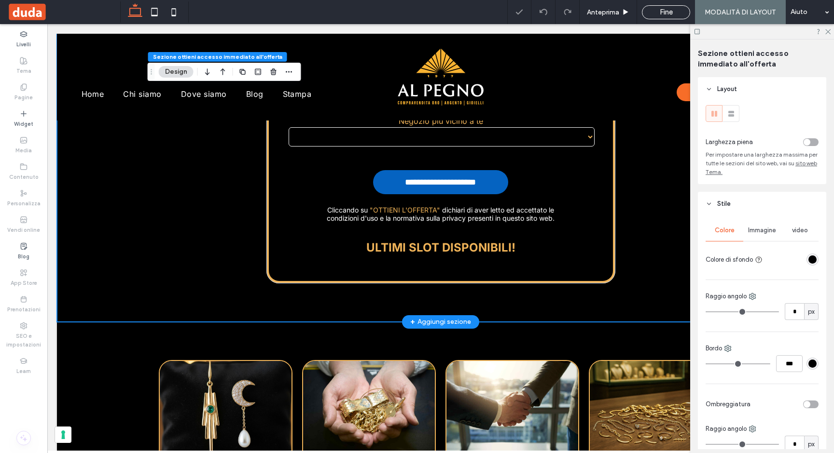
scroll to position [260, 0]
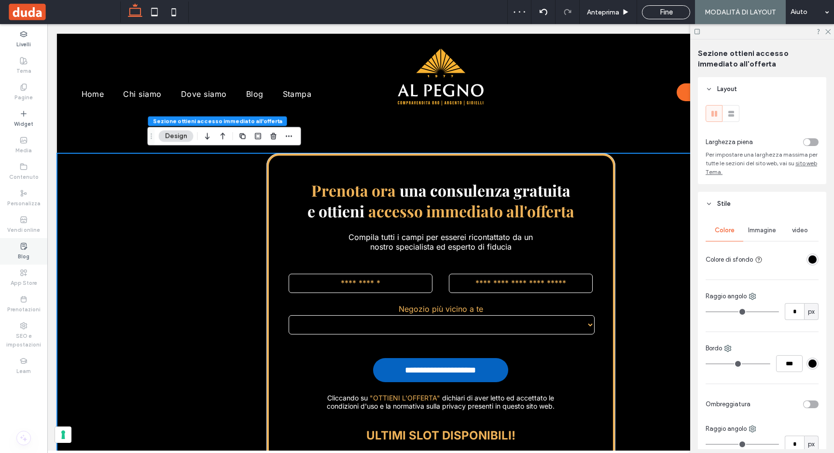
click at [24, 245] on icon at bounding box center [24, 247] width 8 height 8
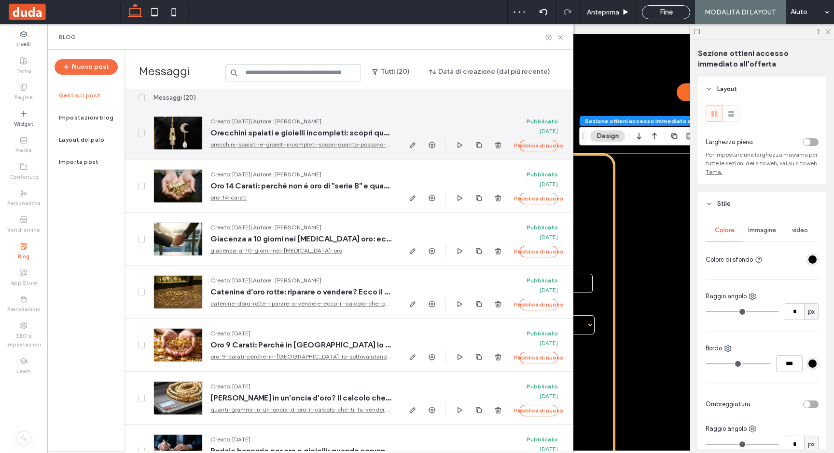
click at [166, 130] on div at bounding box center [177, 133] width 49 height 34
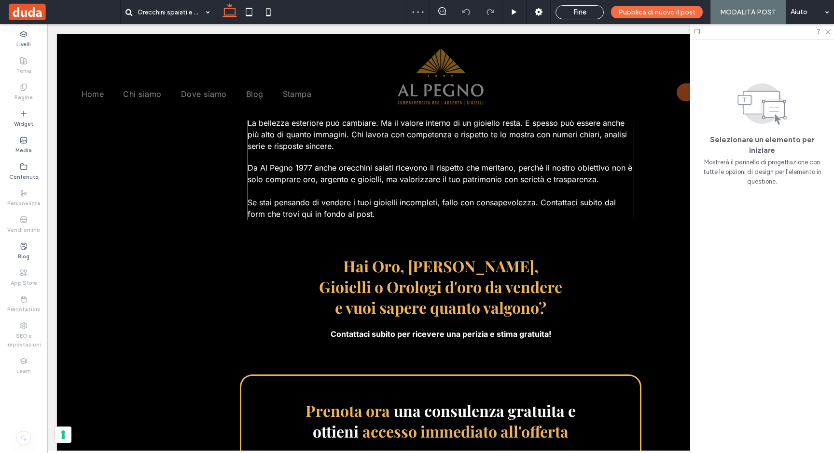
scroll to position [1701, 0]
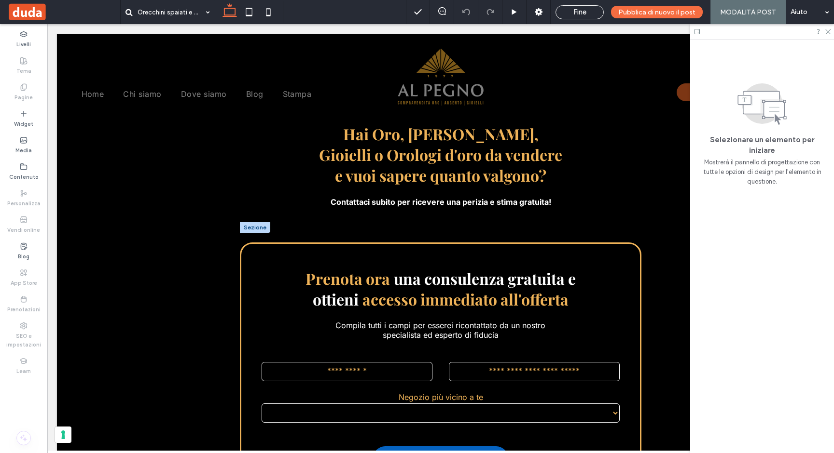
click at [252, 222] on div at bounding box center [255, 227] width 30 height 11
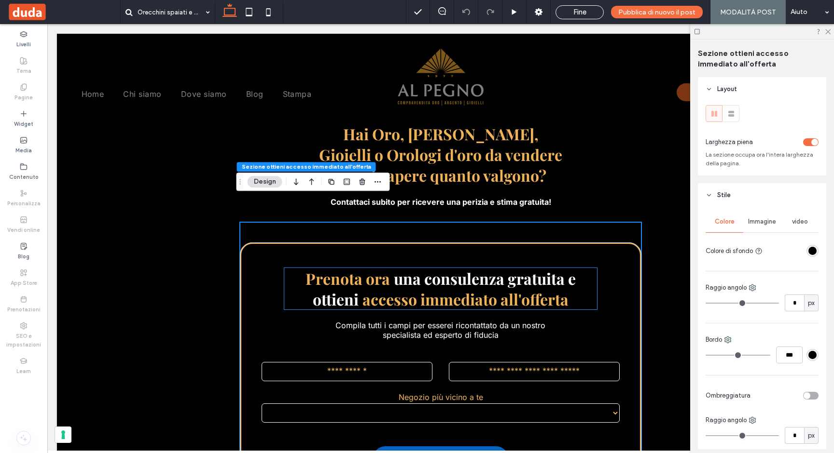
scroll to position [1874, 0]
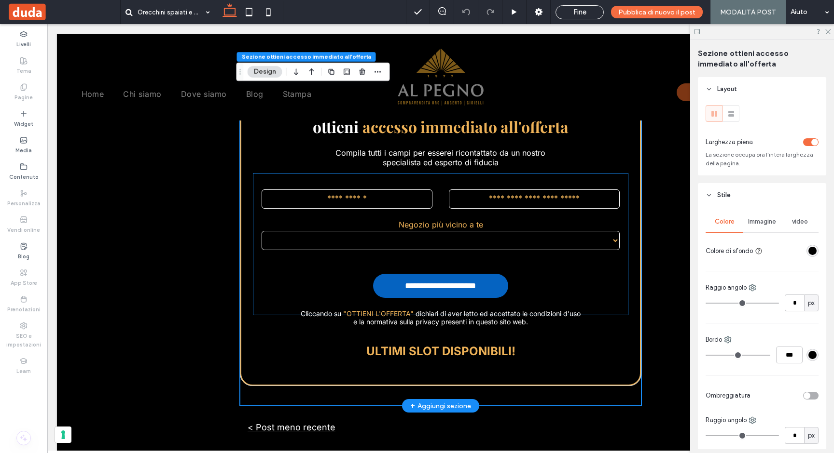
click at [392, 231] on select "**********" at bounding box center [440, 240] width 358 height 19
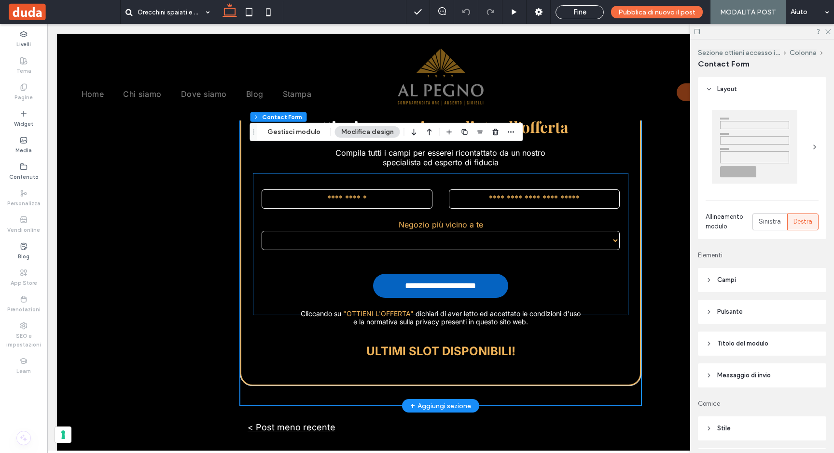
type input "*"
type input "***"
type input "*"
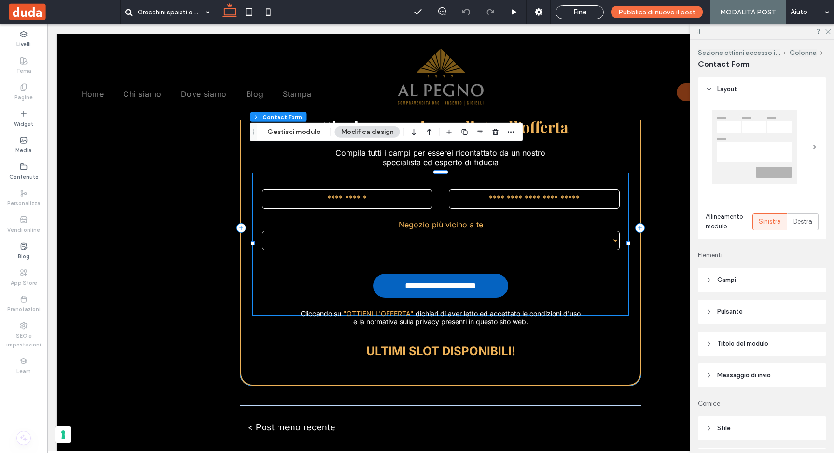
click at [306, 139] on div "Sezione ottieni accesso immediato all'offerta Colonna Contact Form Gestisci mod…" at bounding box center [386, 132] width 273 height 18
click at [305, 134] on button "Gestisci modulo" at bounding box center [294, 132] width 66 height 12
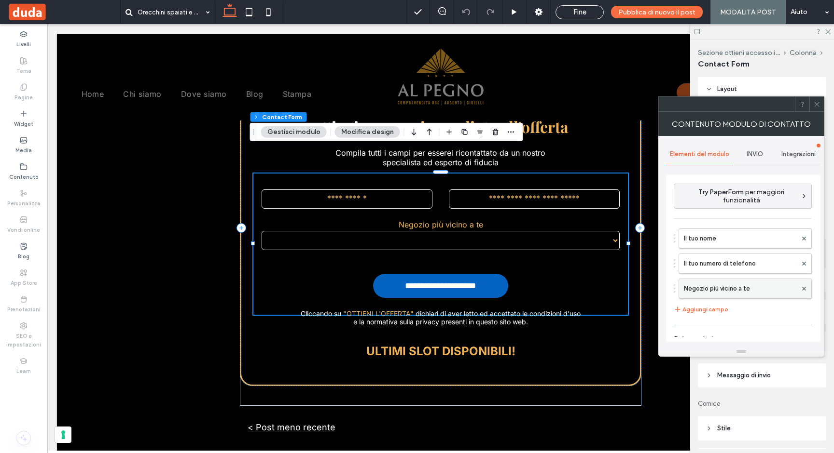
click at [701, 287] on label "Negozio più vicino a te" at bounding box center [740, 288] width 113 height 19
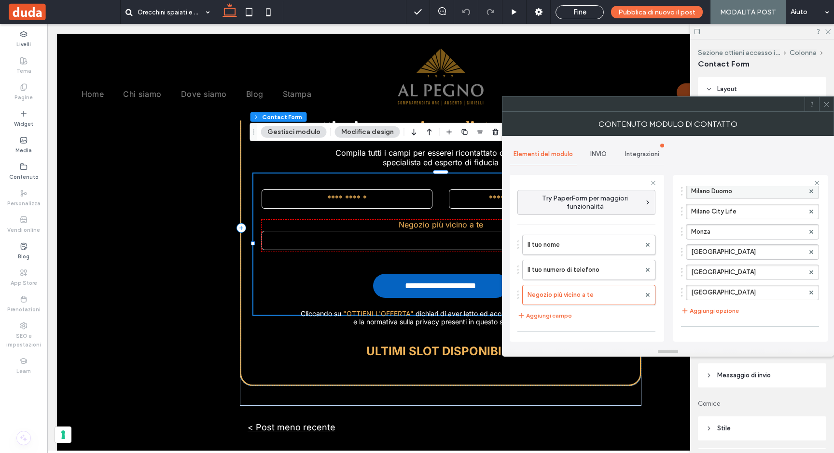
scroll to position [173, 0]
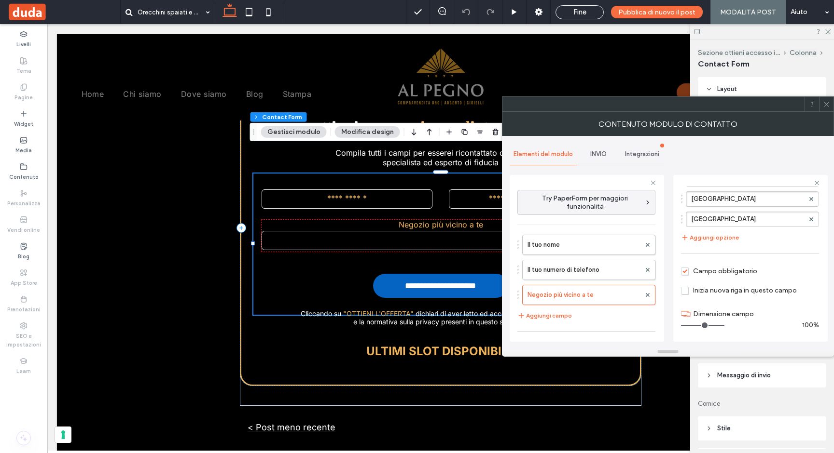
click at [825, 102] on icon at bounding box center [826, 104] width 7 height 7
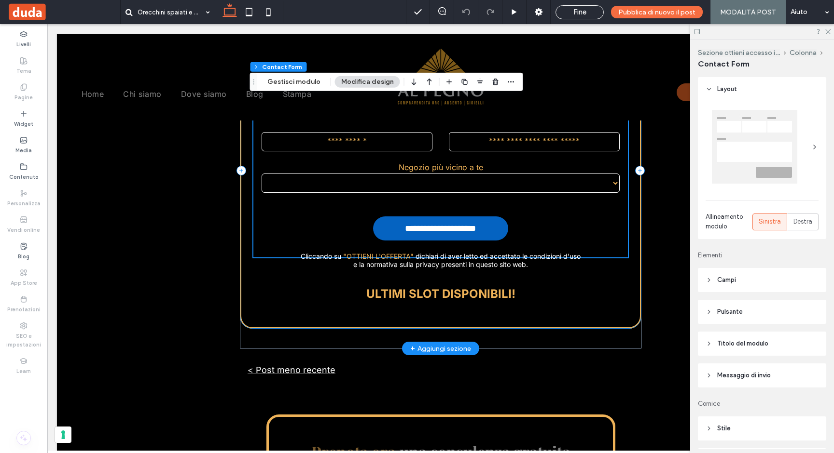
scroll to position [1900, 0]
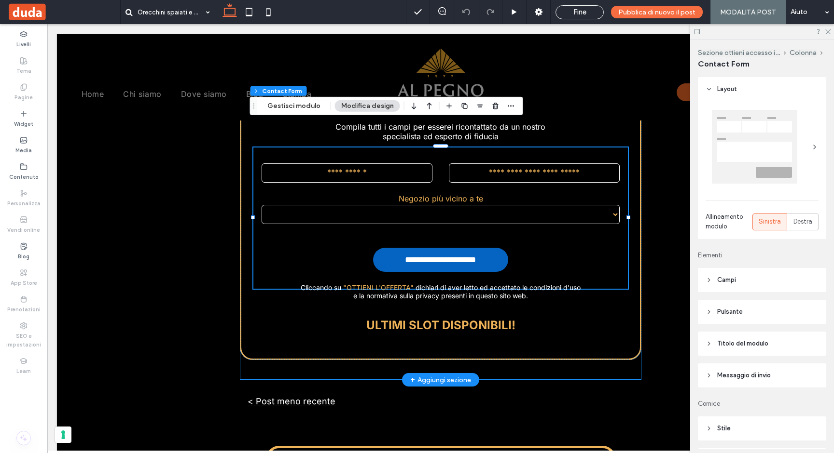
click at [256, 341] on div "**********" at bounding box center [440, 202] width 401 height 356
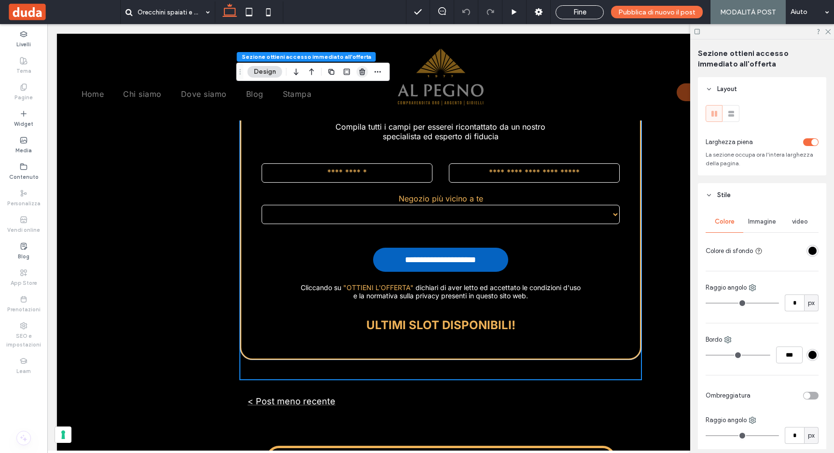
click at [364, 73] on use "button" at bounding box center [362, 72] width 6 height 6
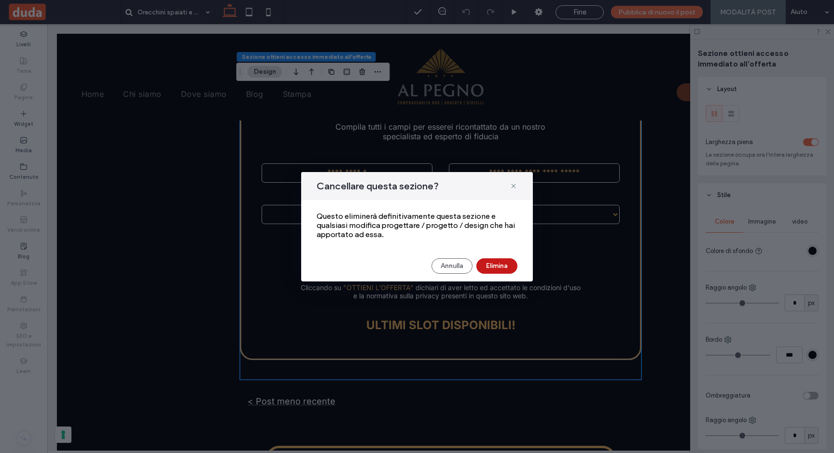
click at [490, 264] on button "Elimina" at bounding box center [496, 266] width 41 height 15
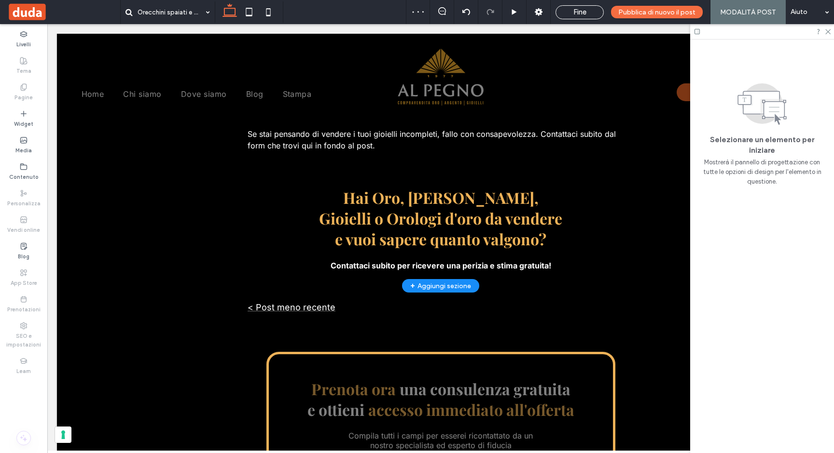
scroll to position [1494, 0]
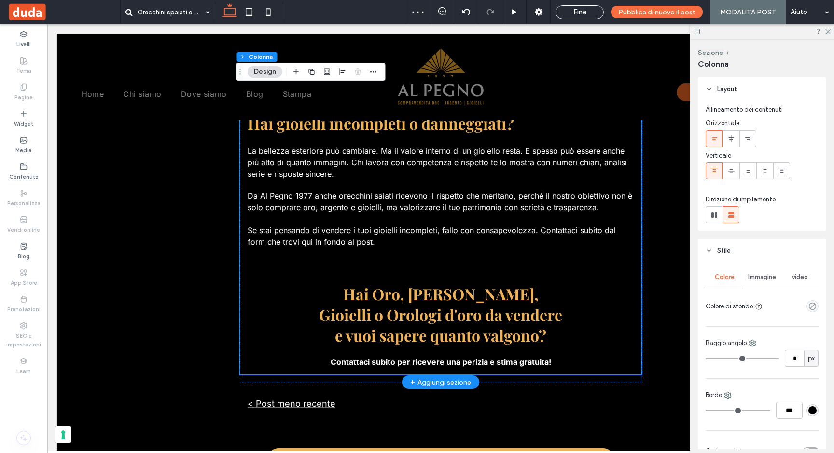
scroll to position [1582, 0]
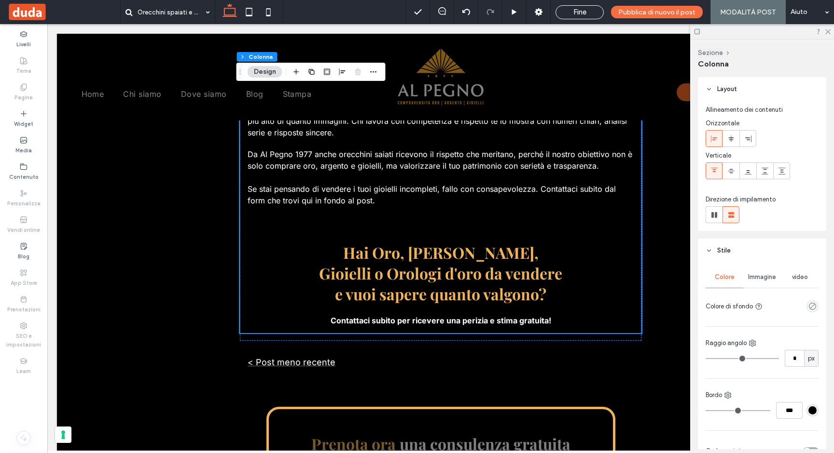
click at [303, 376] on div "Orecchini spaiati e gioielli incompleti: scopri quanto possono valere davvero A…" at bounding box center [440, 43] width 767 height 3011
click at [276, 359] on div "Orecchini spaiati e gioielli incompleti: scopri quanto possono valere davvero A…" at bounding box center [440, 43] width 767 height 3011
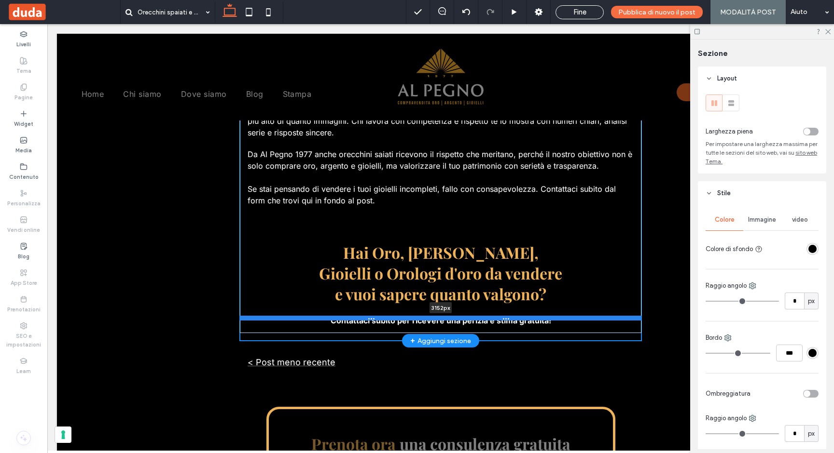
click at [277, 316] on div at bounding box center [440, 318] width 401 height 5
type input "****"
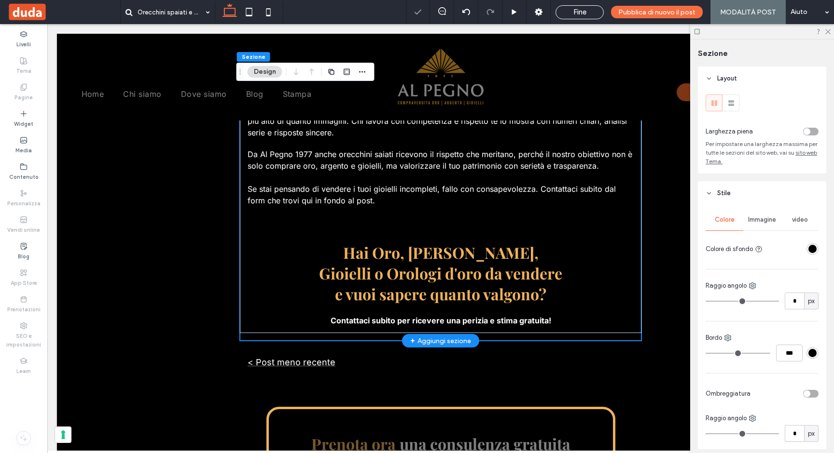
click at [282, 364] on div "Orecchini spaiati e gioielli incompleti: scopri quanto possono valere davvero A…" at bounding box center [440, 43] width 767 height 3011
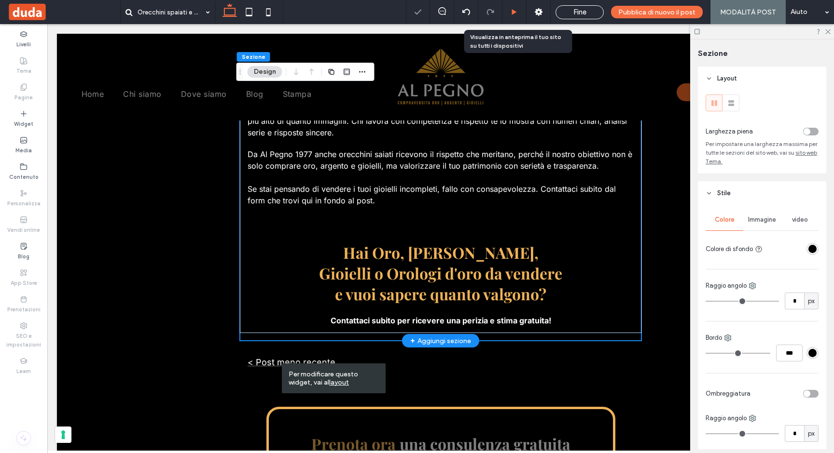
click at [518, 12] on icon at bounding box center [513, 12] width 7 height 7
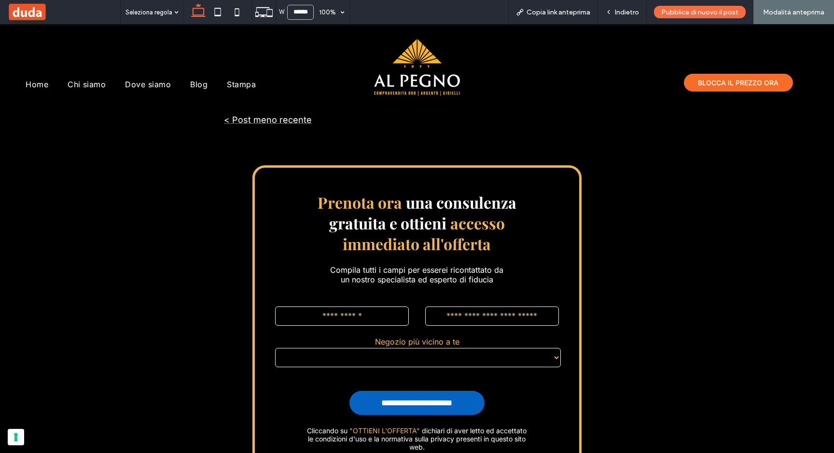
scroll to position [1827, 0]
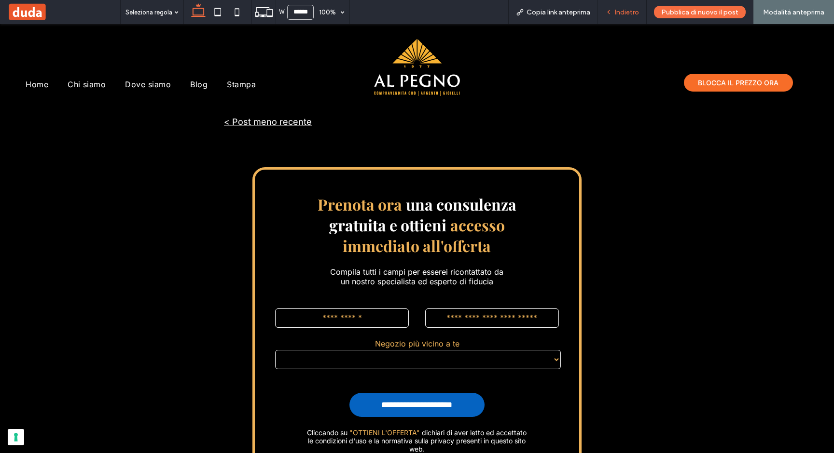
click at [621, 14] on span "Indietro" at bounding box center [627, 12] width 24 height 8
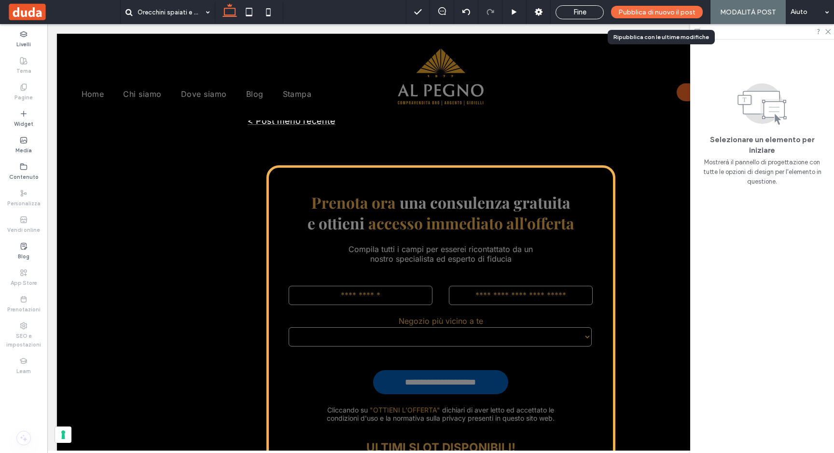
scroll to position [1823, 0]
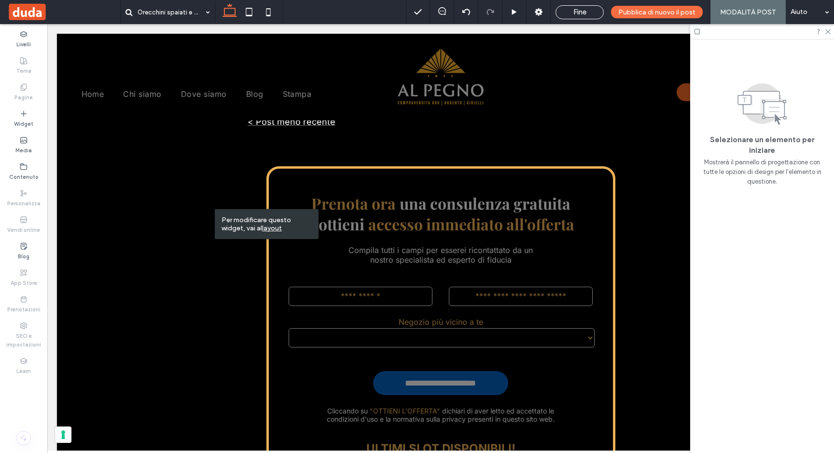
click at [269, 228] on u "layout" at bounding box center [272, 228] width 20 height 8
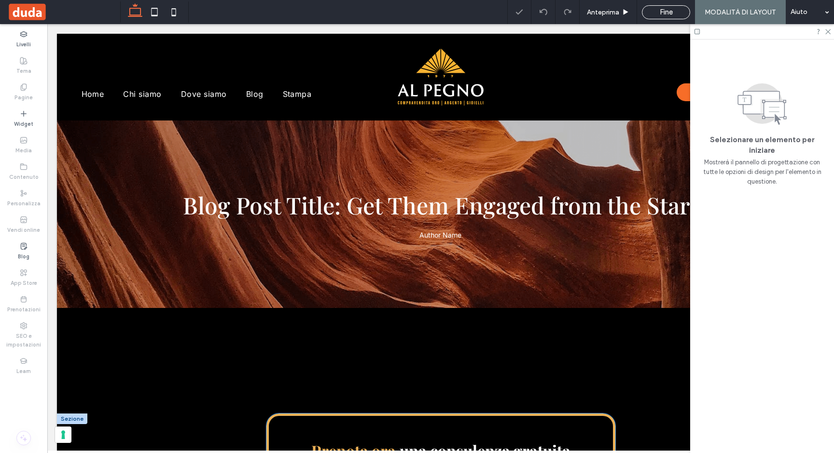
scroll to position [207, 0]
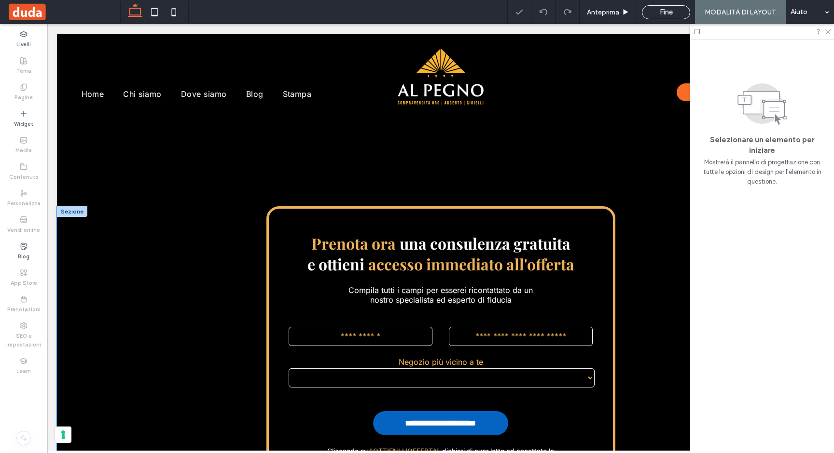
click at [247, 253] on div "**********" at bounding box center [440, 384] width 579 height 357
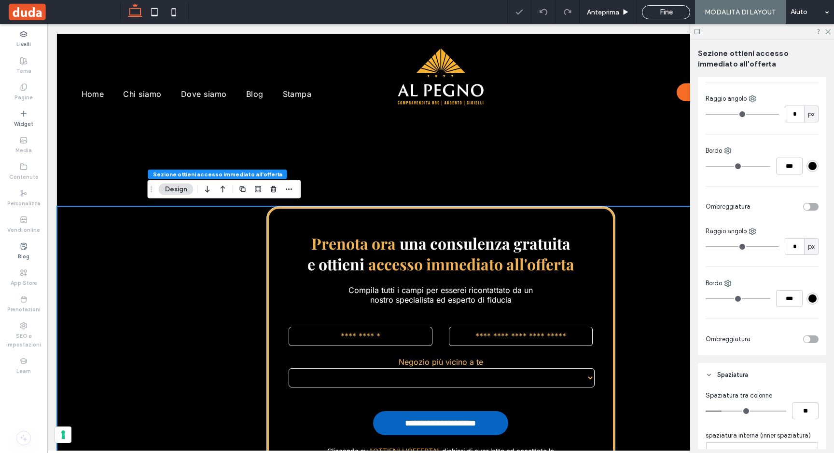
scroll to position [442, 0]
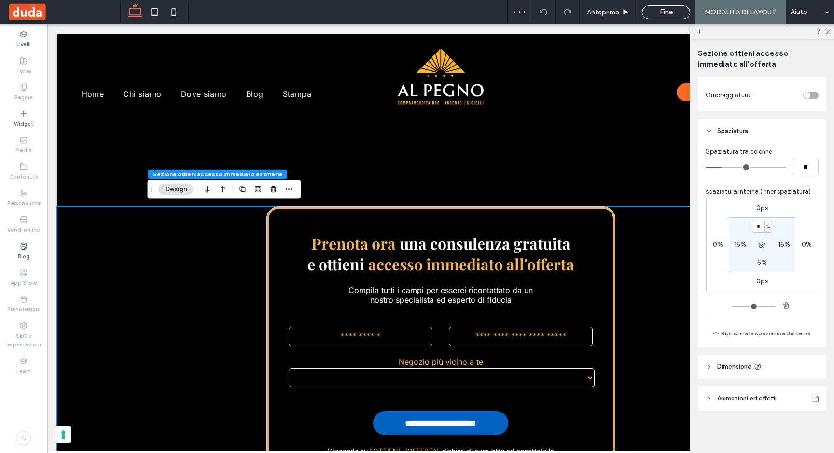
click at [736, 242] on label "15%" at bounding box center [740, 245] width 12 height 8
type input "**"
type input "*"
type input "**"
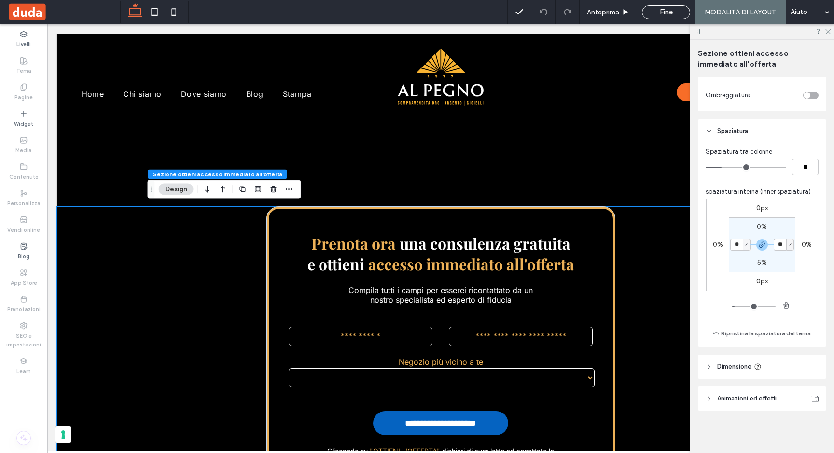
type input "**"
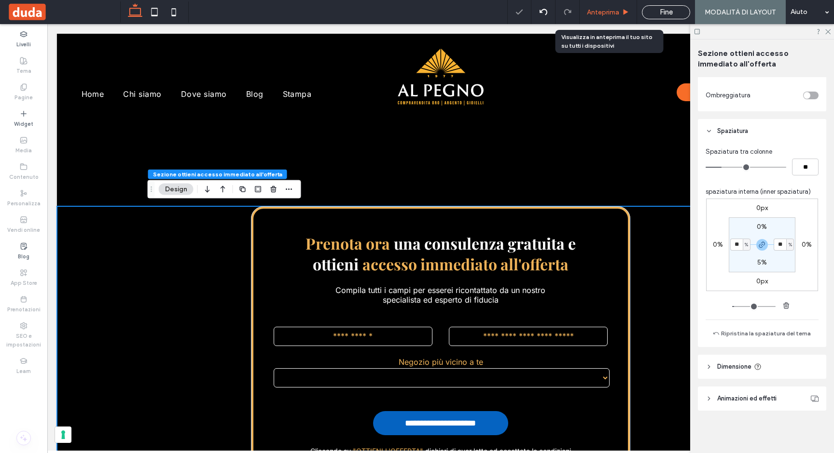
click at [619, 9] on span "Anteprima" at bounding box center [603, 12] width 32 height 8
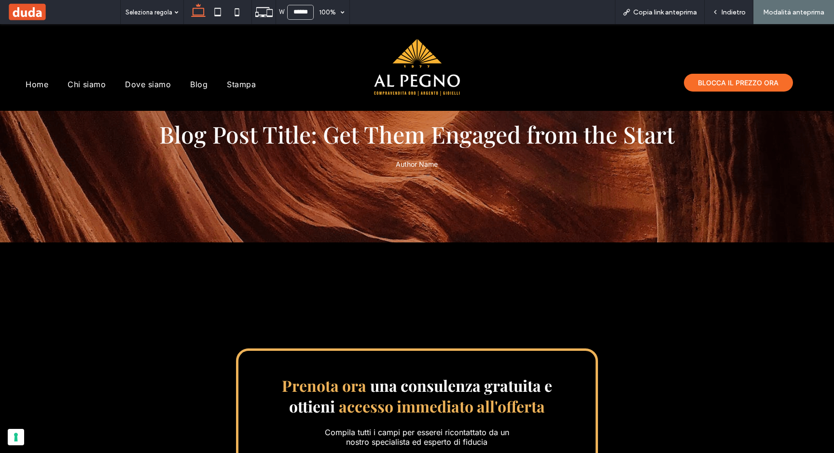
scroll to position [76, 0]
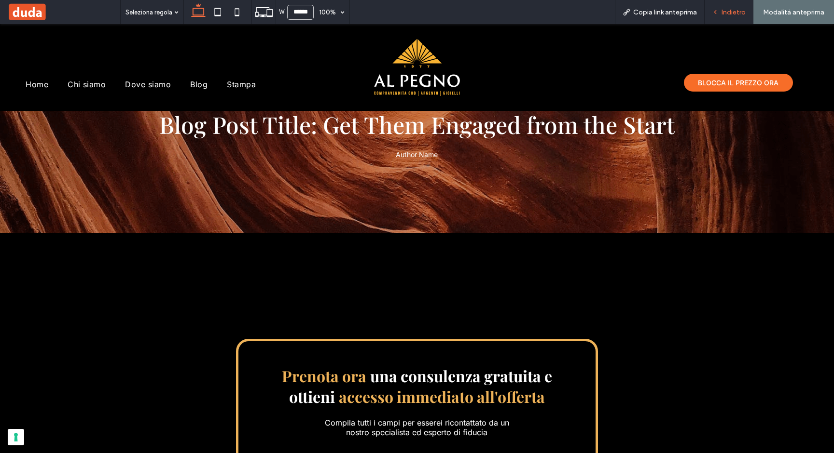
click at [721, 11] on div "Indietro" at bounding box center [728, 12] width 48 height 8
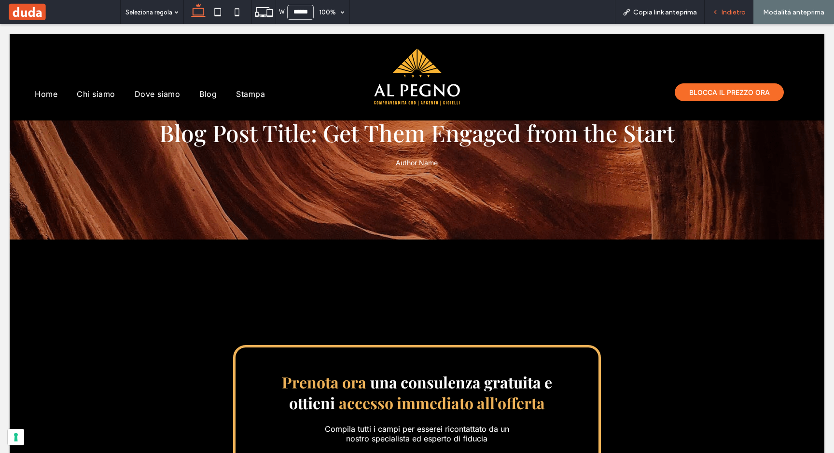
scroll to position [86, 0]
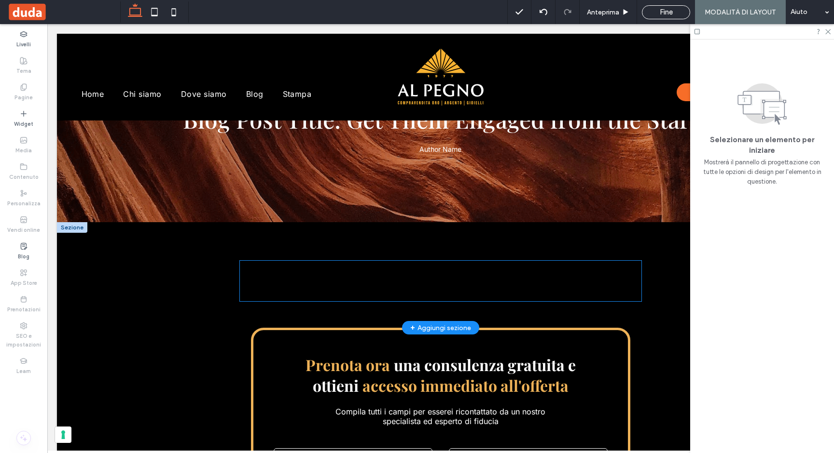
click at [491, 295] on p "Segnaposto per il contenuto del tuo post. Qui è dove apparirà il contenuto dei …" at bounding box center [440, 289] width 401 height 25
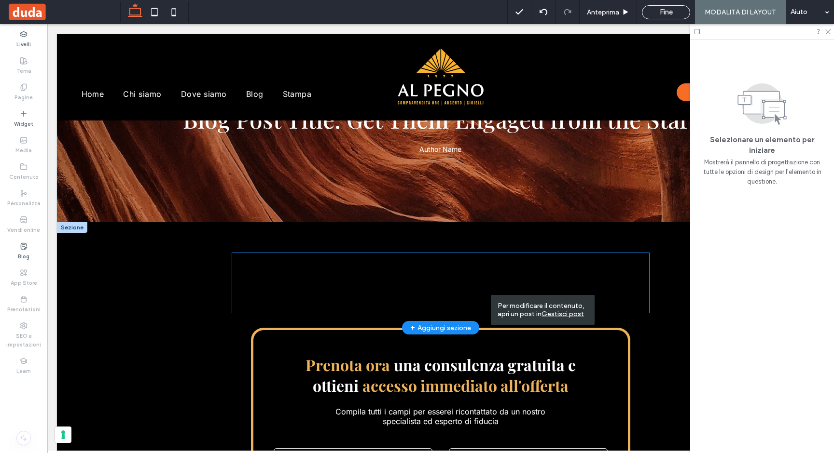
click at [386, 311] on div "Segnaposto per il Sottotitolo del post Segnaposto per il contenuto del tuo post…" at bounding box center [440, 283] width 417 height 60
click at [383, 309] on div "Segnaposto per il Sottotitolo del post Segnaposto per il contenuto del tuo post…" at bounding box center [440, 283] width 417 height 60
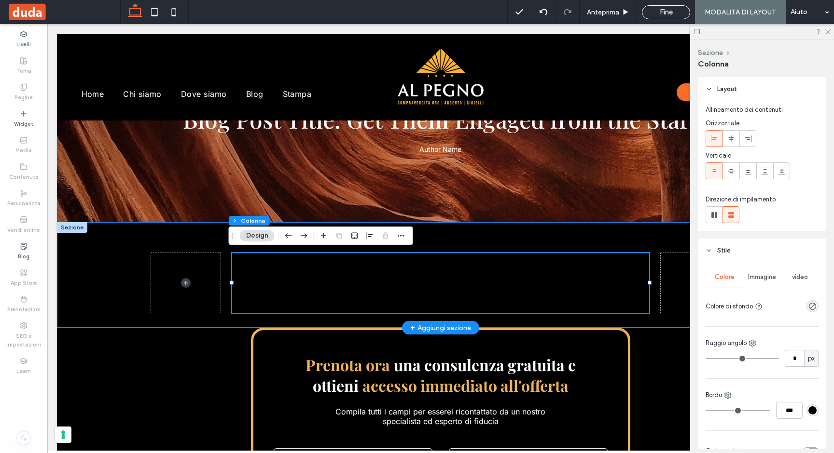
click at [380, 317] on div "Segnaposto per il Sottotitolo del post Segnaposto per il contenuto del tuo post…" at bounding box center [440, 275] width 579 height 106
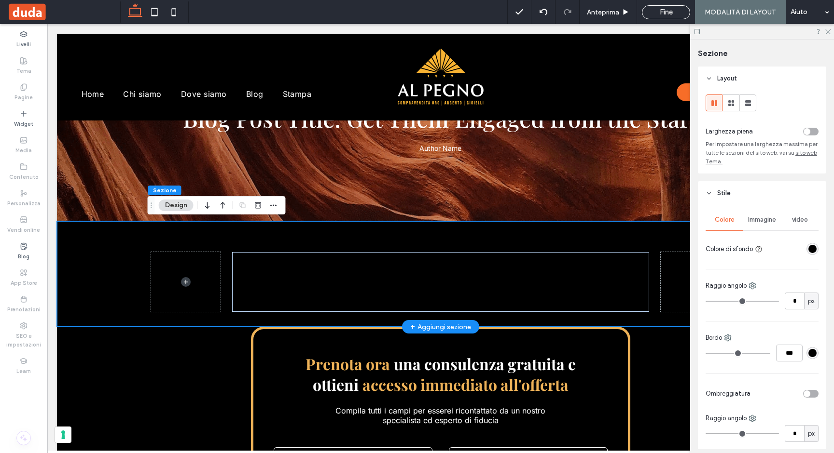
scroll to position [88, 0]
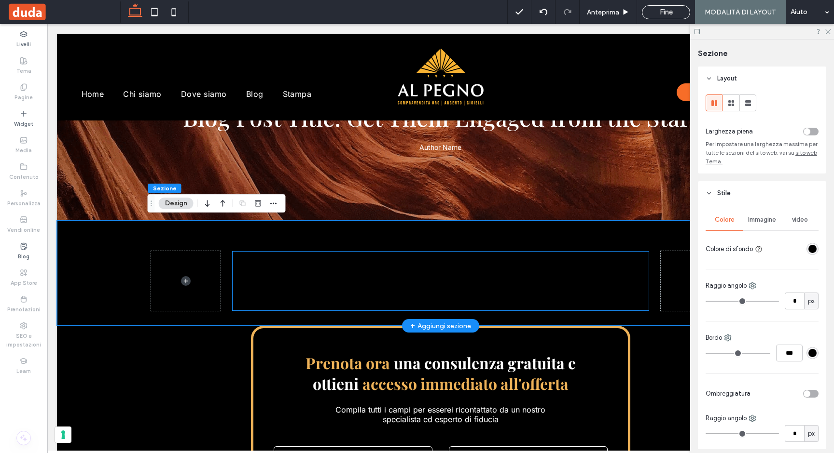
click at [376, 289] on p "Segnaposto per il contenuto del tuo post. Qui è dove apparirà il contenuto dei …" at bounding box center [440, 287] width 401 height 25
click at [333, 304] on div "Segnaposto per il Sottotitolo del post Segnaposto per il contenuto del tuo post…" at bounding box center [440, 281] width 417 height 60
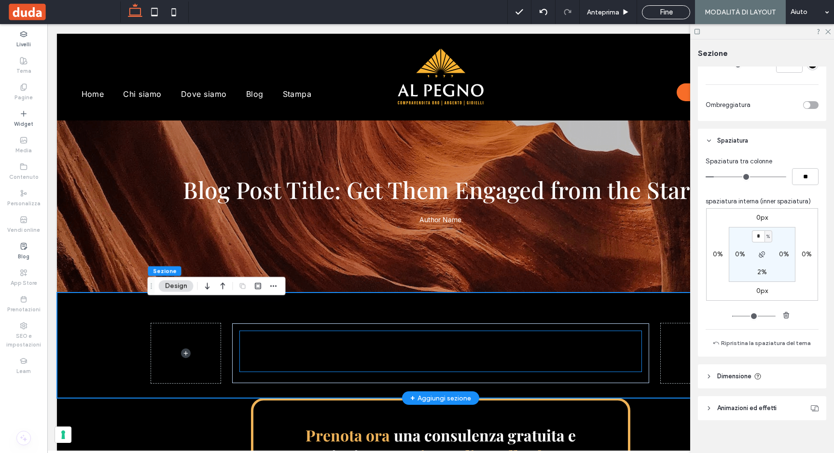
scroll to position [0, 0]
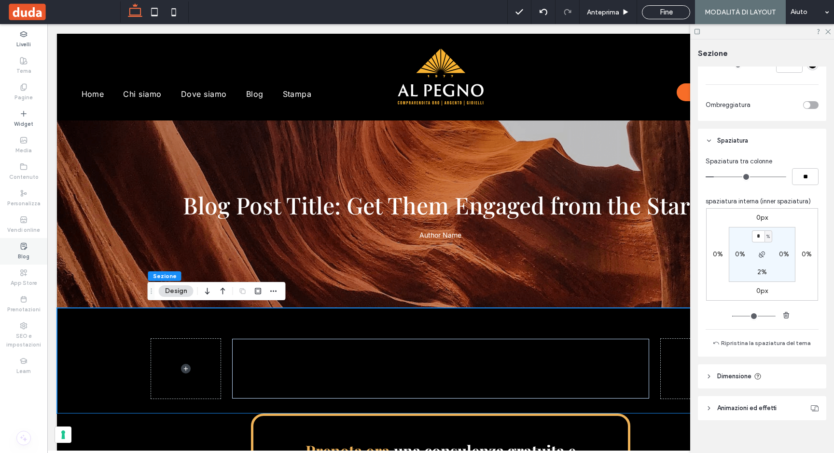
click at [17, 253] on div "Blog" at bounding box center [23, 251] width 47 height 27
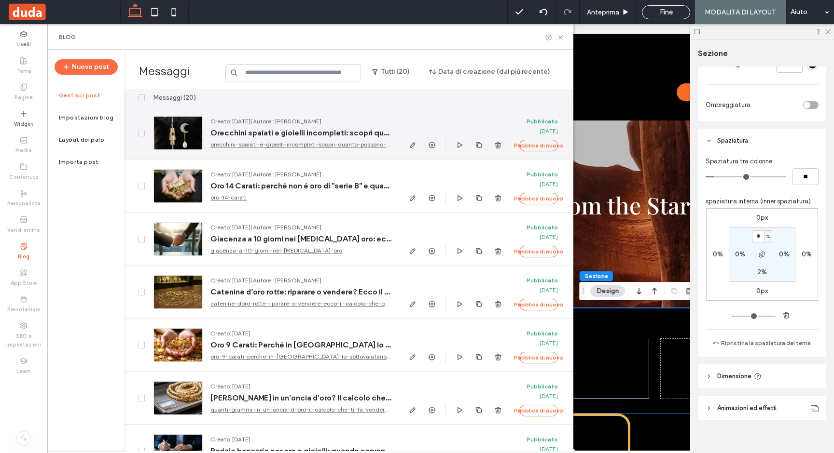
click at [188, 132] on div at bounding box center [177, 133] width 49 height 34
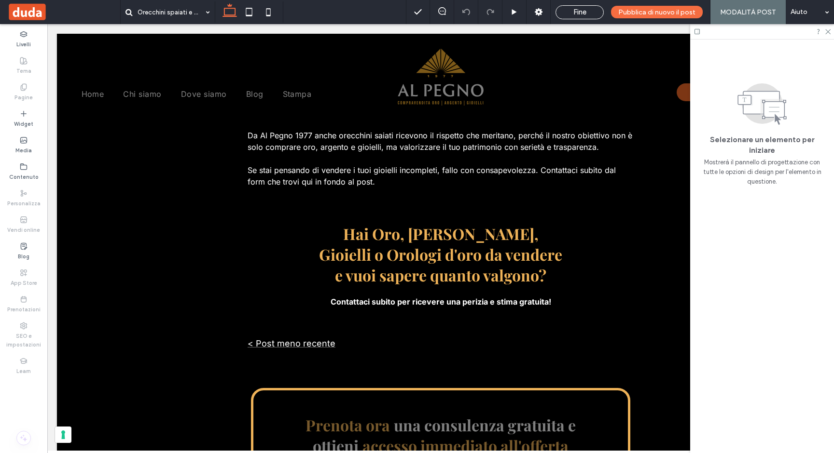
scroll to position [1598, 0]
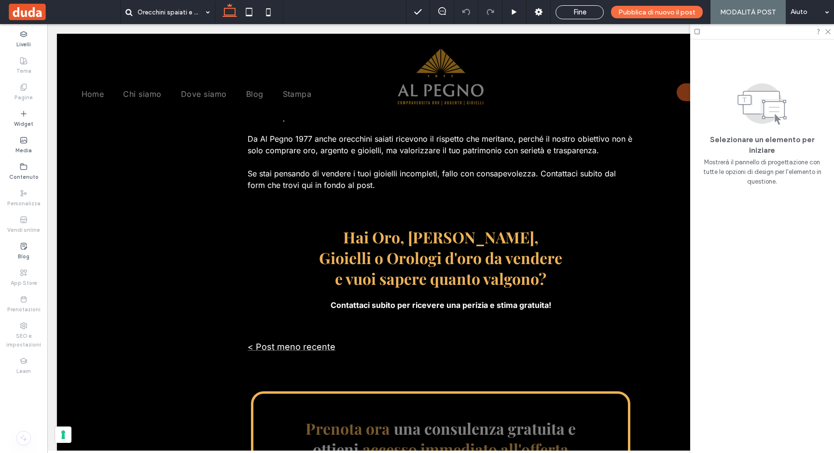
click at [304, 306] on div "Orecchini spaiati e gioielli incompleti: scopri quanto possono valere davvero A…" at bounding box center [440, 28] width 767 height 3011
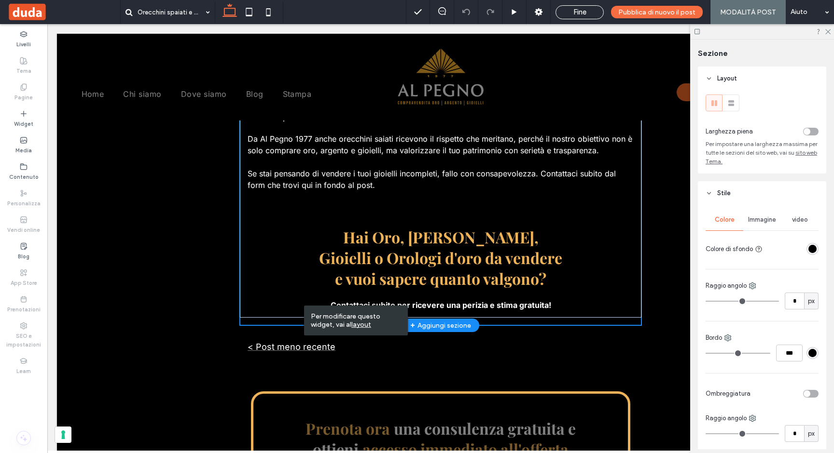
click at [300, 301] on div at bounding box center [440, 303] width 401 height 5
type input "****"
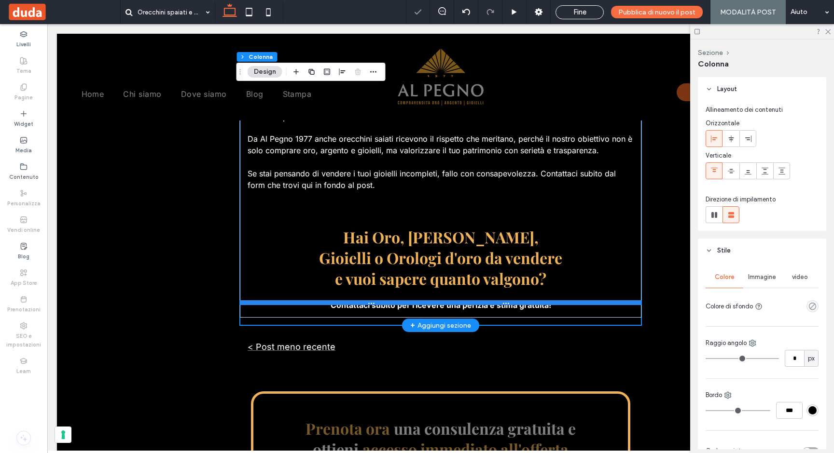
click at [293, 301] on div at bounding box center [440, 303] width 401 height 5
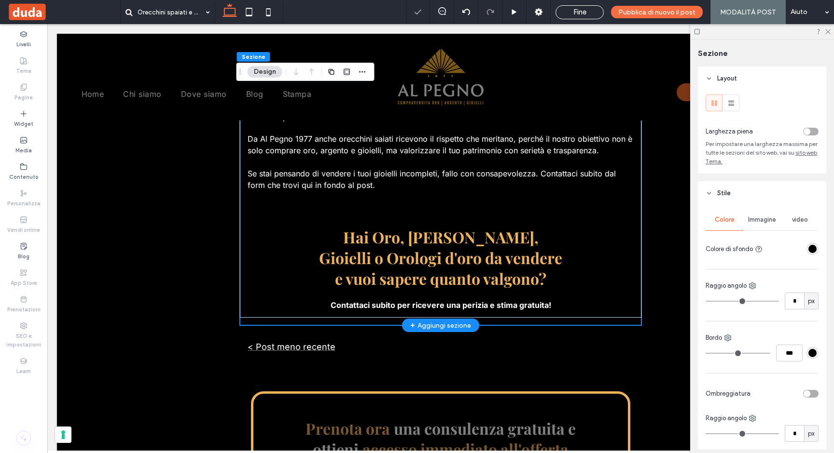
click at [291, 312] on div "Orecchini spaiati e gioielli incompleti: scopri quanto possono valere davvero A…" at bounding box center [440, 28] width 767 height 3011
click at [277, 344] on div "Orecchini spaiati e gioielli incompleti: scopri quanto possono valere davvero A…" at bounding box center [440, 28] width 767 height 3011
click at [279, 323] on div "Orecchini spaiati e gioielli incompleti: scopri quanto possono valere davvero A…" at bounding box center [440, 28] width 767 height 3011
click at [333, 347] on div "Per modificare questo widget, vai al layout" at bounding box center [331, 338] width 104 height 30
click at [333, 343] on u "layout" at bounding box center [336, 342] width 20 height 8
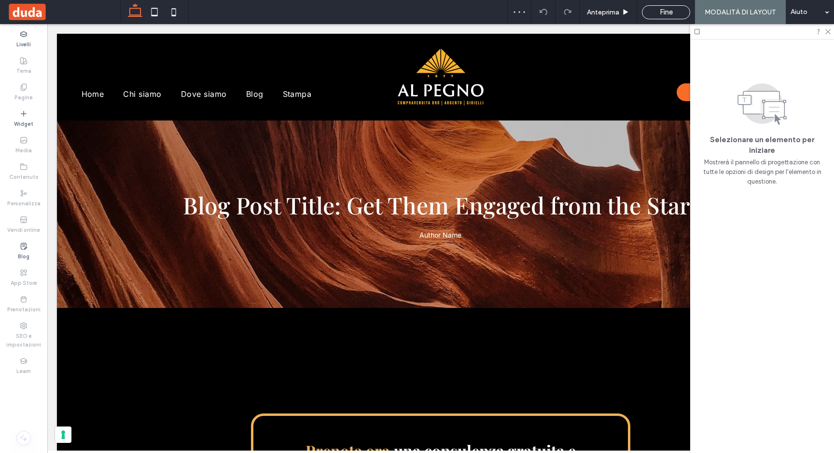
click at [30, 125] on label "Widget" at bounding box center [23, 123] width 19 height 11
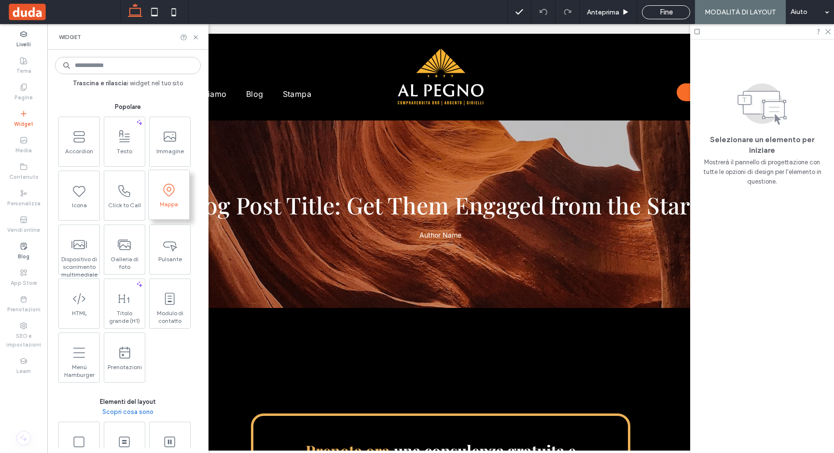
scroll to position [125, 0]
drag, startPoint x: 197, startPoint y: 35, endPoint x: 150, endPoint y: 11, distance: 52.9
click at [197, 35] on icon at bounding box center [195, 37] width 7 height 7
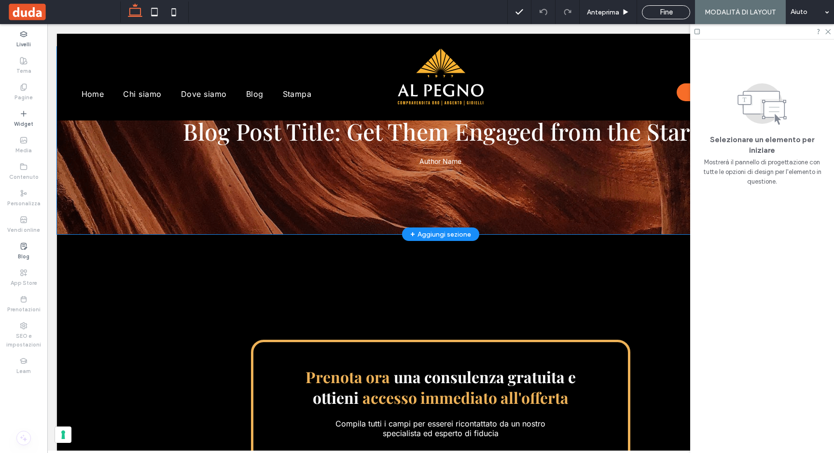
scroll to position [195, 0]
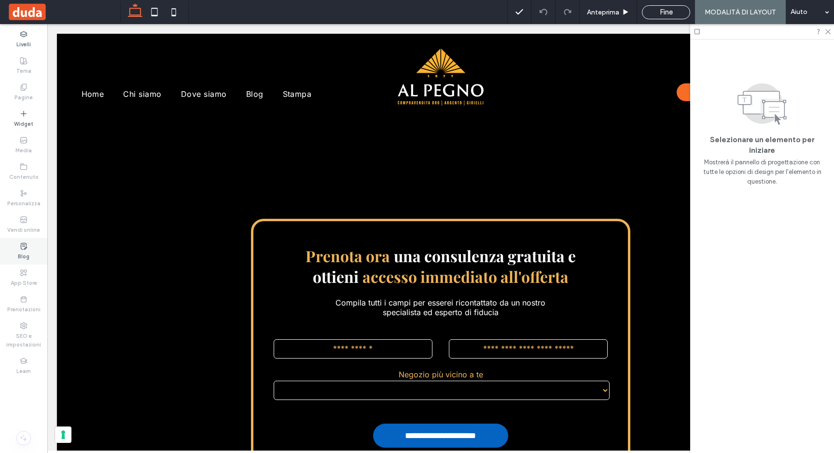
click at [27, 250] on icon at bounding box center [24, 247] width 8 height 8
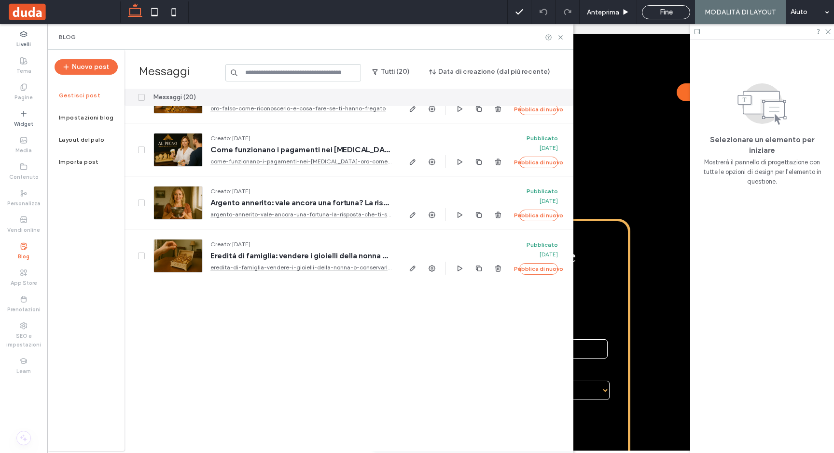
scroll to position [471, 0]
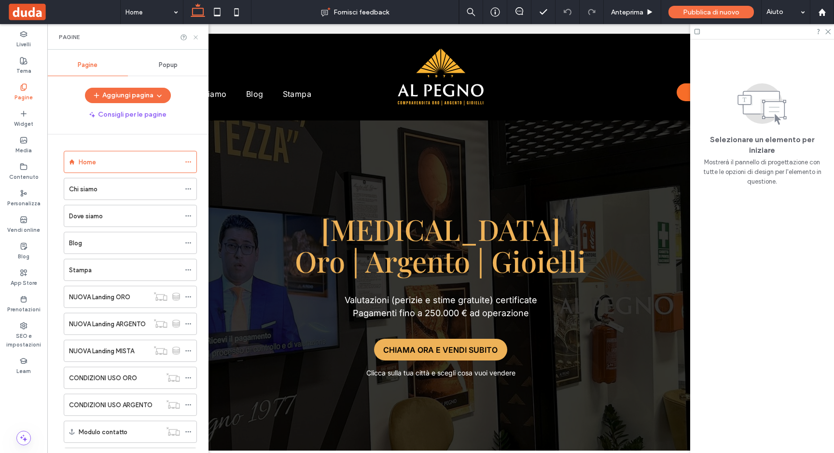
drag, startPoint x: 195, startPoint y: 37, endPoint x: 66, endPoint y: 67, distance: 132.3
click at [195, 37] on use at bounding box center [195, 37] width 4 height 4
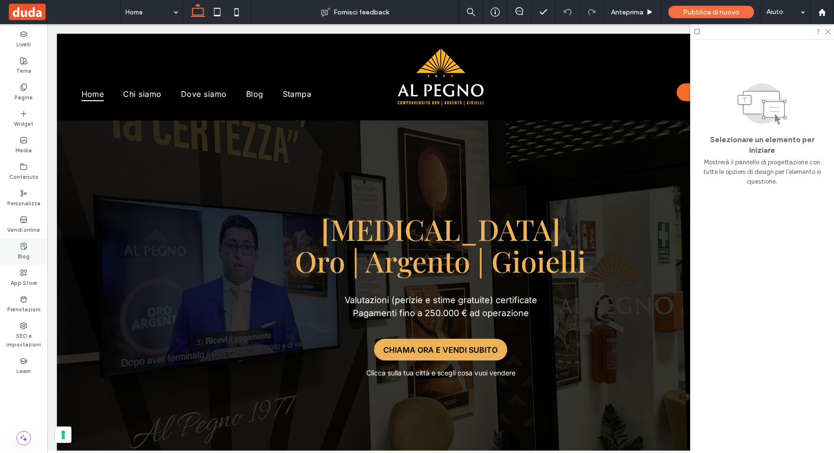
click at [23, 262] on div "Blog" at bounding box center [23, 251] width 47 height 27
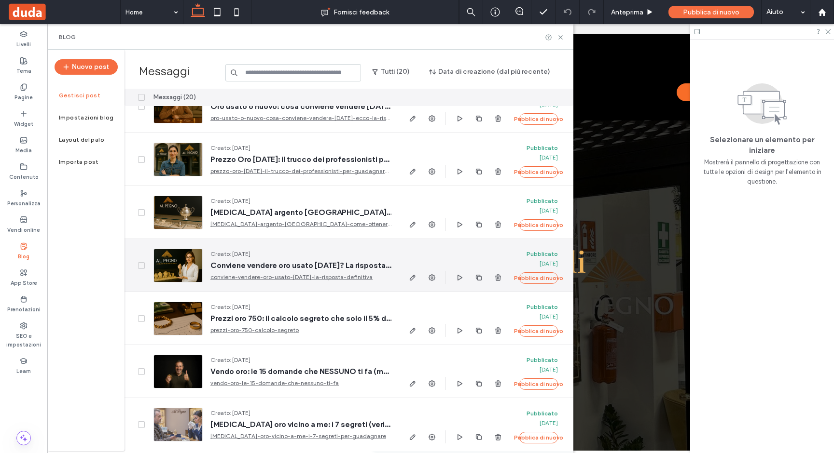
scroll to position [722, 0]
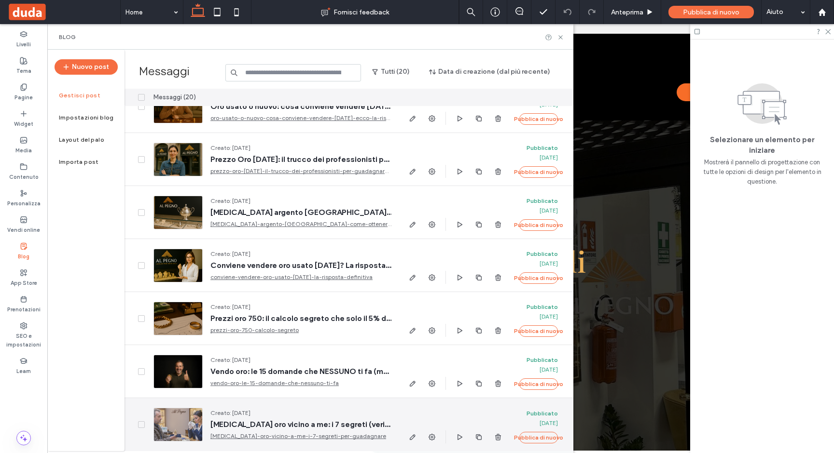
click at [185, 412] on div at bounding box center [177, 425] width 49 height 34
